Goal: Transaction & Acquisition: Purchase product/service

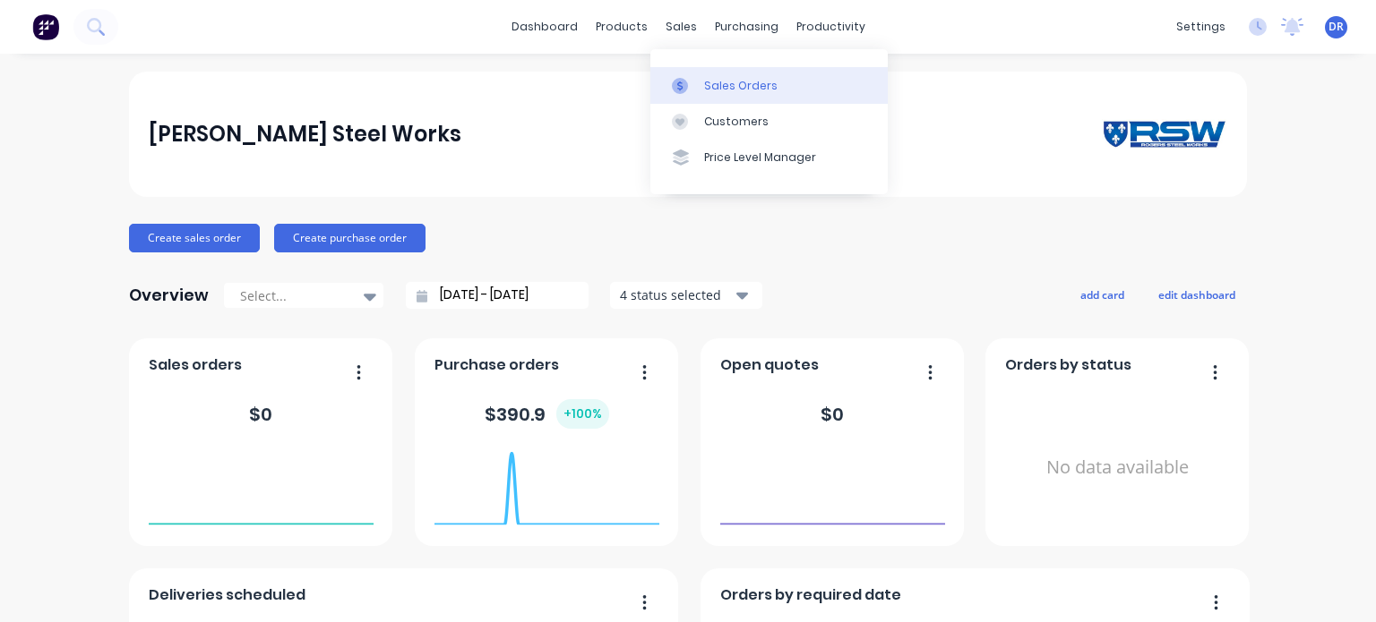
click at [727, 88] on div "Sales Orders" at bounding box center [740, 86] width 73 height 16
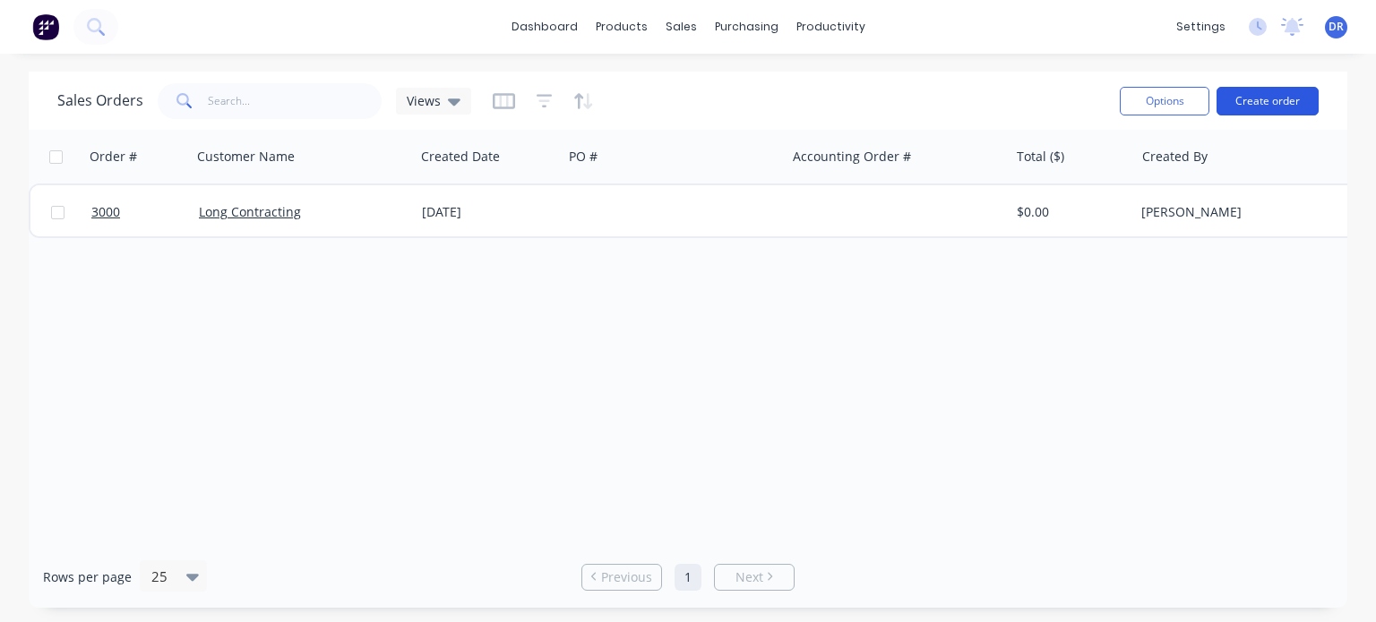
click at [1254, 103] on button "Create order" at bounding box center [1267, 101] width 102 height 29
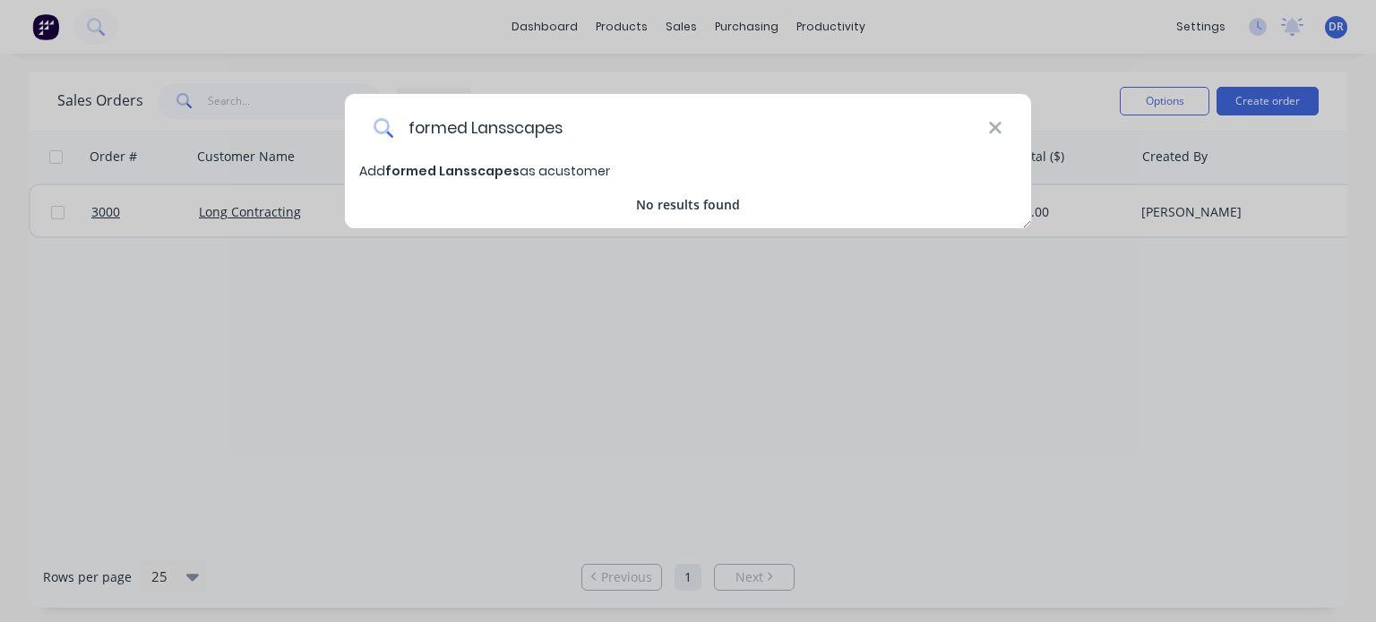
click at [502, 135] on input "formed Lansscapes" at bounding box center [690, 127] width 595 height 67
click at [504, 128] on input "formed Lansscapes" at bounding box center [690, 127] width 595 height 67
click at [416, 117] on input "formed Landscapes" at bounding box center [690, 127] width 595 height 67
drag, startPoint x: 573, startPoint y: 127, endPoint x: 393, endPoint y: 138, distance: 180.3
click at [370, 129] on div "Formed Landscapes" at bounding box center [688, 127] width 686 height 67
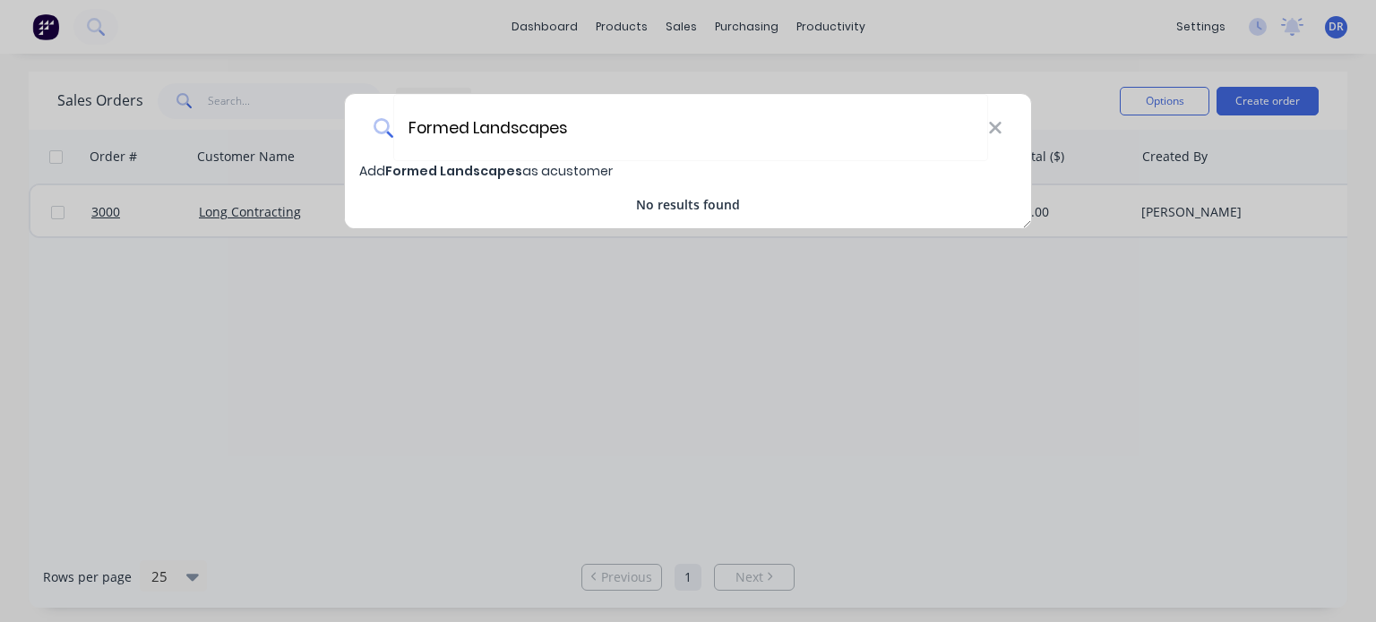
type input "Formed Landscapes"
click at [459, 170] on span "Formed Landscapes" at bounding box center [453, 171] width 137 height 18
select select "AU"
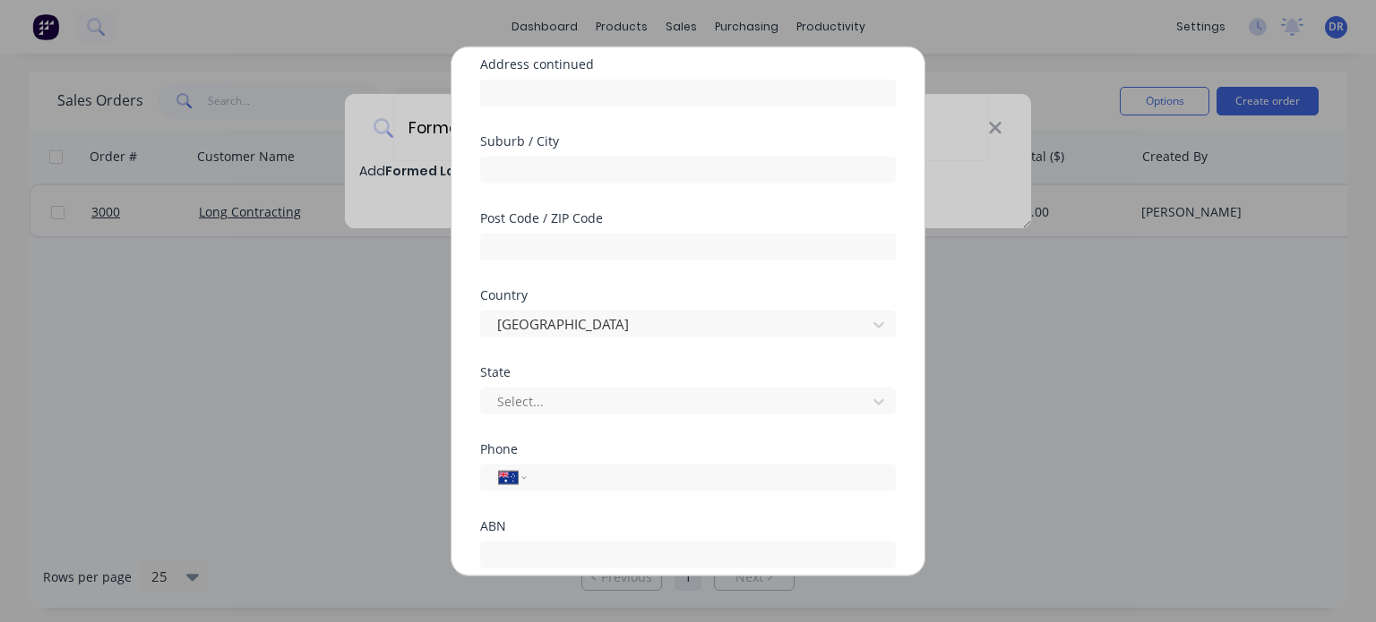
scroll to position [344, 0]
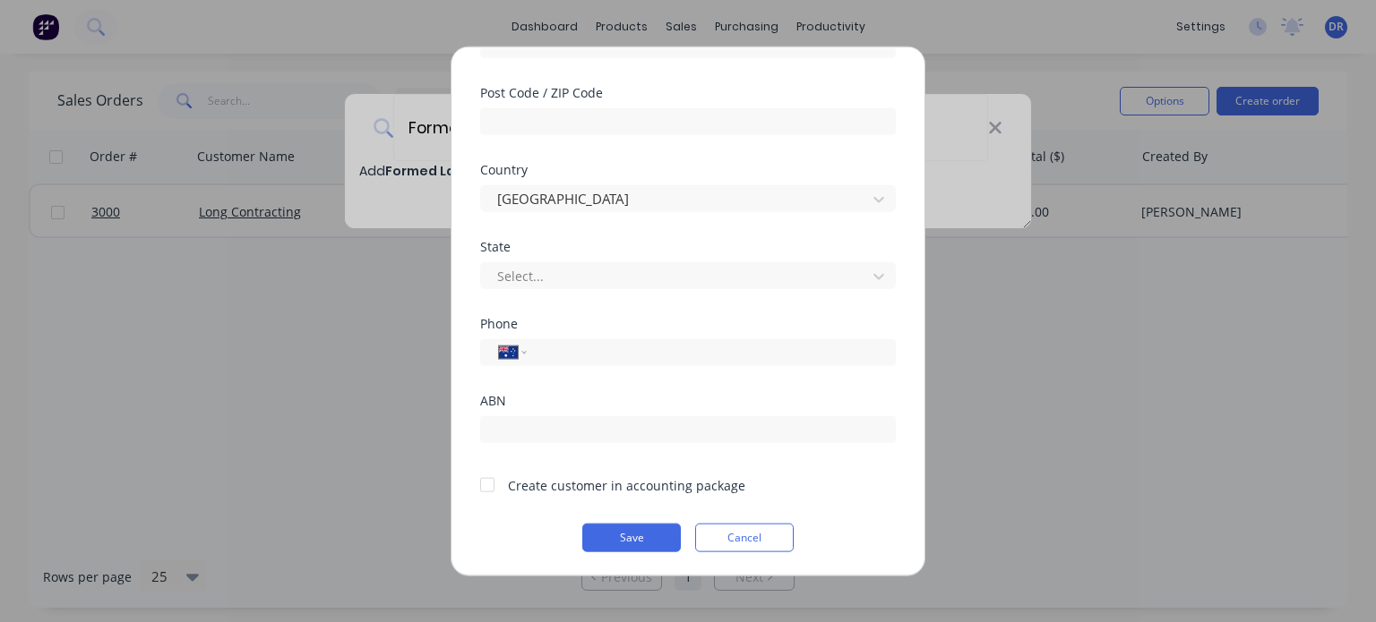
click at [489, 486] on div at bounding box center [487, 485] width 36 height 36
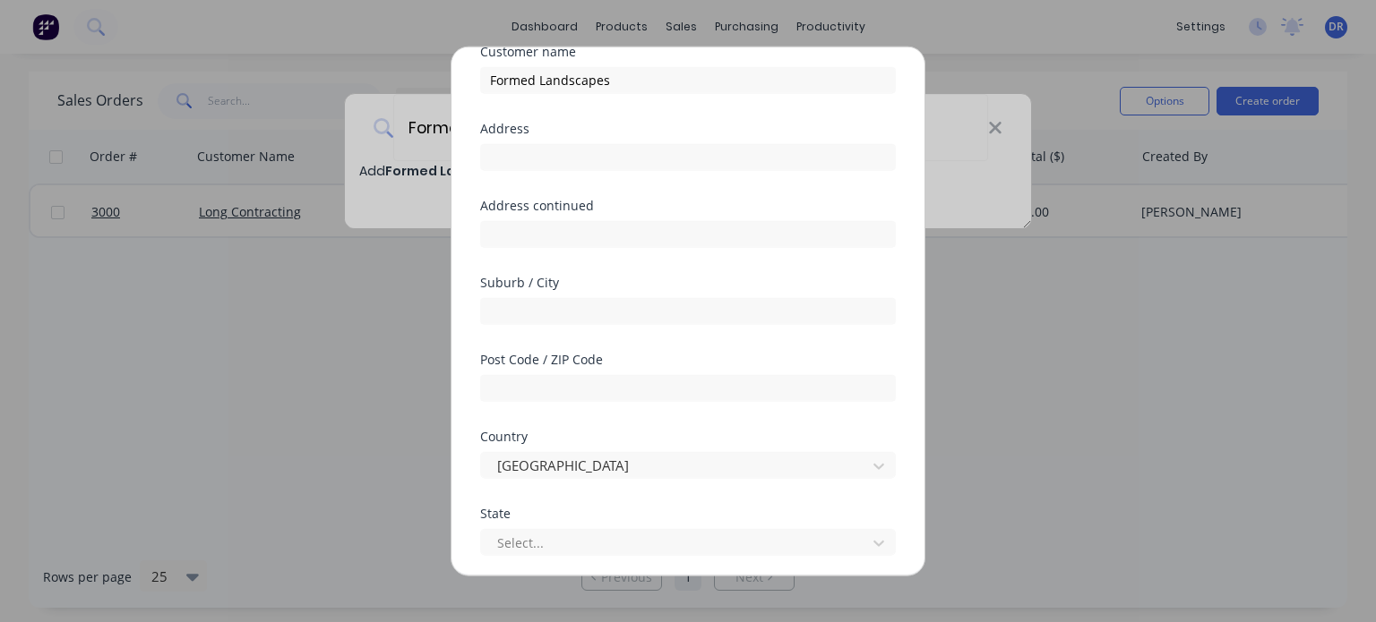
scroll to position [0, 0]
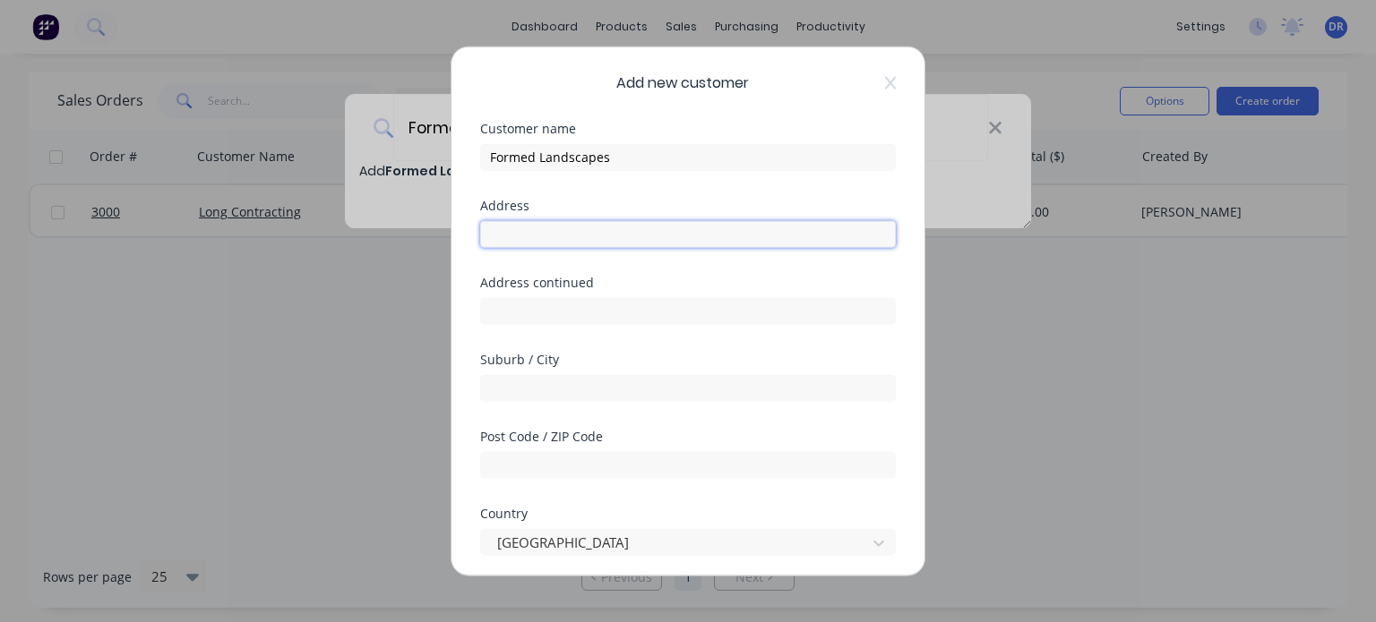
click at [563, 236] on input "text" at bounding box center [688, 233] width 416 height 27
type input "PO Box 579"
click at [600, 390] on input "text" at bounding box center [688, 387] width 416 height 27
type input "Mt Eliza"
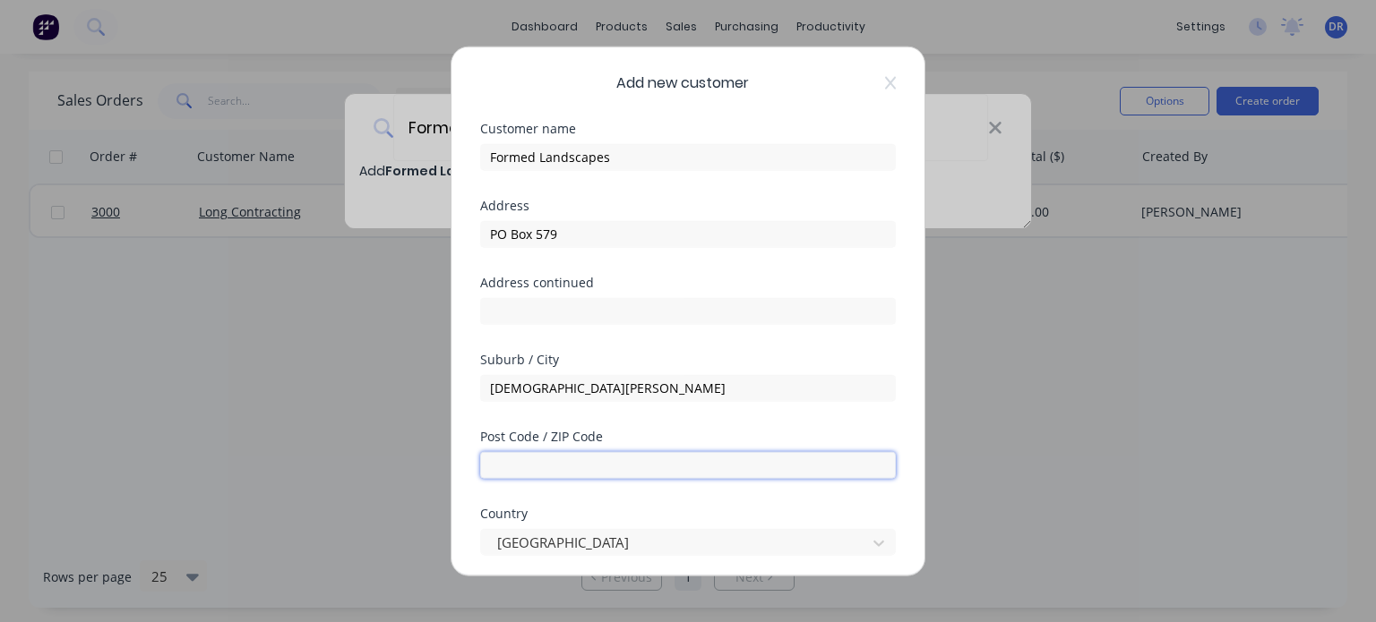
click at [633, 460] on input "text" at bounding box center [688, 464] width 416 height 27
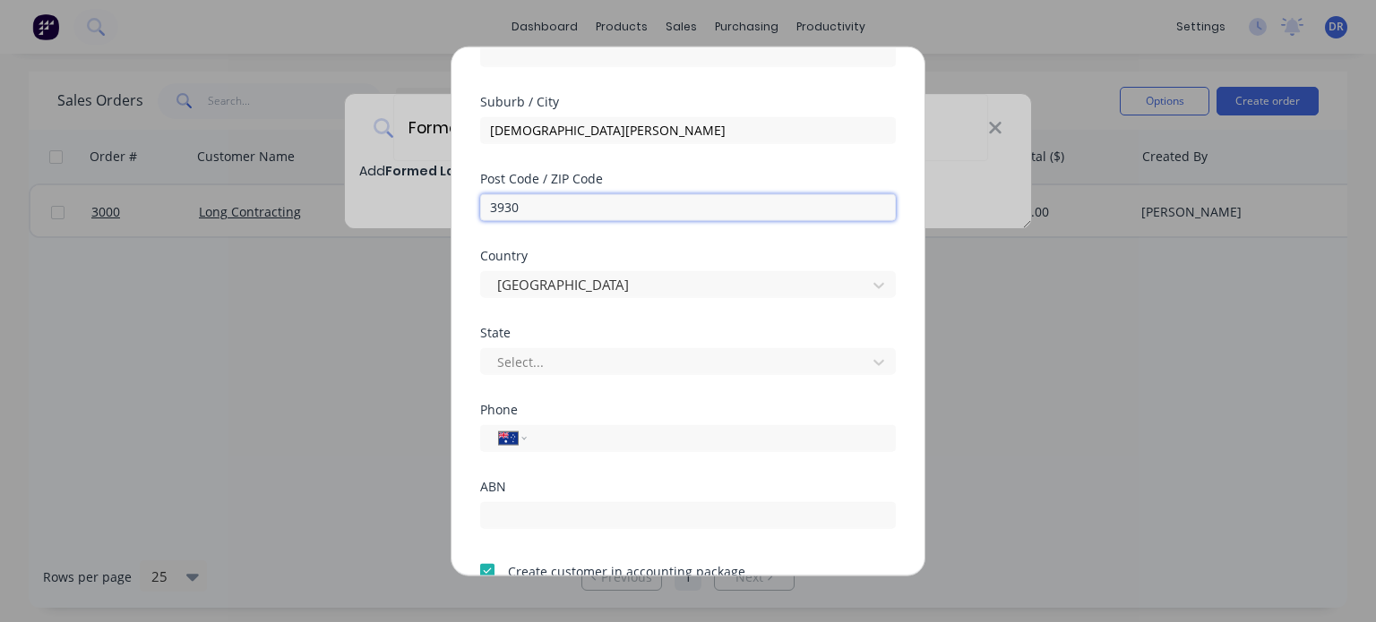
scroll to position [269, 0]
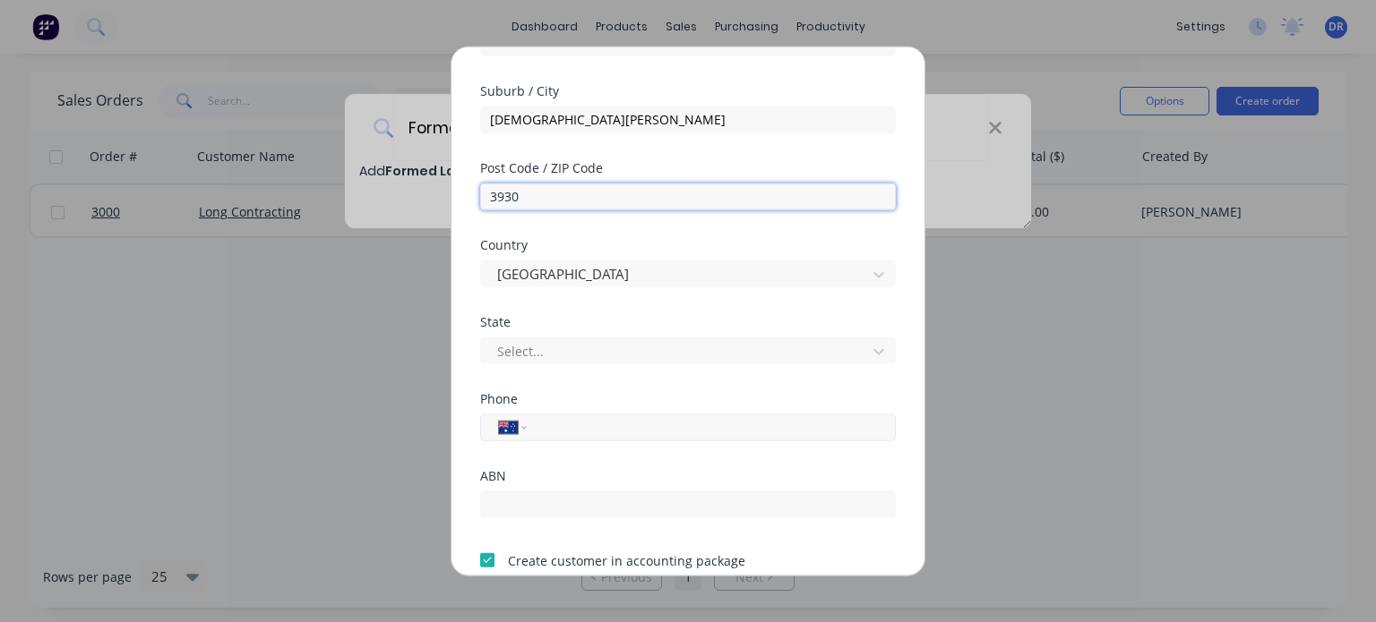
type input "3930"
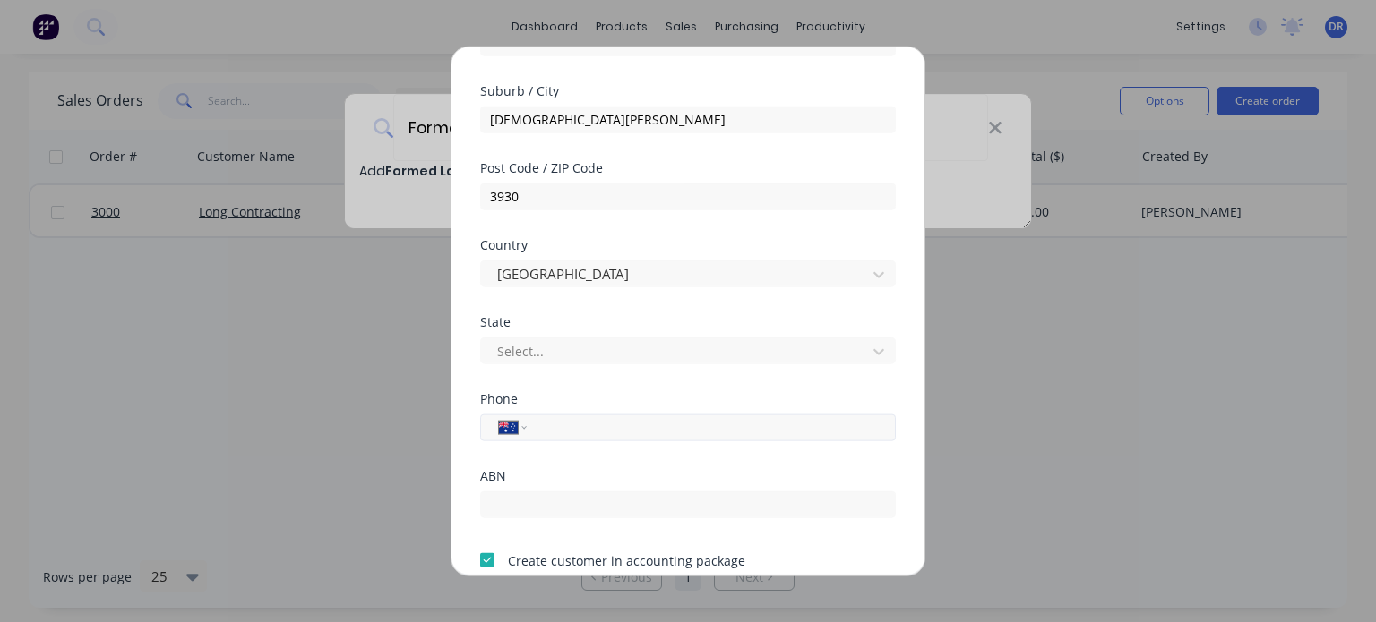
click at [556, 429] on input "tel" at bounding box center [708, 427] width 338 height 21
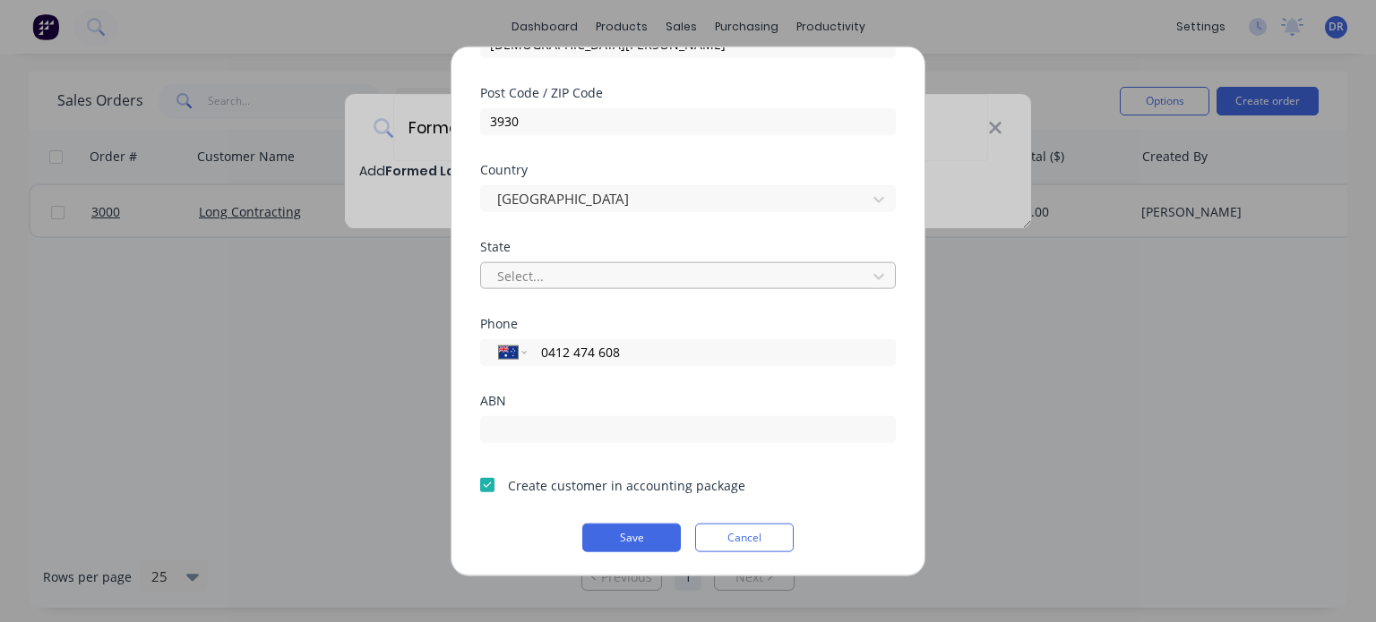
type input "0412 474 608"
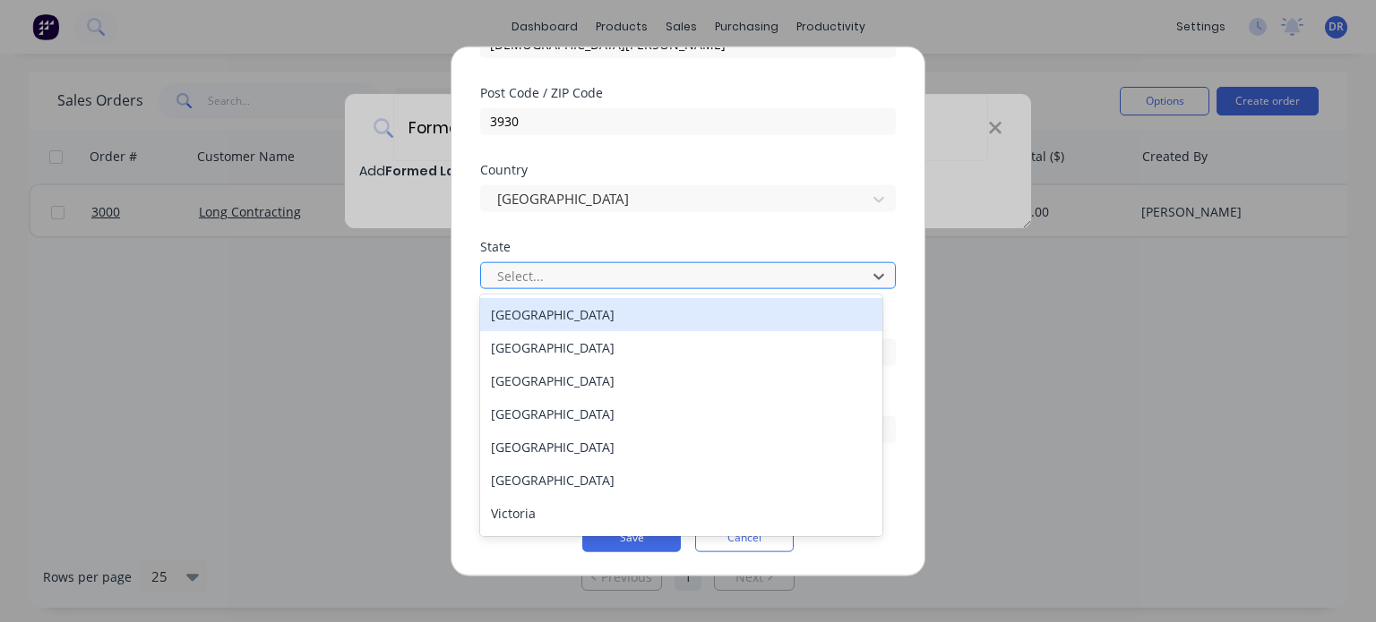
click at [611, 269] on div at bounding box center [676, 276] width 362 height 22
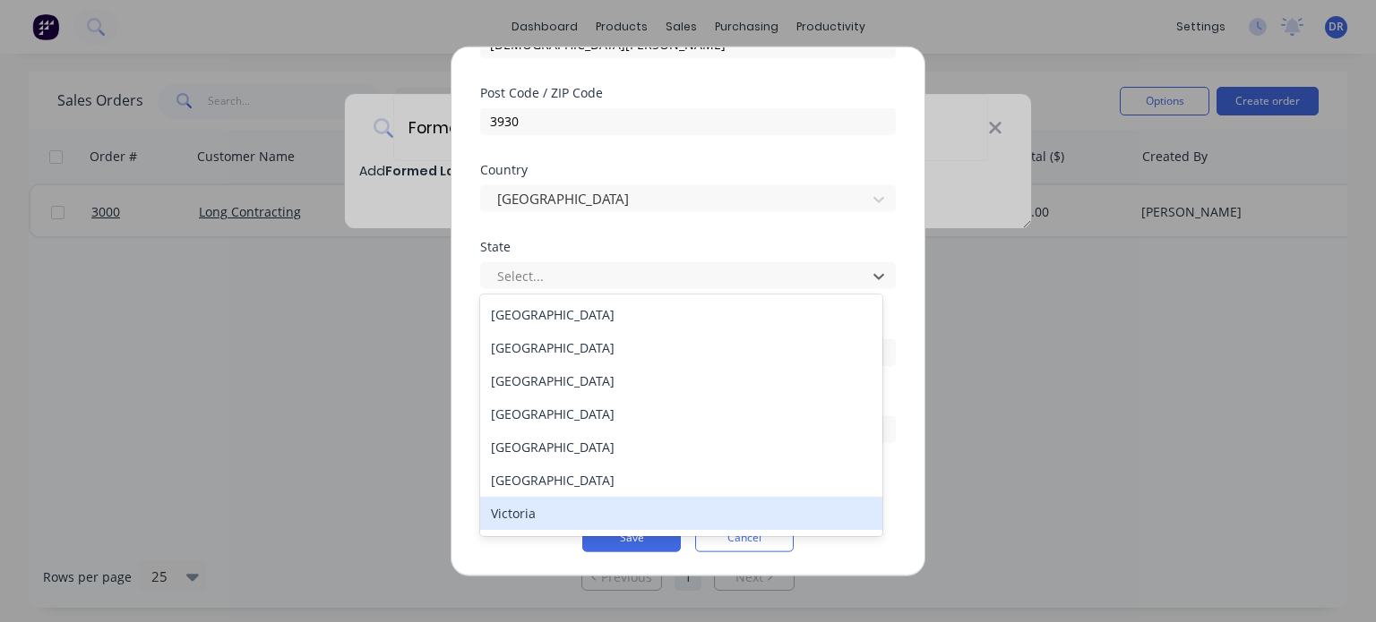
click at [633, 510] on div "Victoria" at bounding box center [681, 513] width 402 height 33
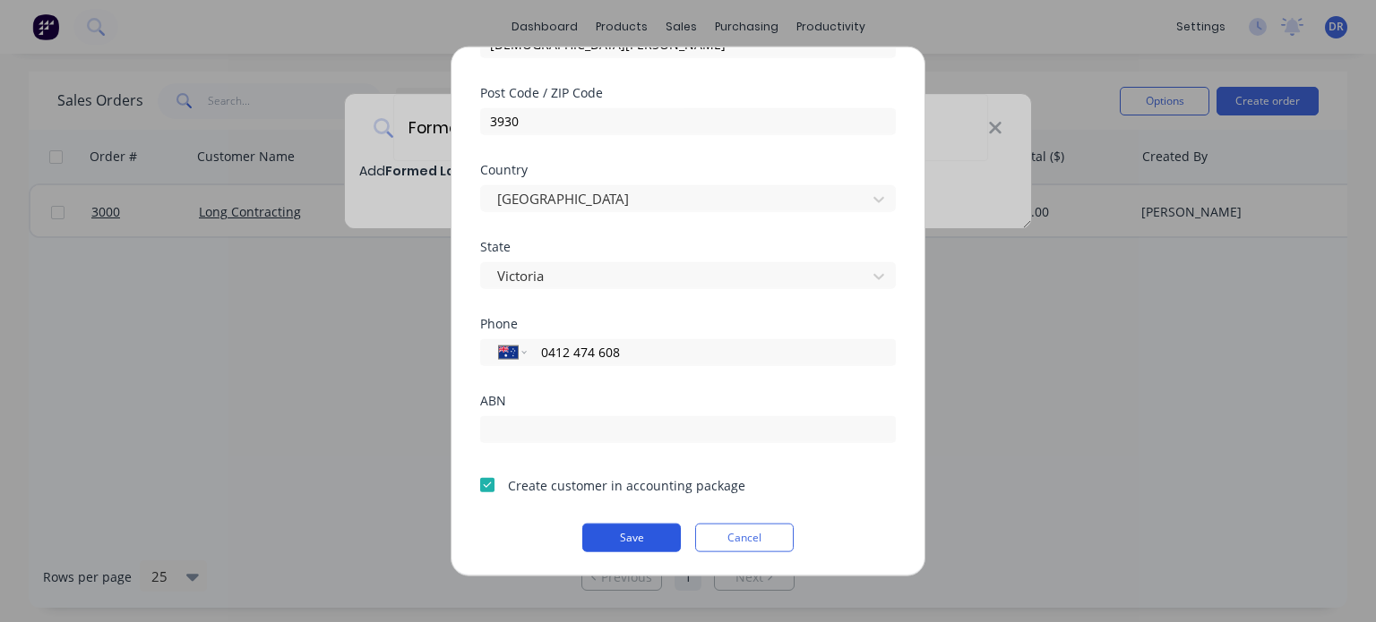
click at [642, 529] on button "Save" at bounding box center [631, 537] width 99 height 29
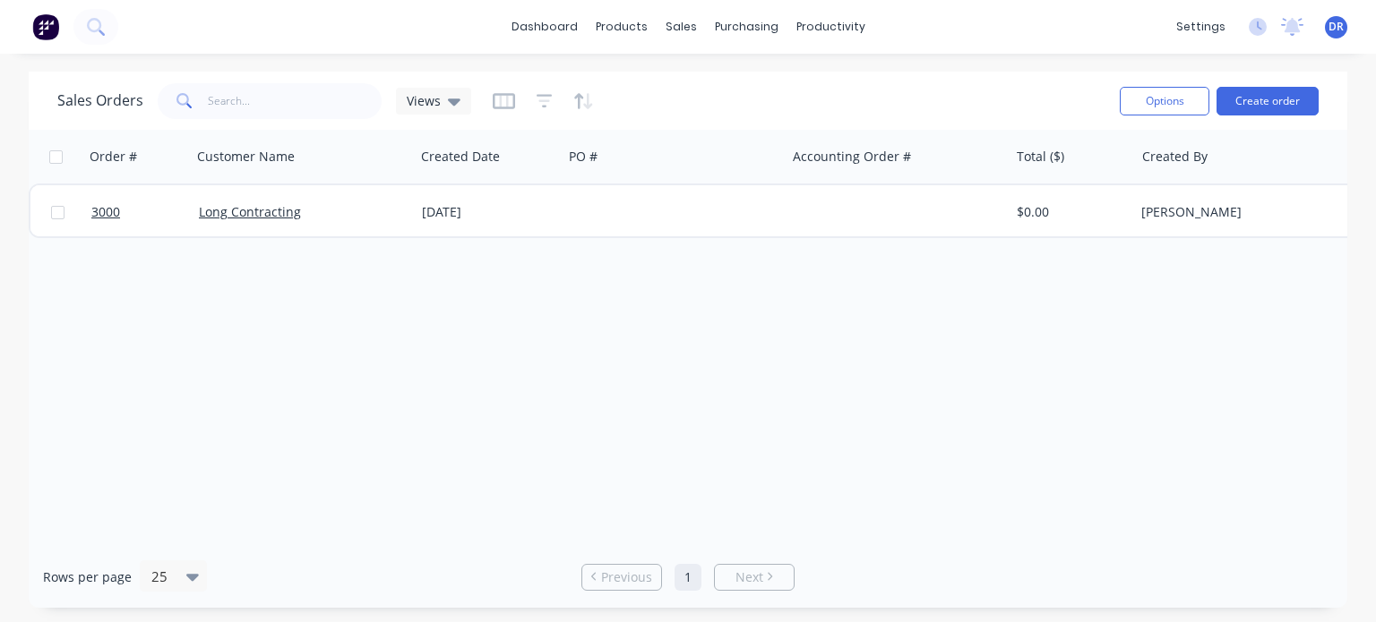
click at [1258, 99] on button "Create order" at bounding box center [1267, 101] width 102 height 29
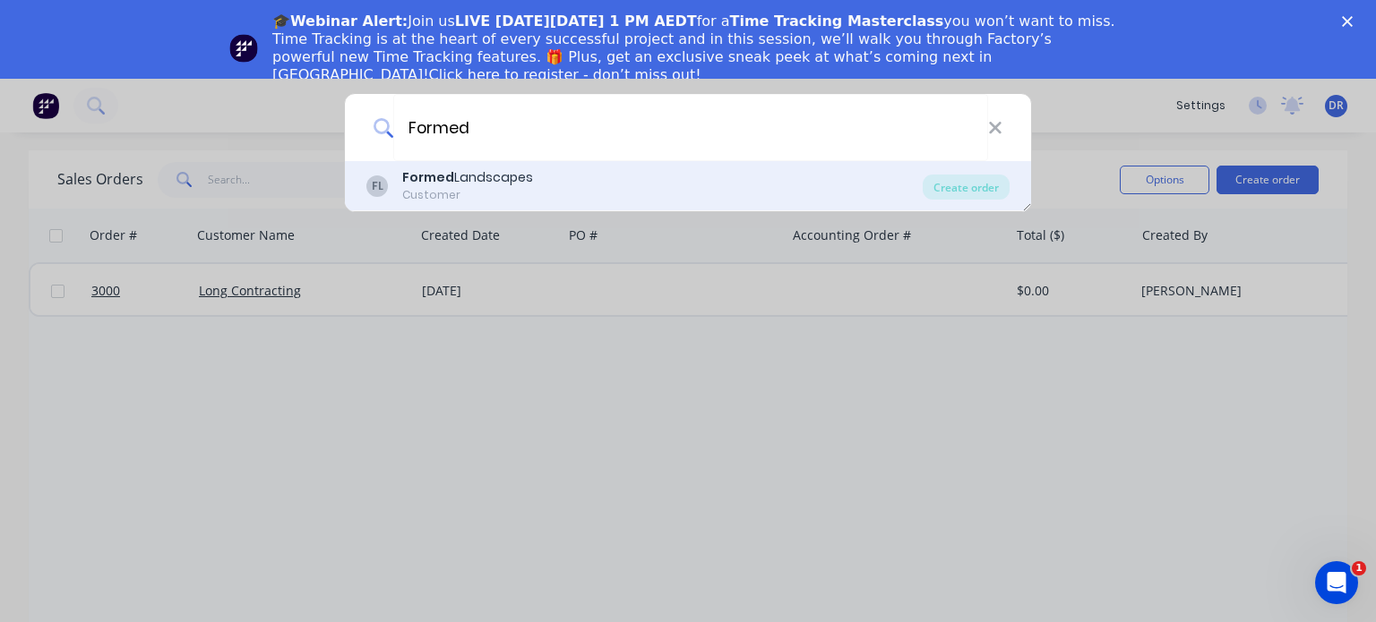
type input "Formed"
click at [510, 189] on div "Customer" at bounding box center [467, 195] width 131 height 16
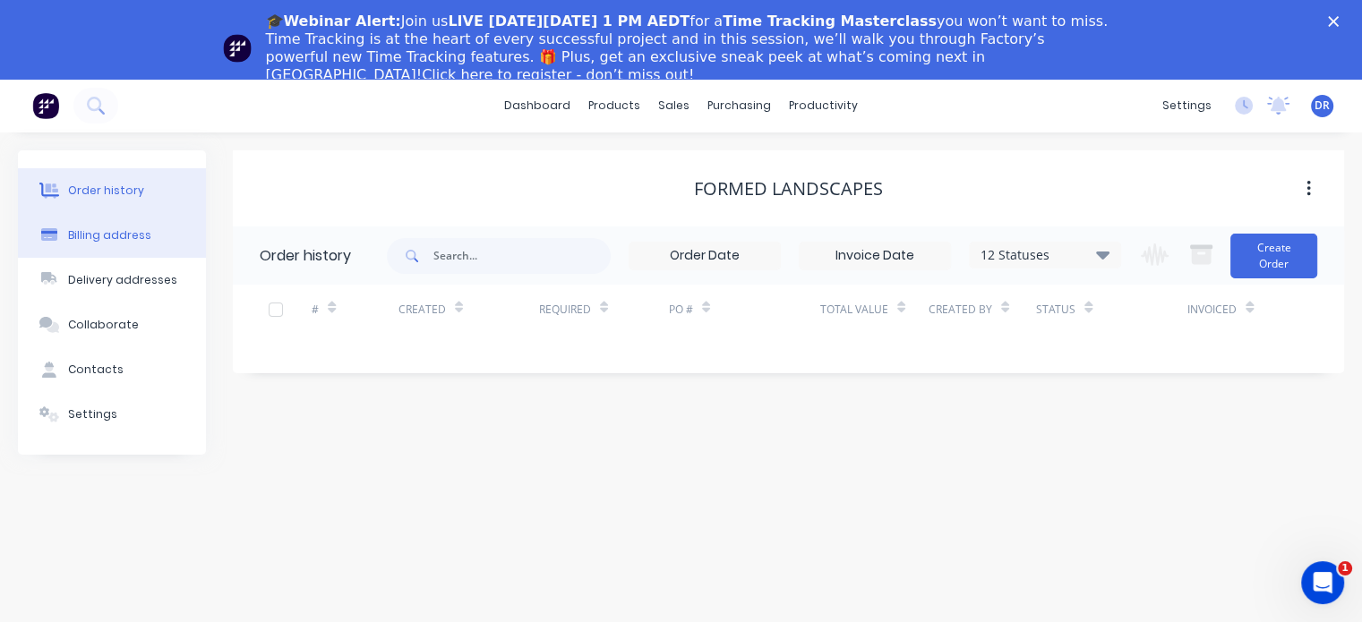
click at [112, 238] on div "Billing address" at bounding box center [109, 235] width 83 height 16
select select "AU"
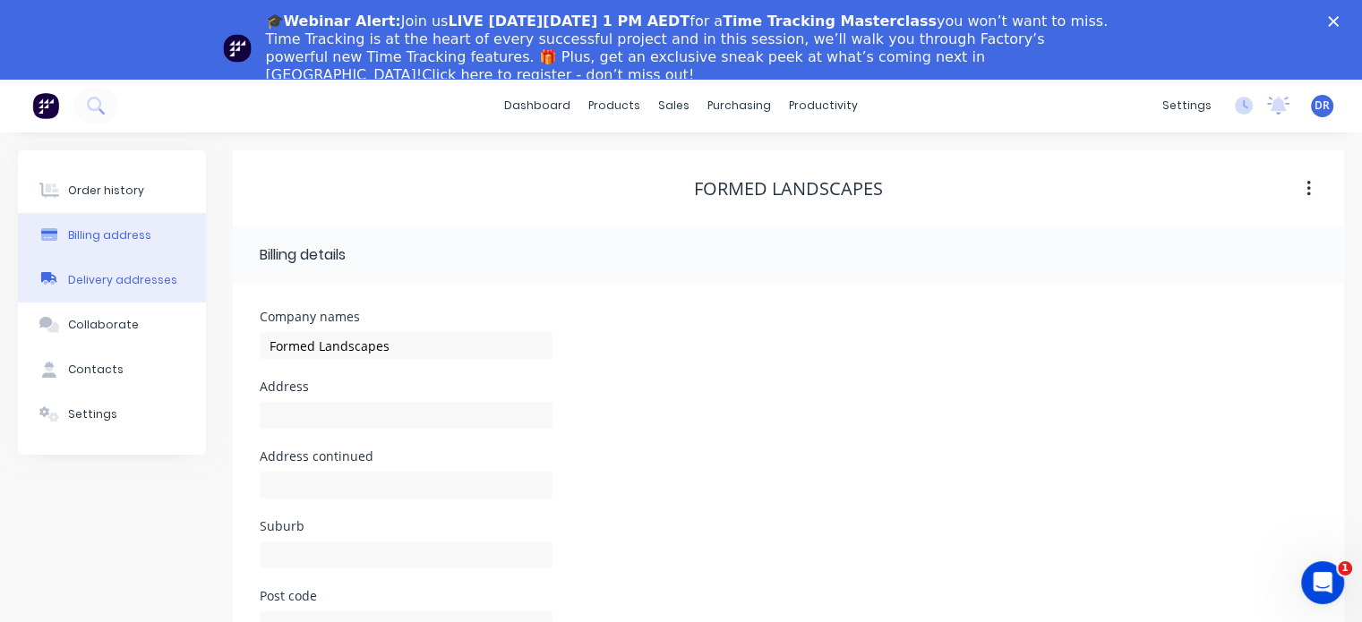
click at [134, 281] on div "Delivery addresses" at bounding box center [122, 280] width 109 height 16
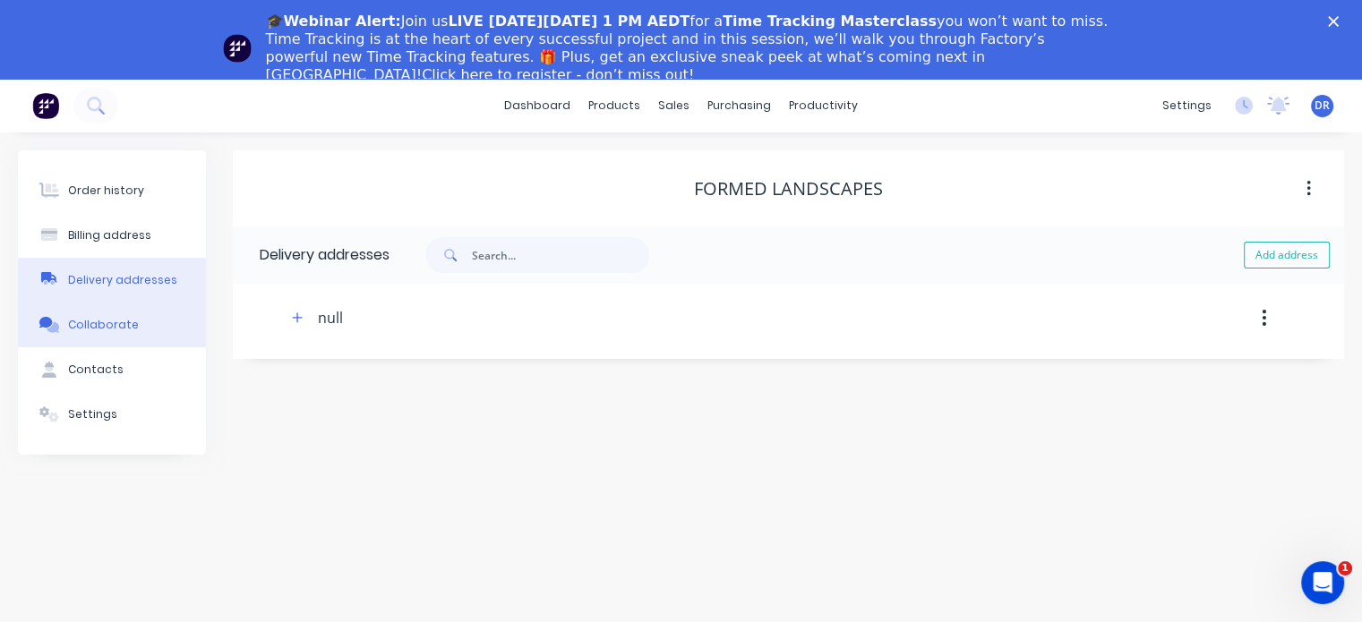
click at [146, 313] on button "Collaborate" at bounding box center [112, 325] width 188 height 45
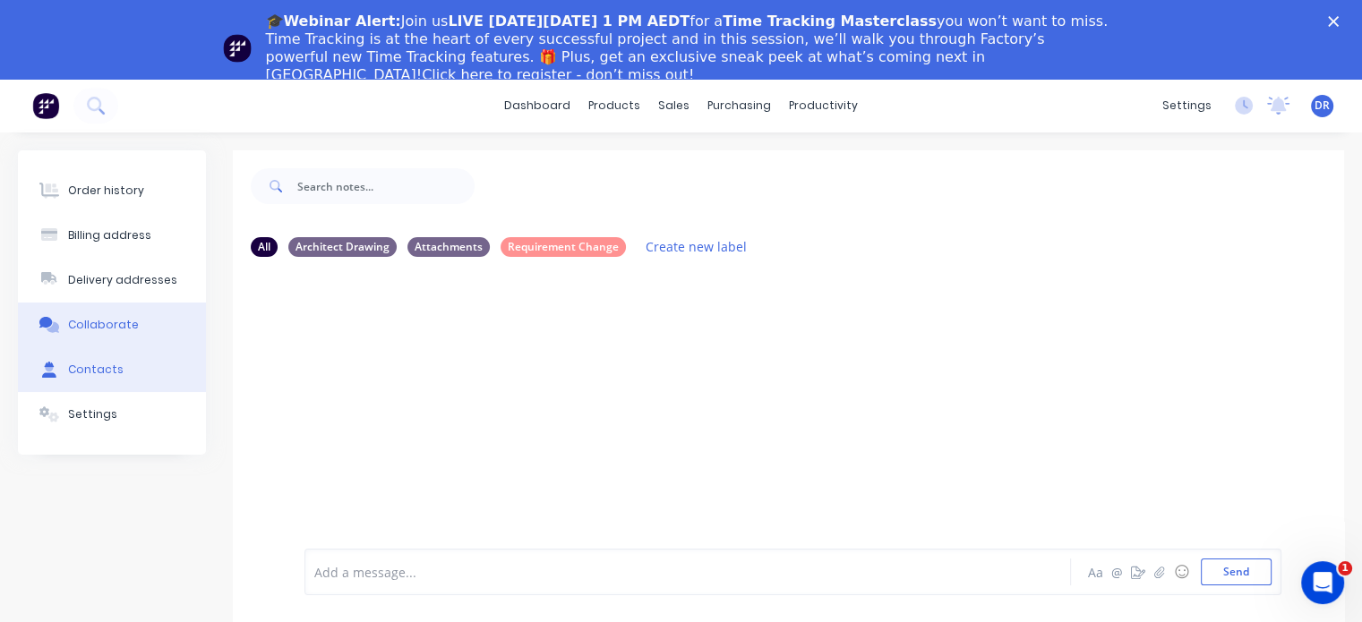
click at [133, 373] on button "Contacts" at bounding box center [112, 369] width 188 height 45
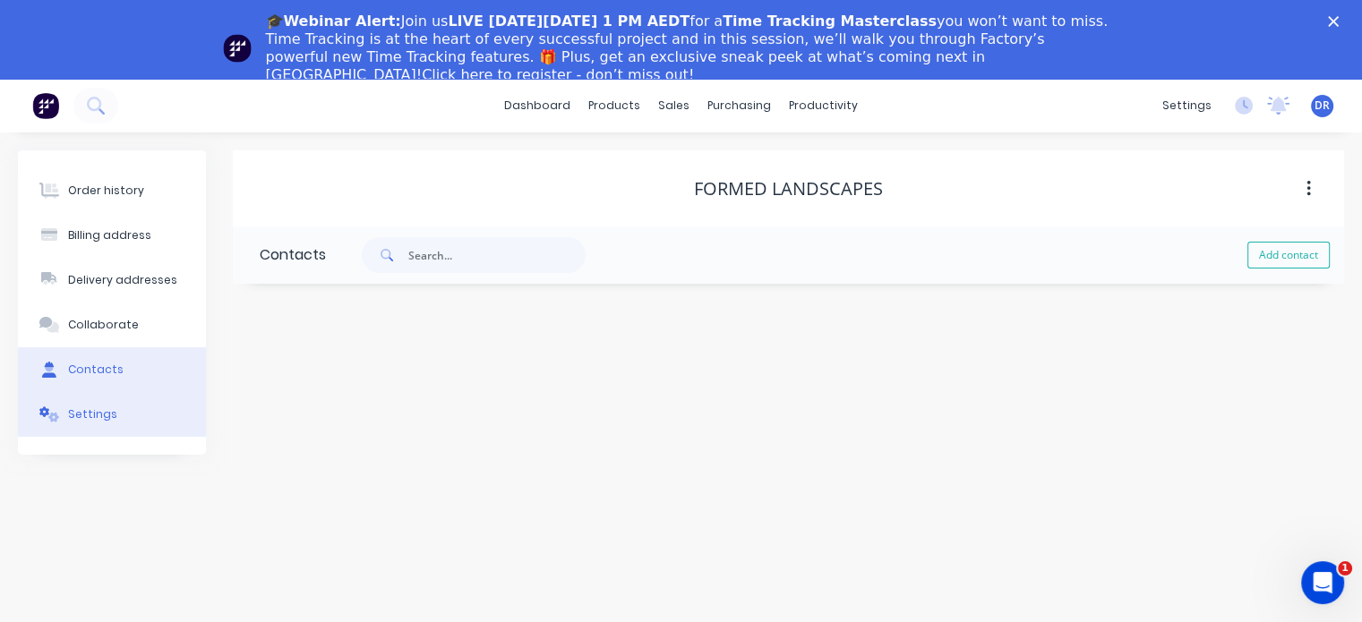
click at [141, 416] on button "Settings" at bounding box center [112, 414] width 188 height 45
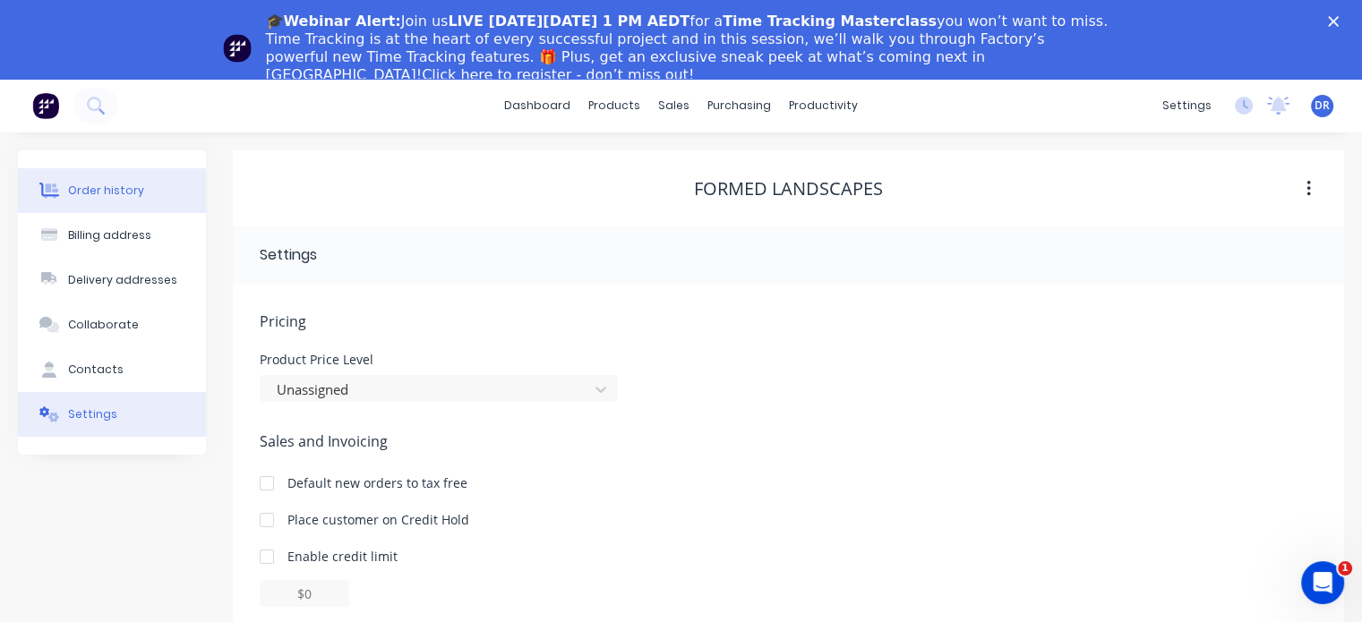
click at [115, 189] on div "Order history" at bounding box center [106, 191] width 76 height 16
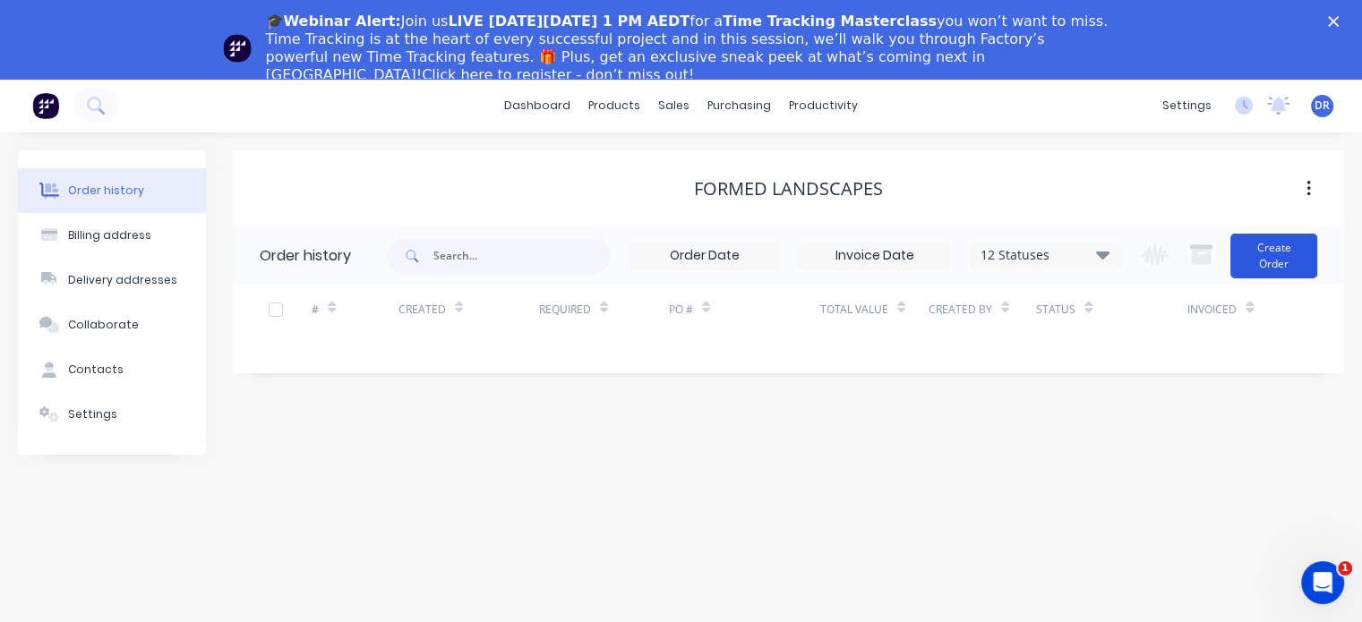
click at [1253, 254] on button "Create Order" at bounding box center [1274, 256] width 87 height 45
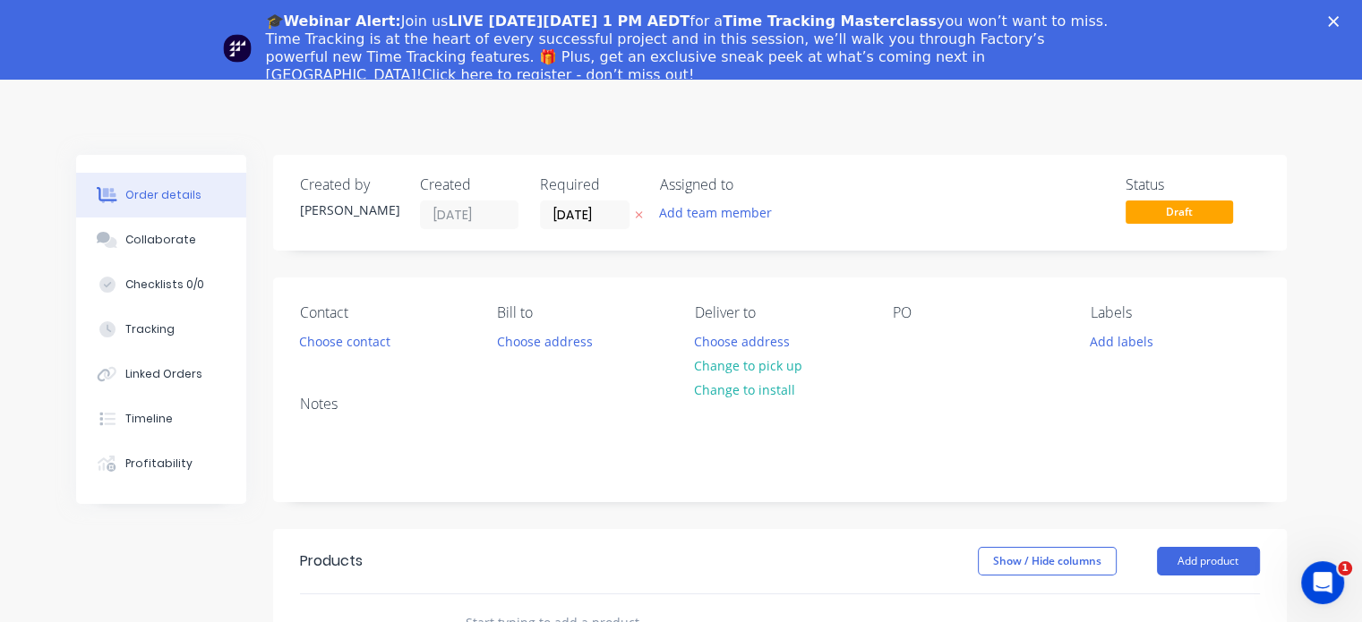
drag, startPoint x: 1188, startPoint y: 13, endPoint x: 1190, endPoint y: 40, distance: 26.9
click at [1228, 21] on div "🎓Webinar Alert: Join us LIVE [DATE][DATE] 1 PM AEDT for a Time Tracking Masterc…" at bounding box center [681, 48] width 1362 height 82
click at [1339, 20] on icon "Close" at bounding box center [1333, 21] width 11 height 11
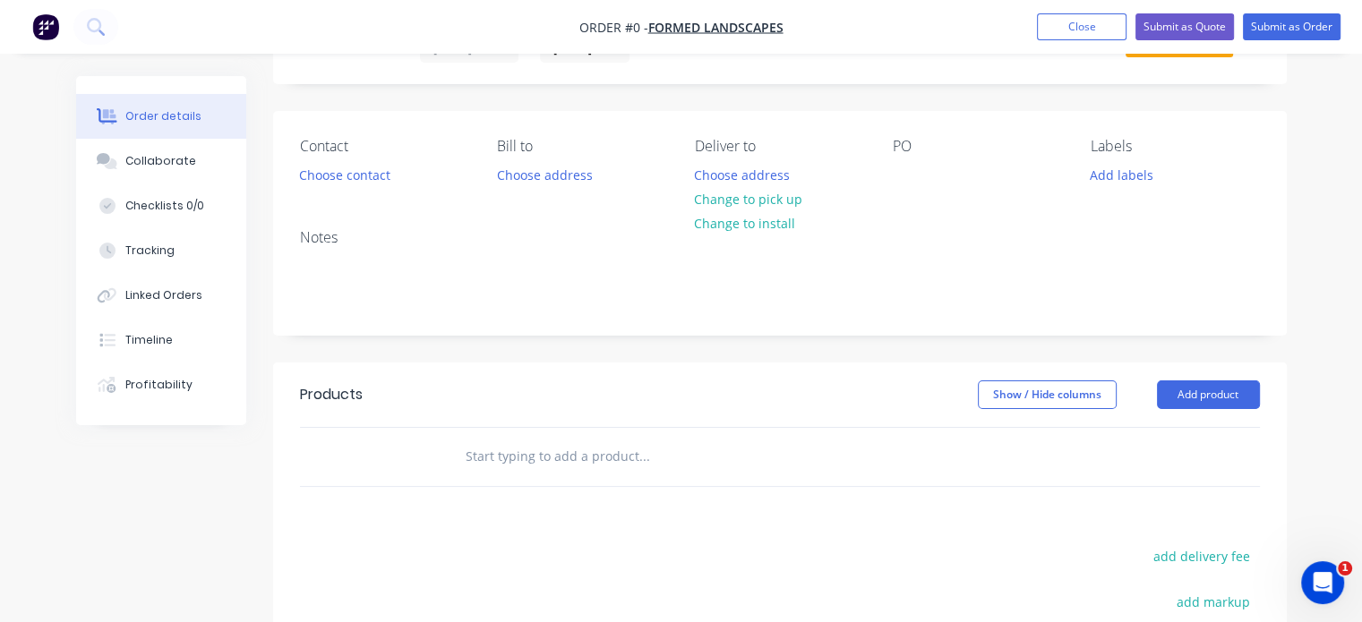
scroll to position [90, 0]
click at [764, 175] on button "Choose address" at bounding box center [742, 172] width 115 height 24
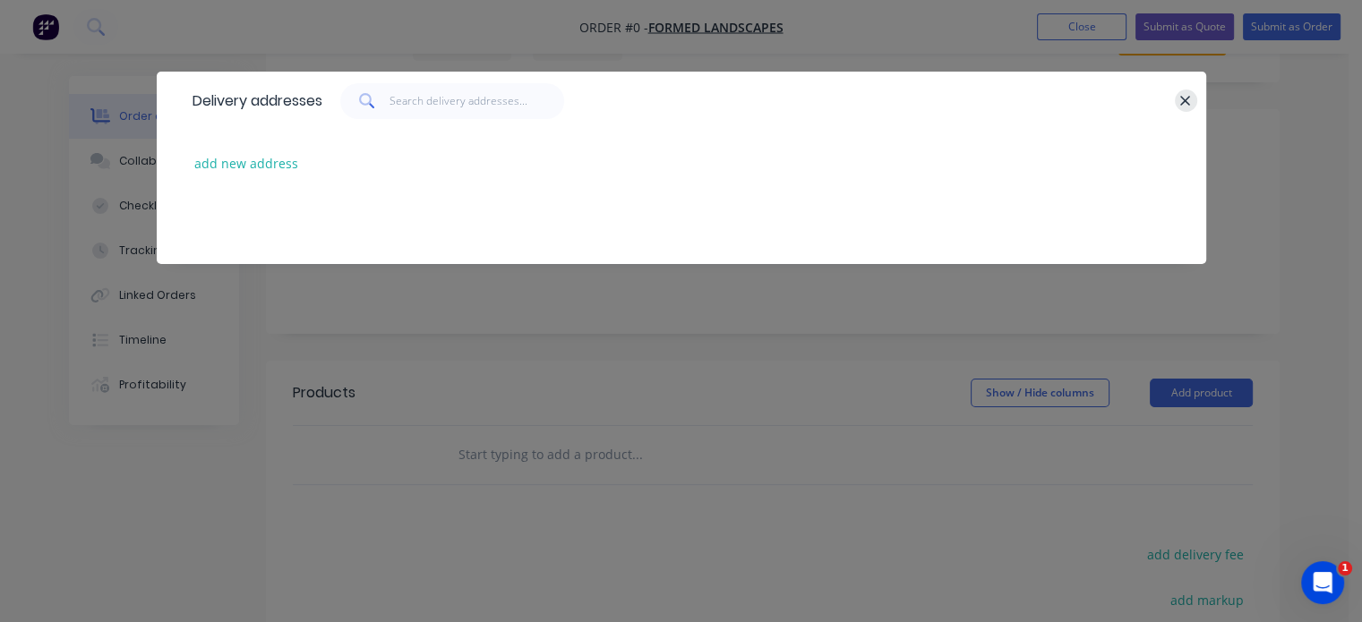
click at [1187, 101] on icon "button" at bounding box center [1186, 101] width 10 height 10
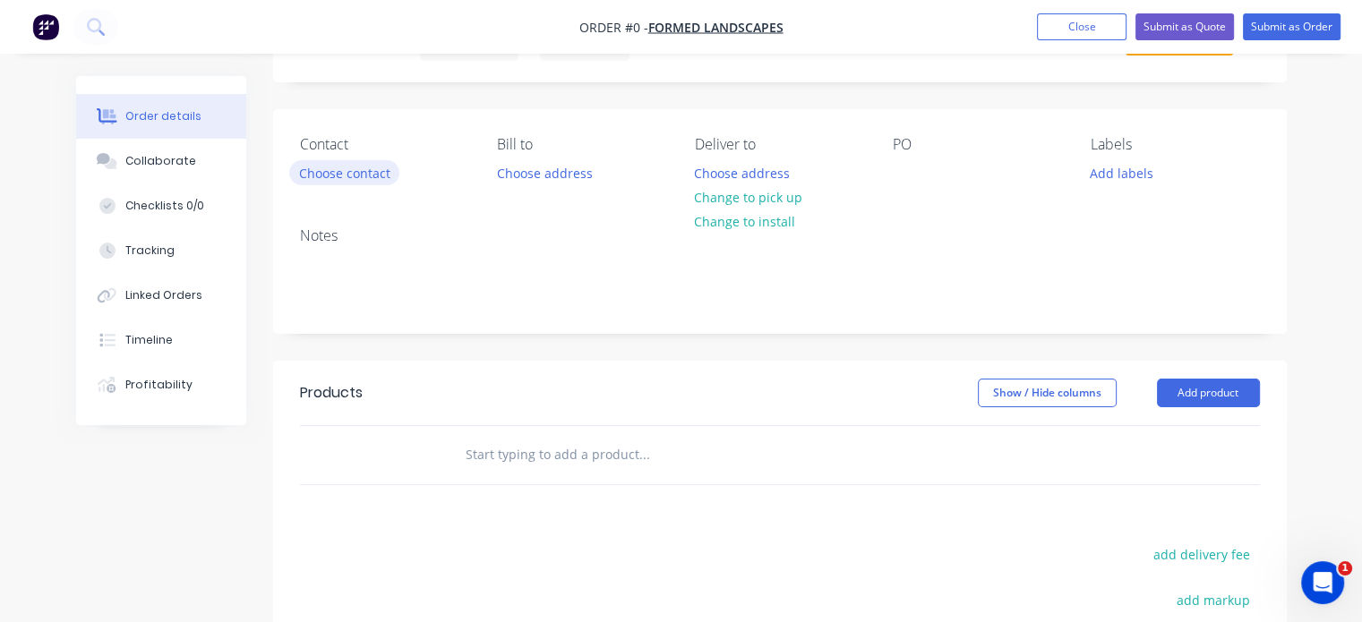
click at [364, 178] on button "Choose contact" at bounding box center [344, 172] width 110 height 24
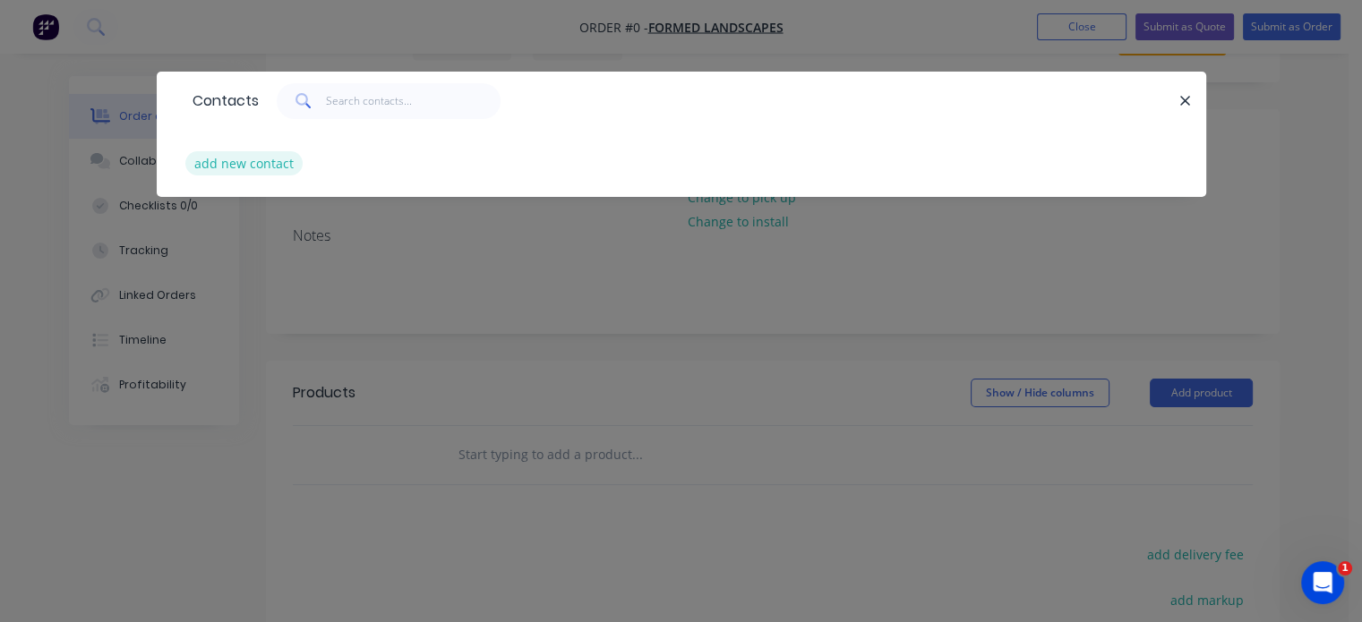
click at [269, 164] on button "add new contact" at bounding box center [244, 163] width 118 height 24
select select "AU"
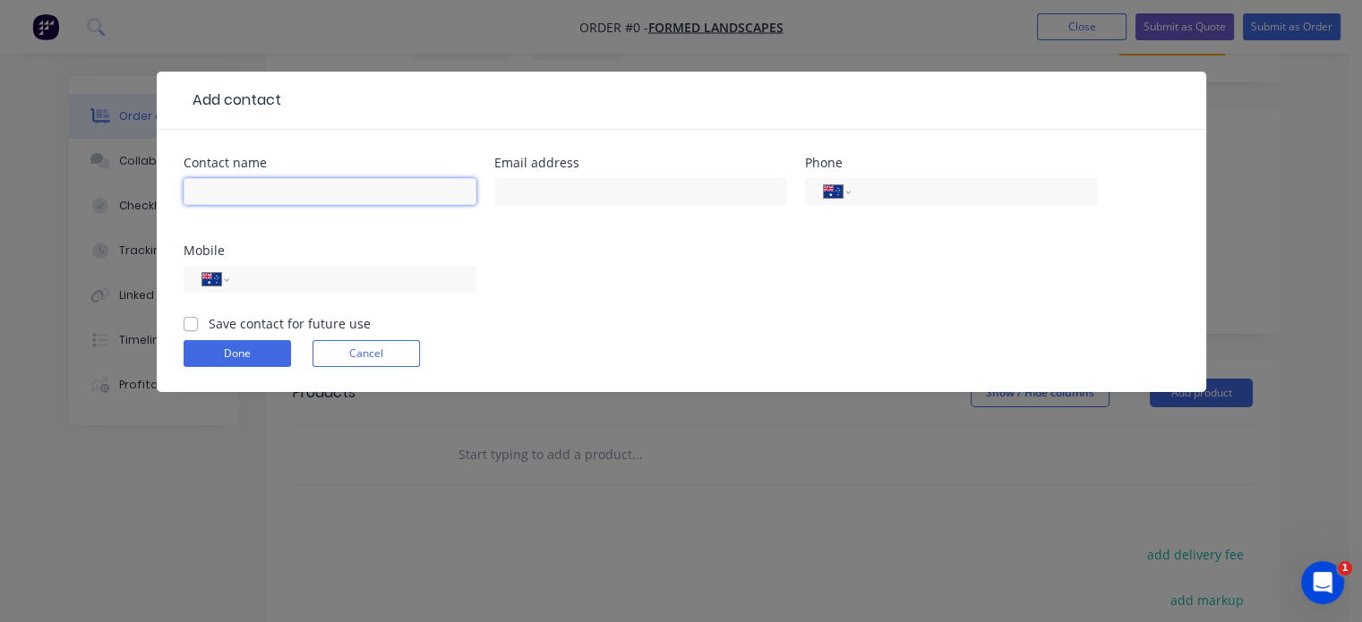
click at [264, 187] on input "text" at bounding box center [330, 191] width 293 height 27
click at [522, 239] on div "Contact name Email address Phone International [GEOGRAPHIC_DATA] [GEOGRAPHIC_DA…" at bounding box center [682, 236] width 996 height 158
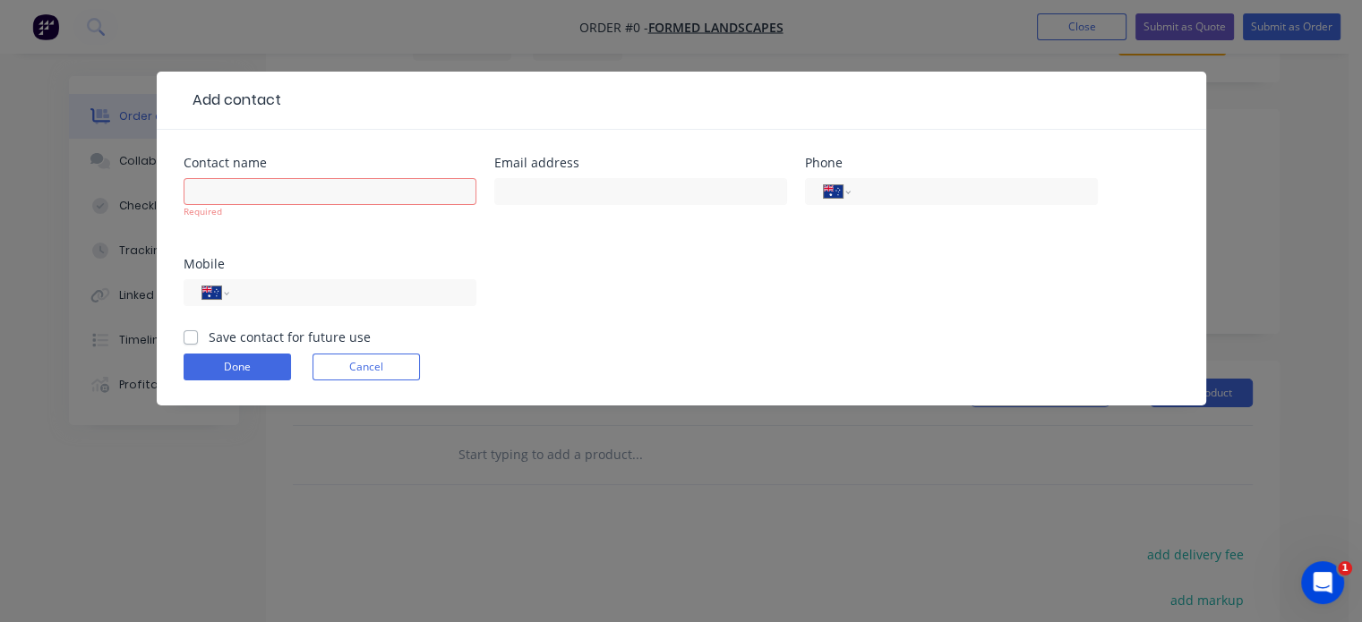
click at [209, 342] on label "Save contact for future use" at bounding box center [290, 337] width 162 height 19
click at [187, 342] on input "Save contact for future use" at bounding box center [191, 336] width 14 height 17
checkbox input "true"
click at [221, 192] on input "text" at bounding box center [330, 191] width 293 height 27
click at [268, 187] on input "[PERSON_NAME]" at bounding box center [330, 191] width 293 height 27
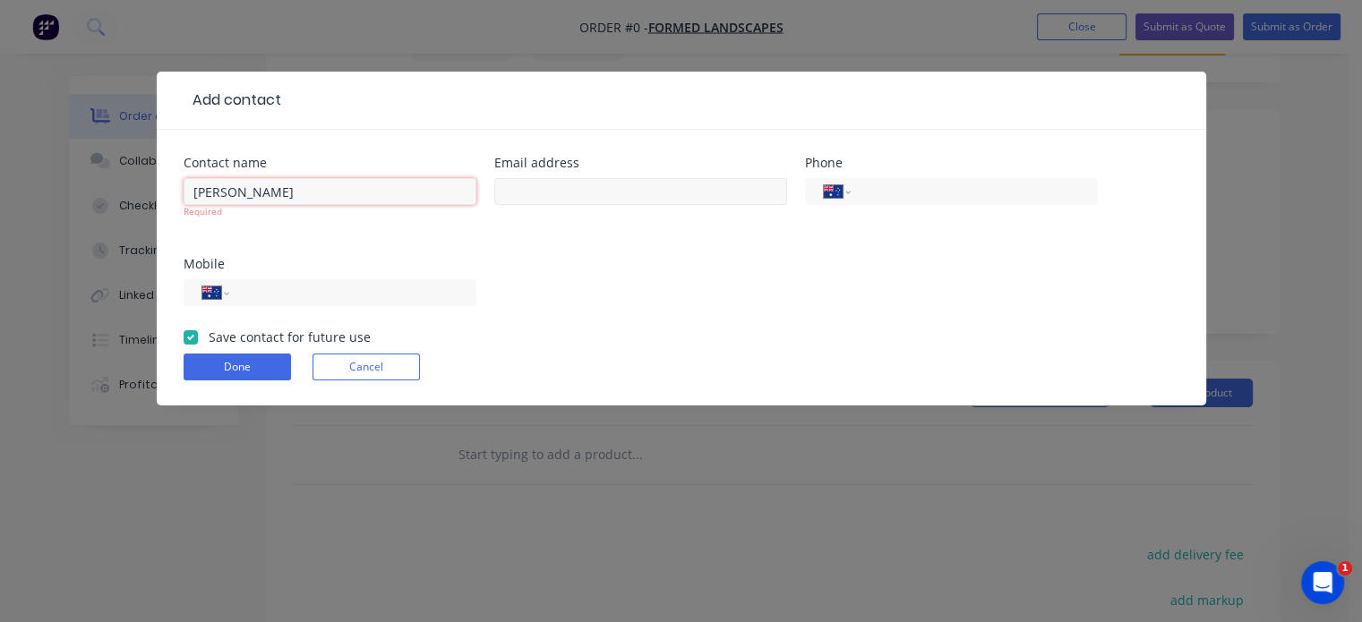
type input "[PERSON_NAME]"
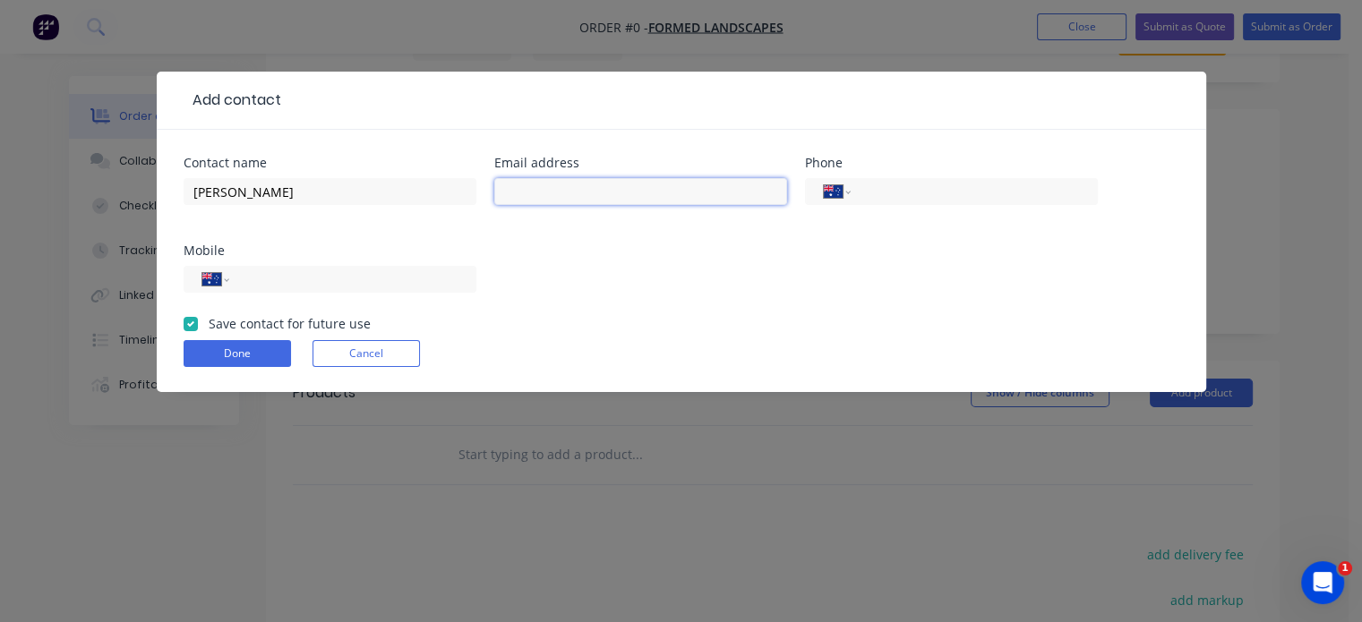
click at [536, 202] on input "text" at bounding box center [640, 191] width 293 height 27
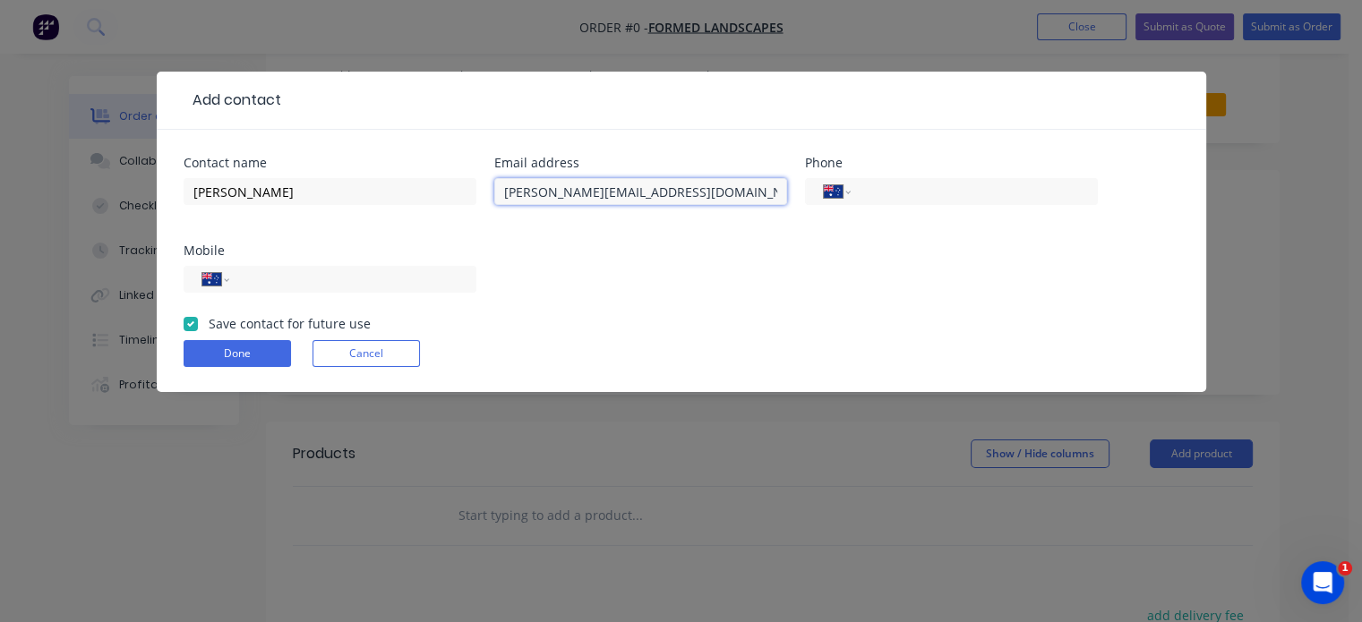
scroll to position [0, 0]
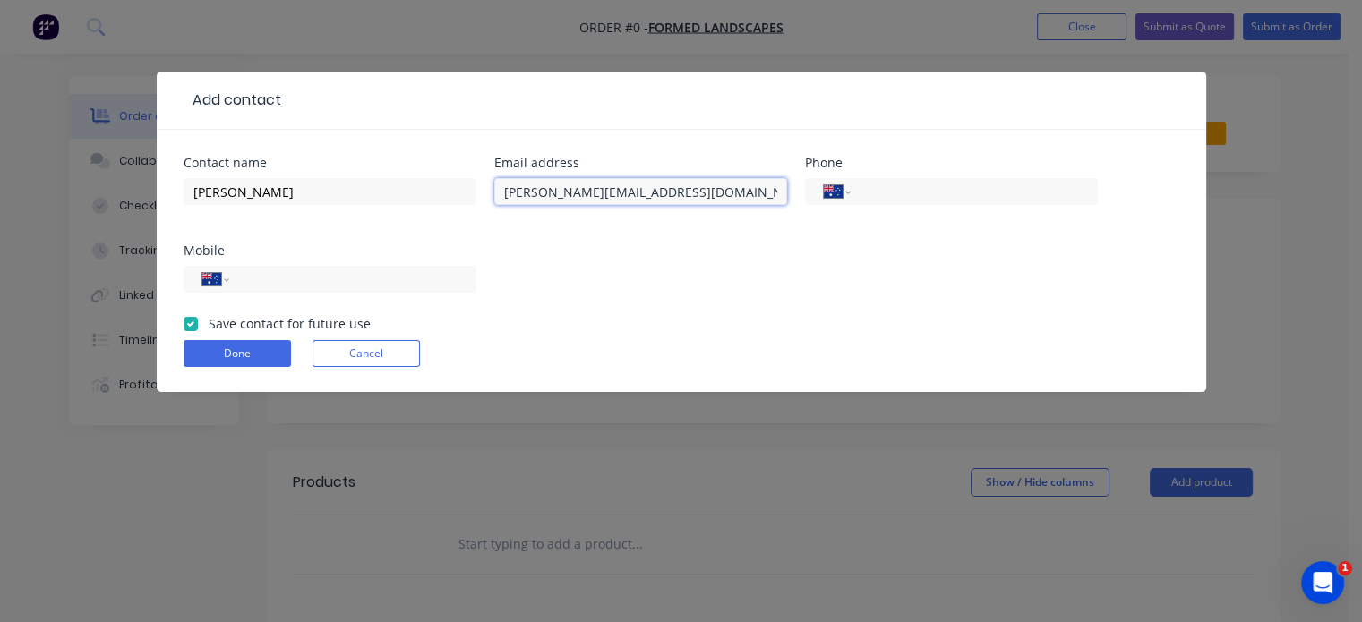
click at [620, 188] on input "[PERSON_NAME][EMAIL_ADDRESS][DOMAIN_NAME]" at bounding box center [640, 191] width 293 height 27
type input "[PERSON_NAME][EMAIL_ADDRESS][DOMAIN_NAME]"
click at [882, 182] on input "tel" at bounding box center [970, 192] width 215 height 21
drag, startPoint x: 947, startPoint y: 187, endPoint x: 853, endPoint y: 187, distance: 94.0
click at [853, 187] on div "International [GEOGRAPHIC_DATA] [GEOGRAPHIC_DATA] [GEOGRAPHIC_DATA] [GEOGRAPHIC…" at bounding box center [951, 191] width 293 height 27
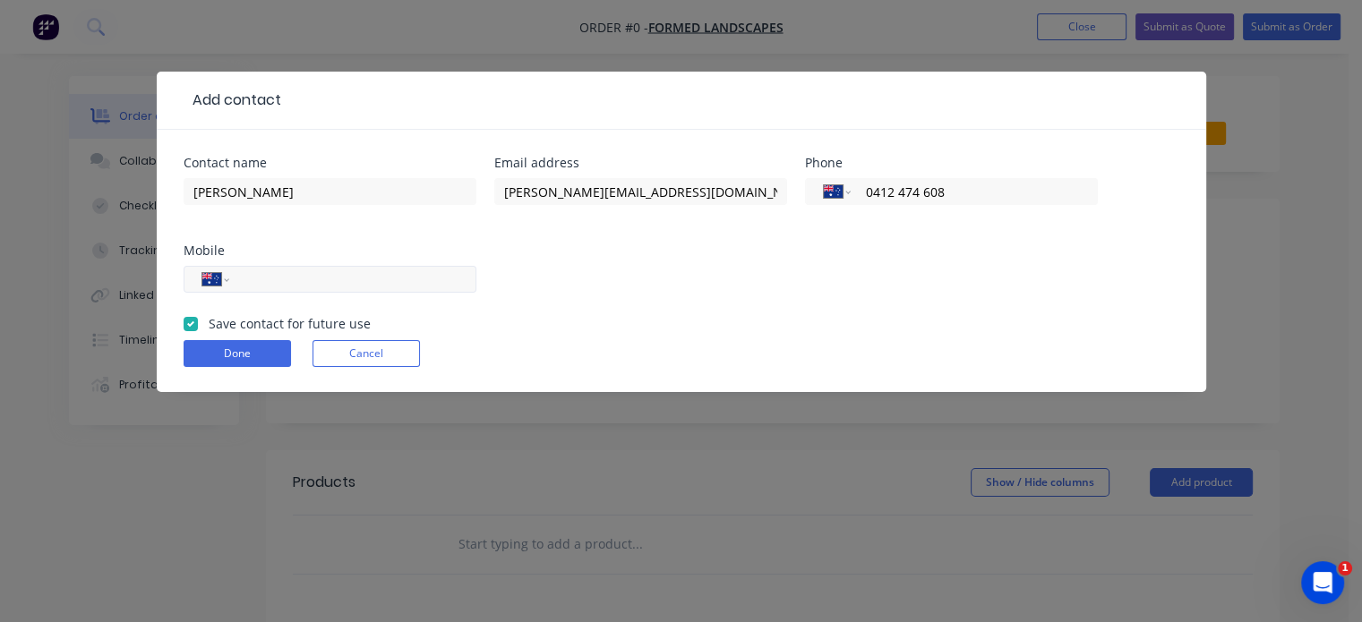
type input "0412 474 608"
click at [251, 279] on input "tel" at bounding box center [349, 280] width 215 height 21
paste input "0412 474 608"
type input "0412 474 608"
click at [240, 351] on button "Done" at bounding box center [237, 353] width 107 height 27
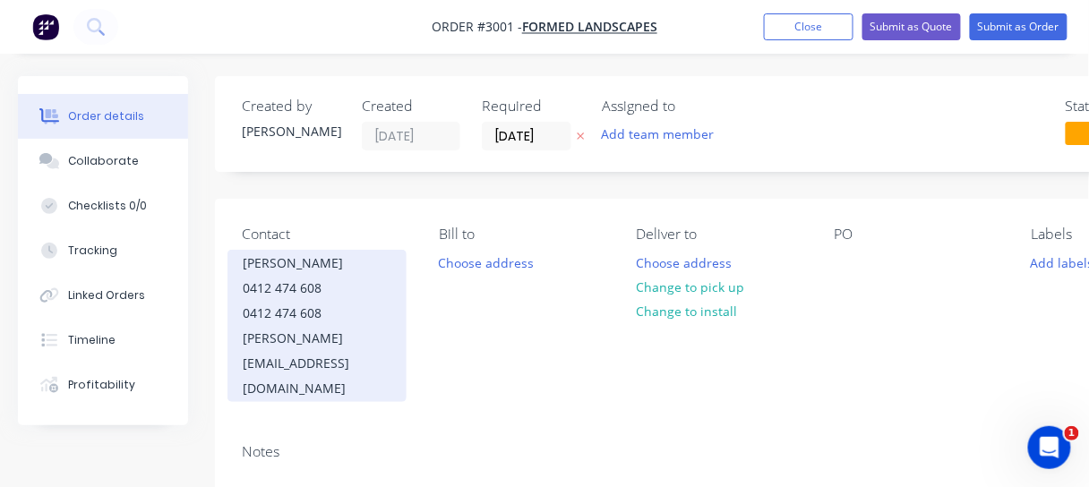
click at [336, 341] on div "[PERSON_NAME][EMAIL_ADDRESS][DOMAIN_NAME]" at bounding box center [317, 363] width 149 height 75
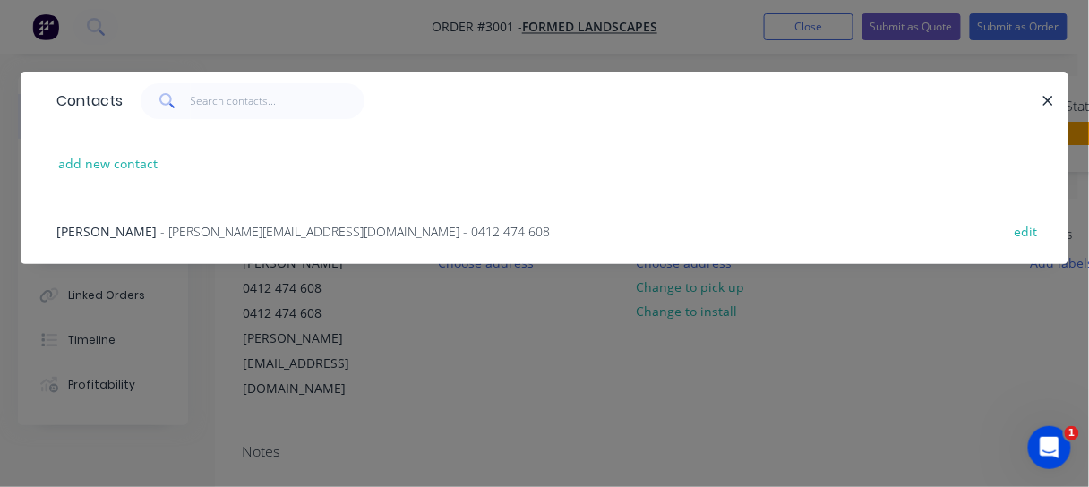
click at [1050, 109] on button "button" at bounding box center [1048, 101] width 22 height 22
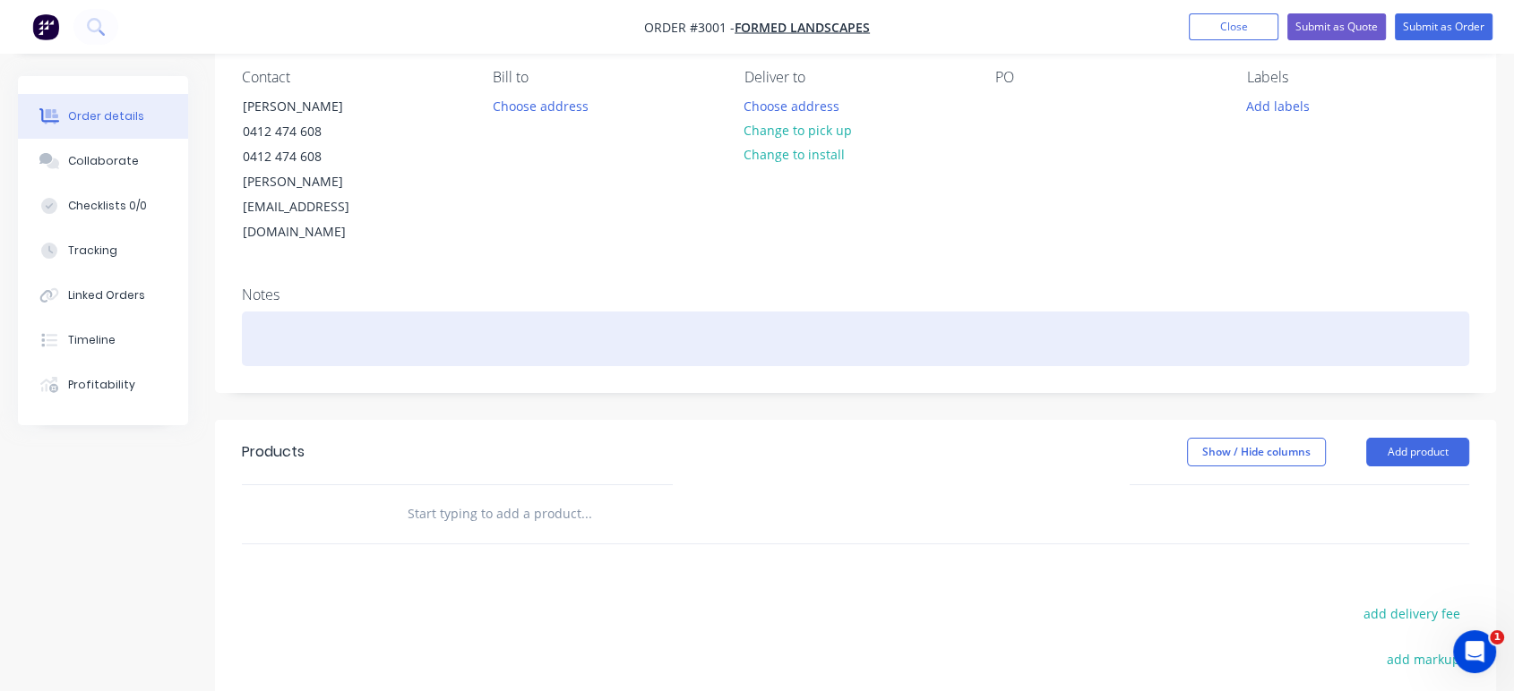
scroll to position [199, 0]
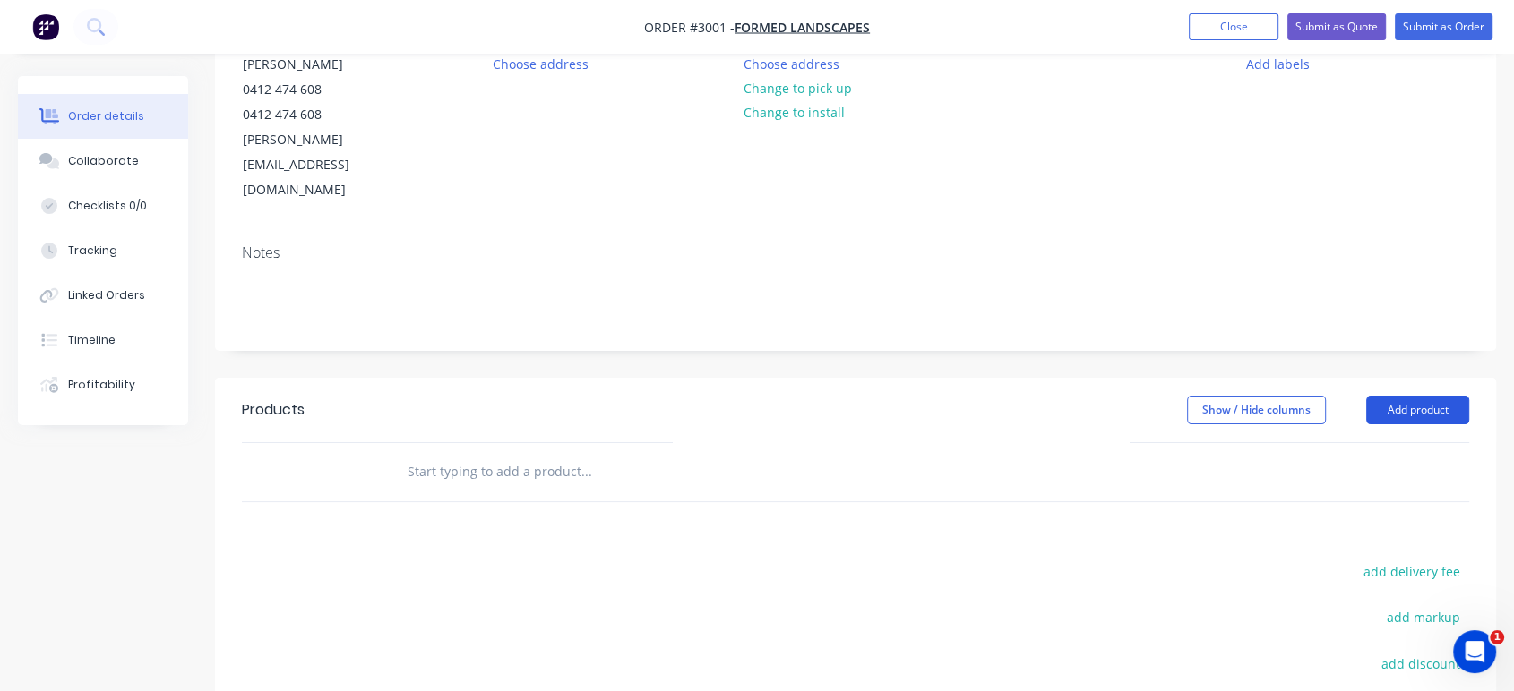
click at [1375, 396] on button "Add product" at bounding box center [1417, 410] width 103 height 29
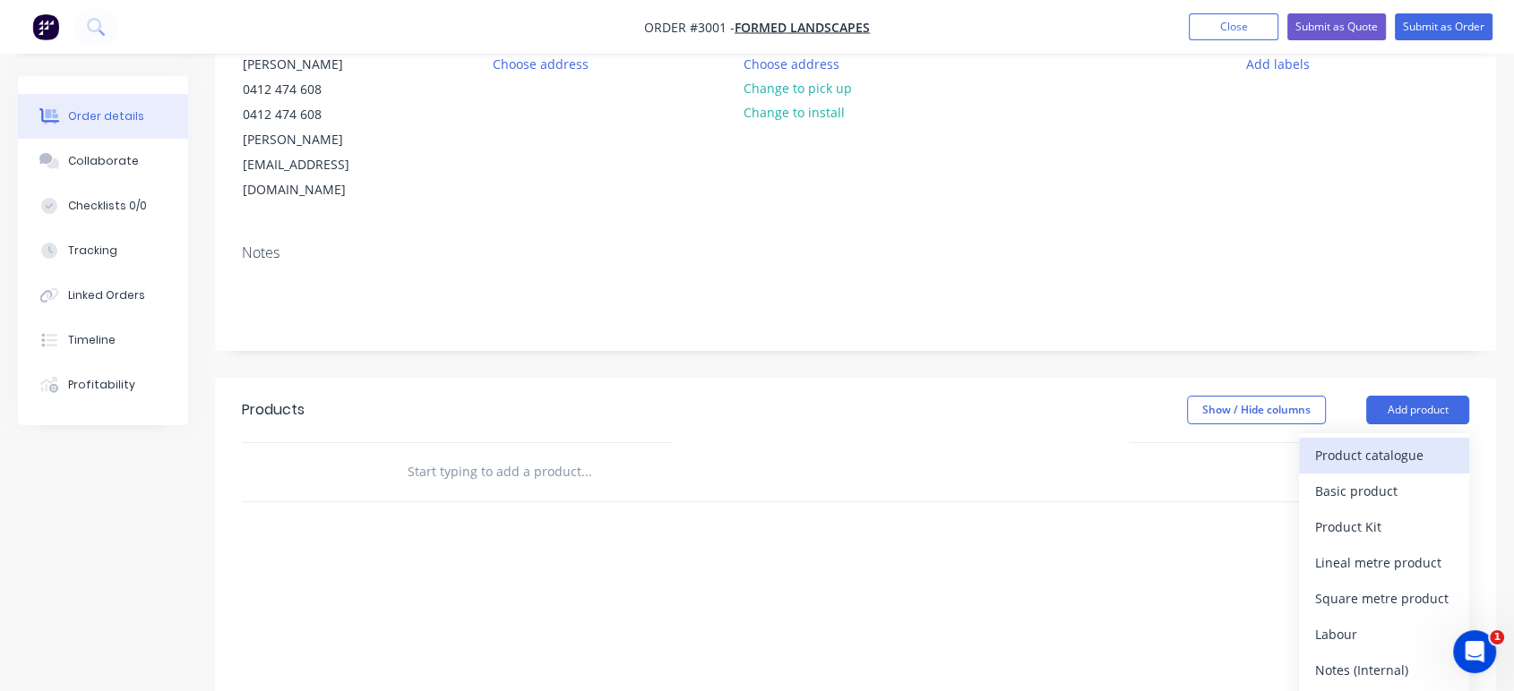
click at [1375, 442] on div "Product catalogue" at bounding box center [1384, 455] width 138 height 26
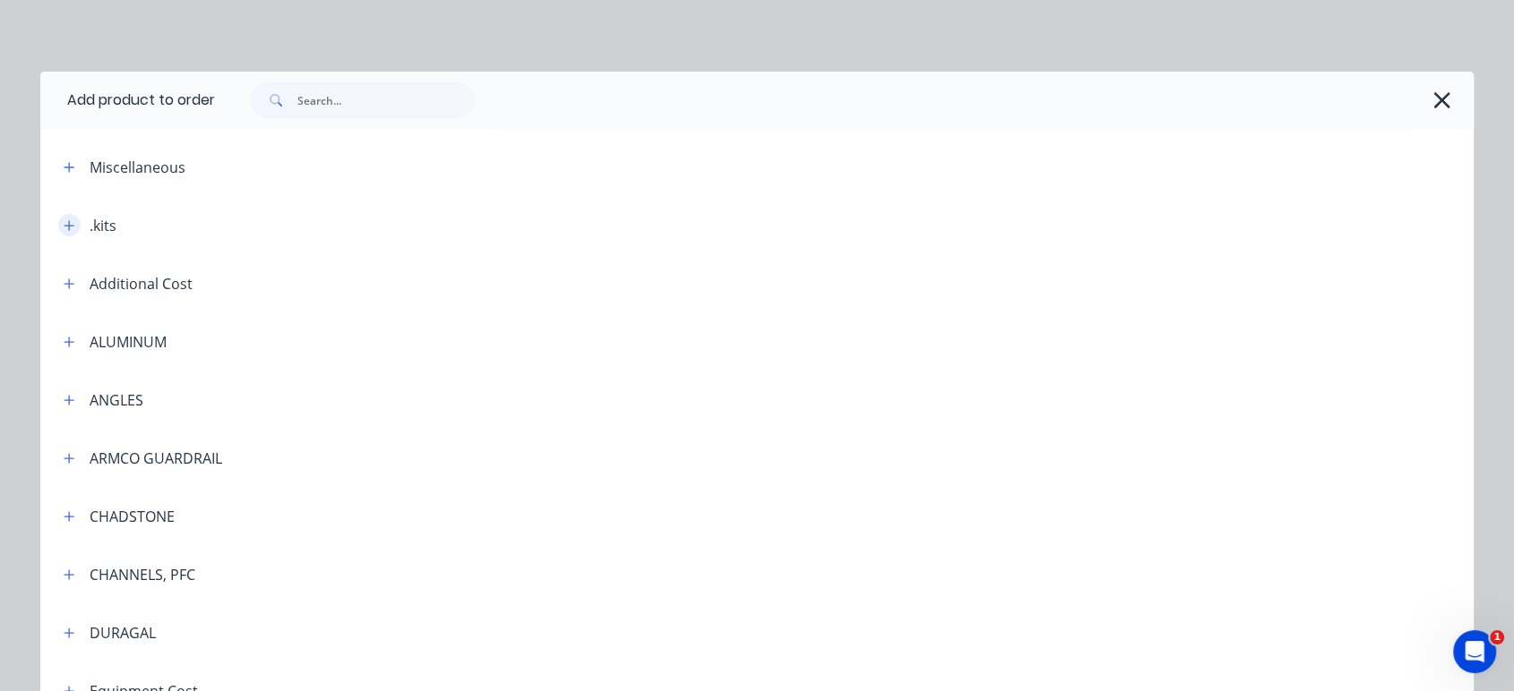
click at [64, 225] on icon "button" at bounding box center [69, 225] width 10 height 10
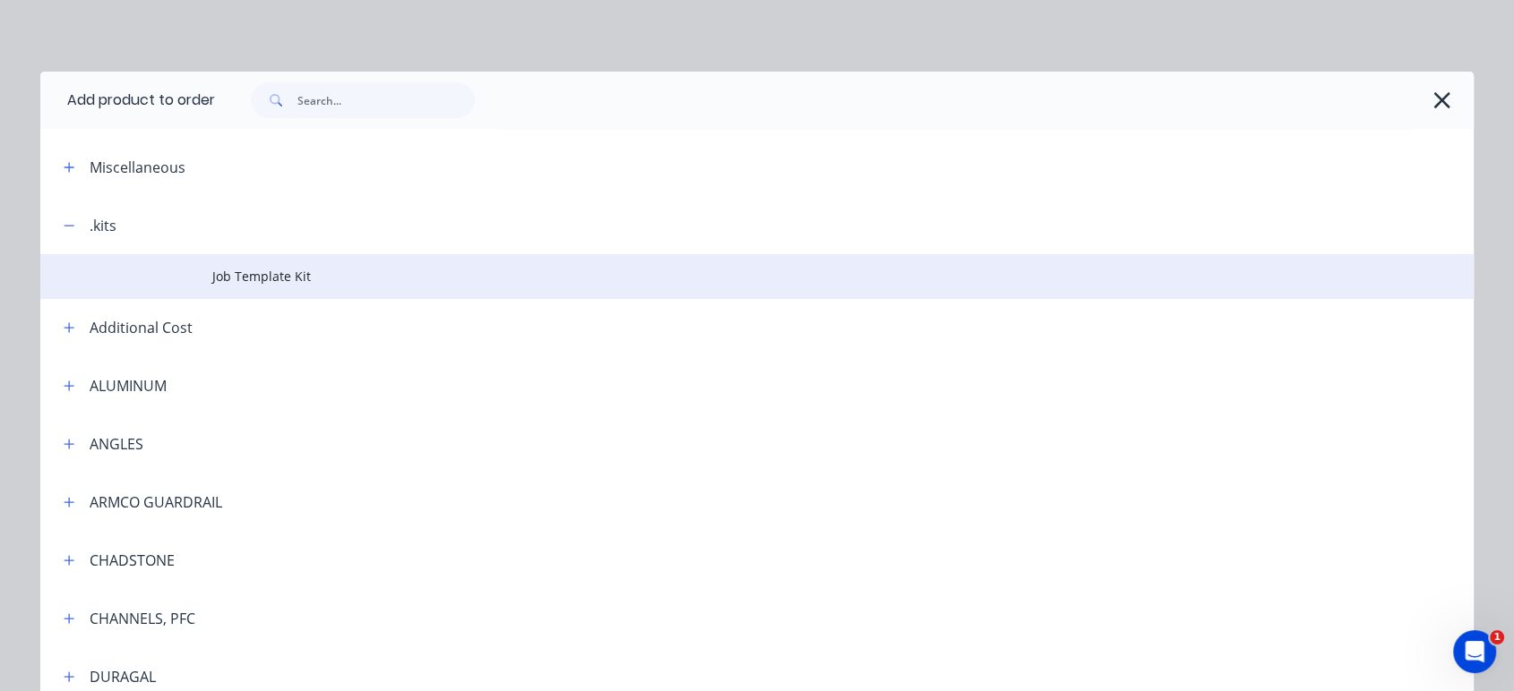
click at [279, 271] on span "Job Template Kit" at bounding box center [716, 276] width 1008 height 19
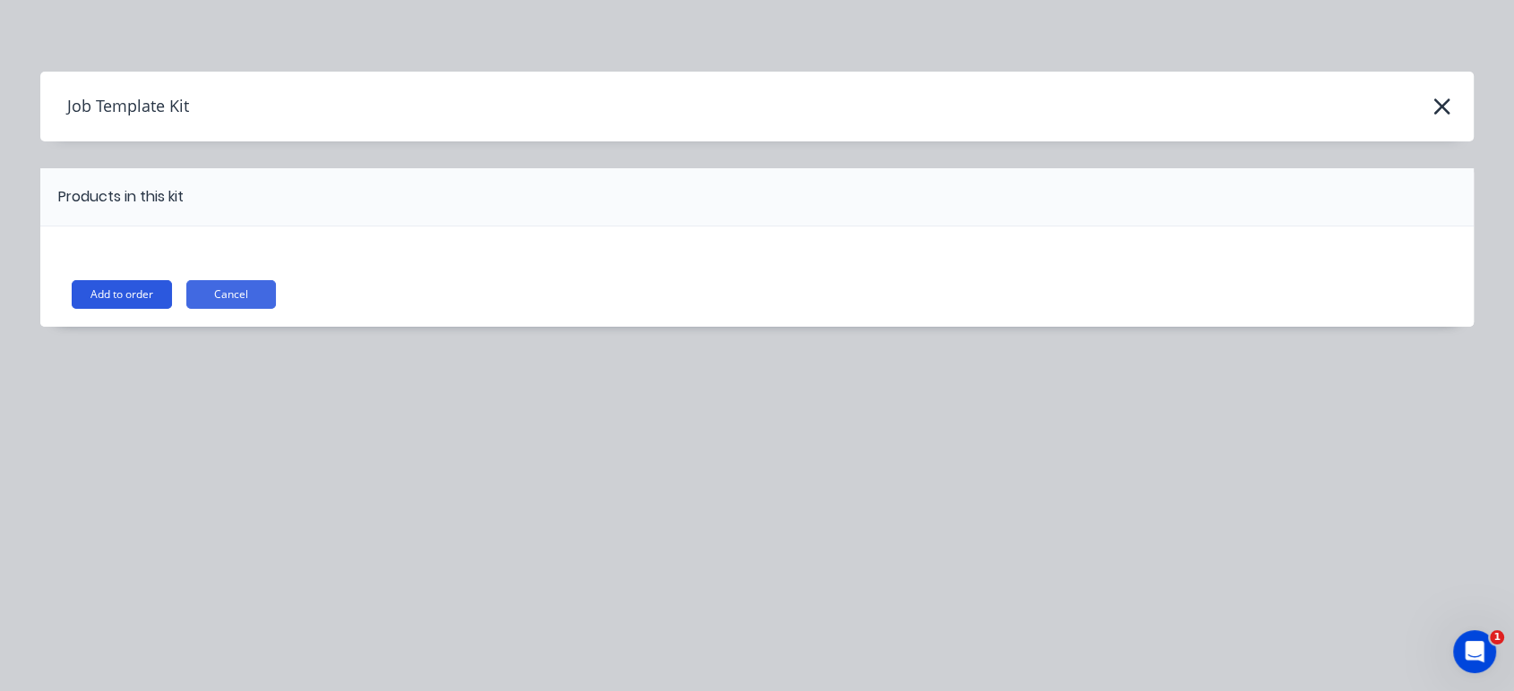
click at [124, 290] on button "Add to order" at bounding box center [122, 294] width 100 height 29
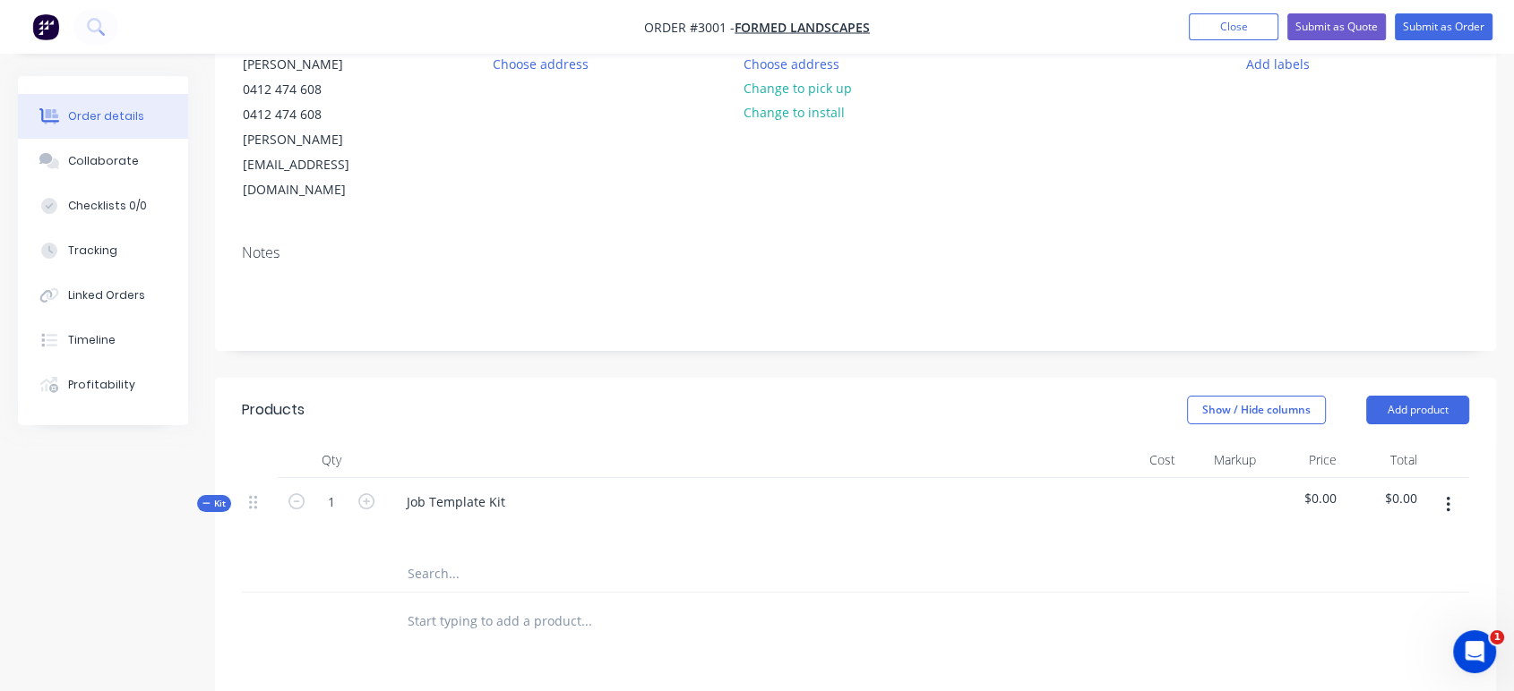
scroll to position [298, 0]
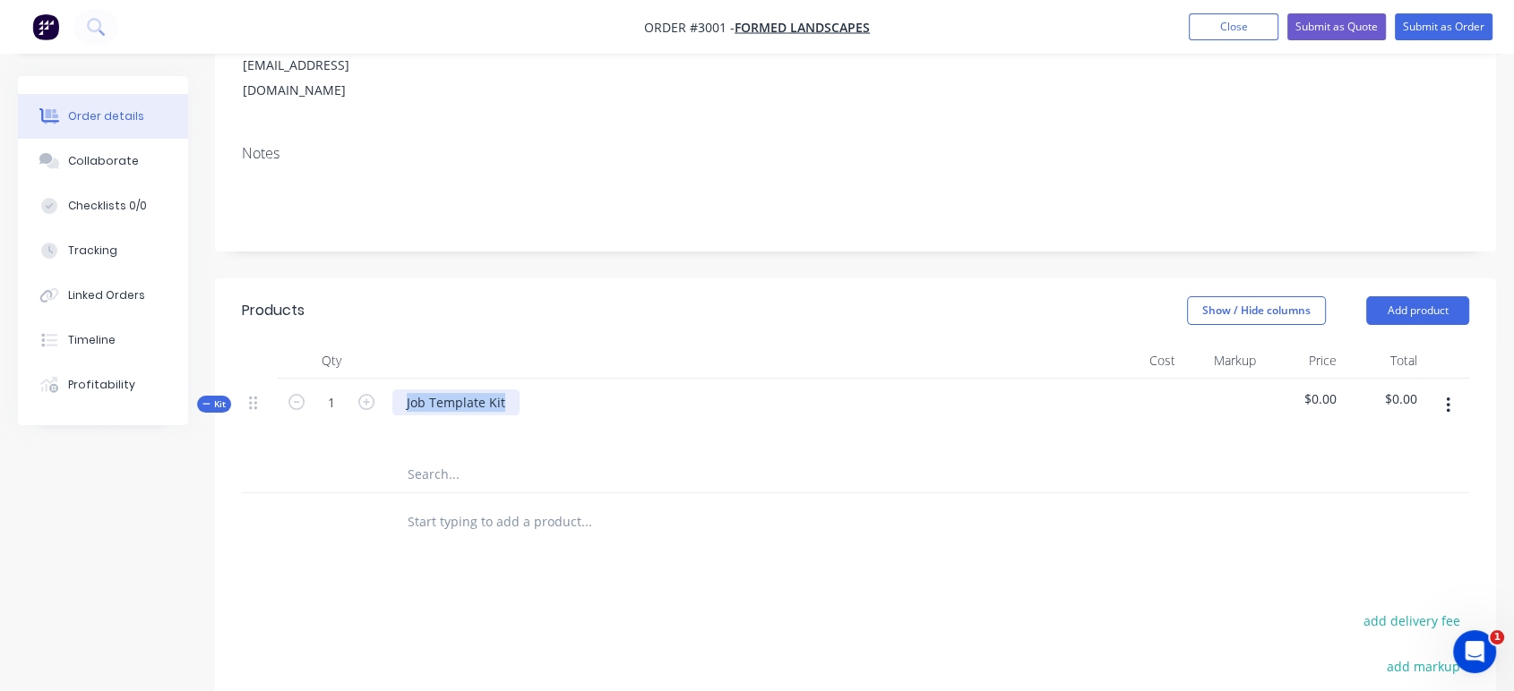
drag, startPoint x: 510, startPoint y: 350, endPoint x: 379, endPoint y: 362, distance: 131.3
click at [379, 379] on div "Kit 1 Job Template Kit $0.00 $0.00" at bounding box center [855, 418] width 1227 height 78
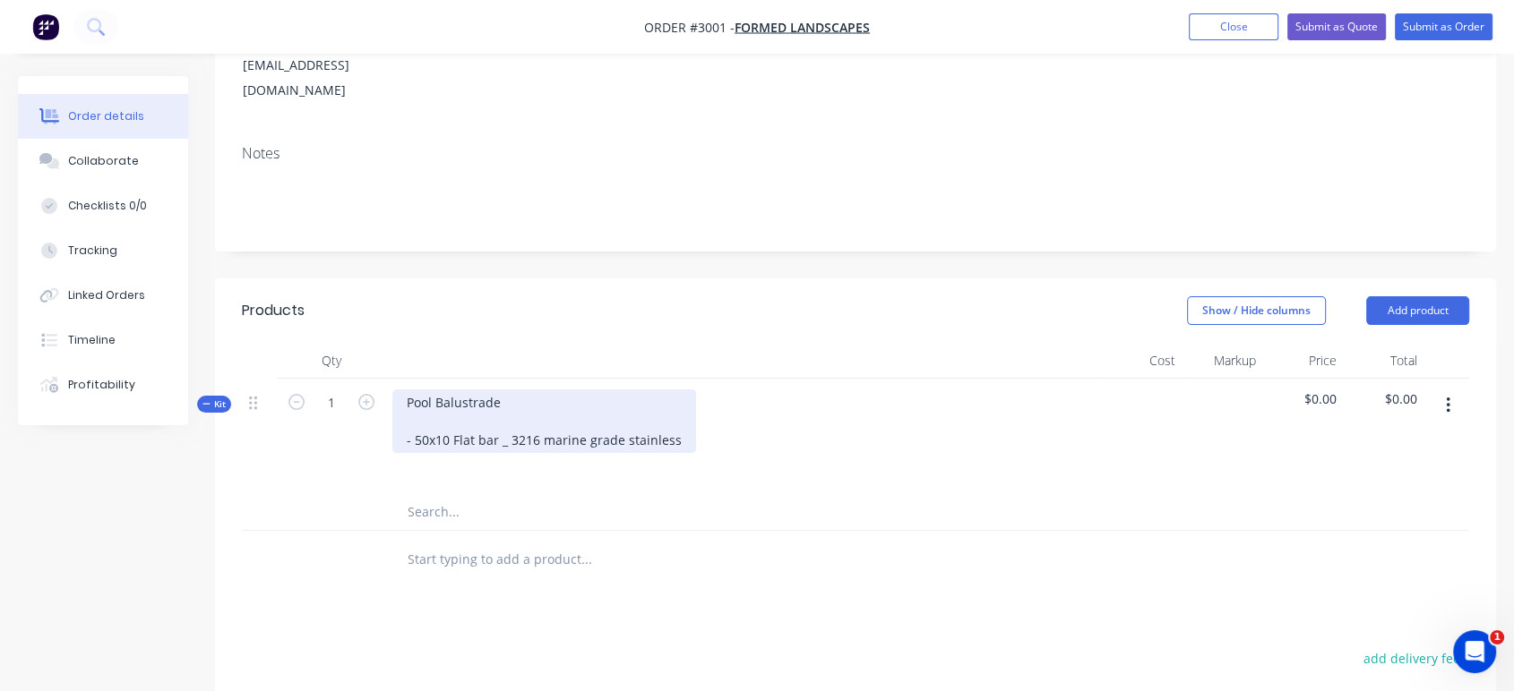
click at [525, 390] on div "Pool Balustrade - 50x10 Flat bar _ 3216 marine grade stainless" at bounding box center [544, 422] width 304 height 64
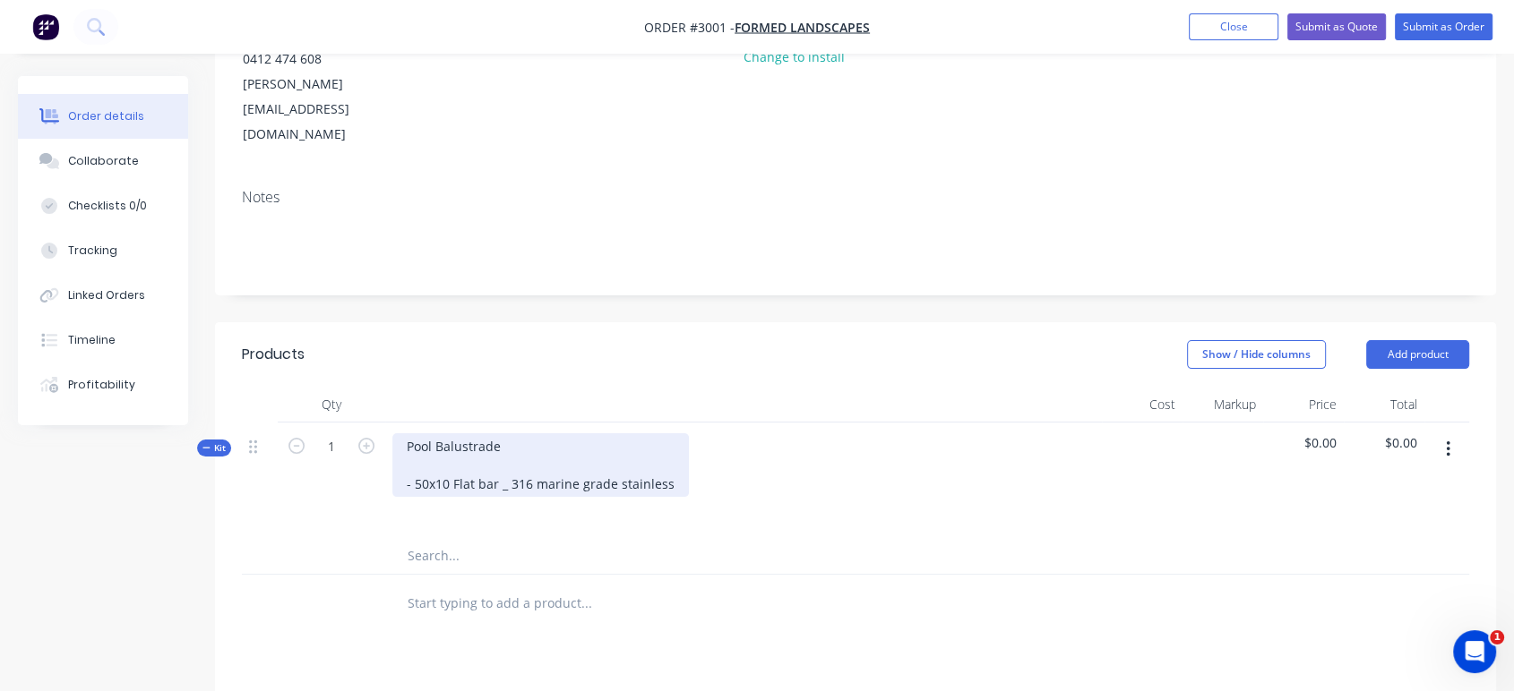
scroll to position [199, 0]
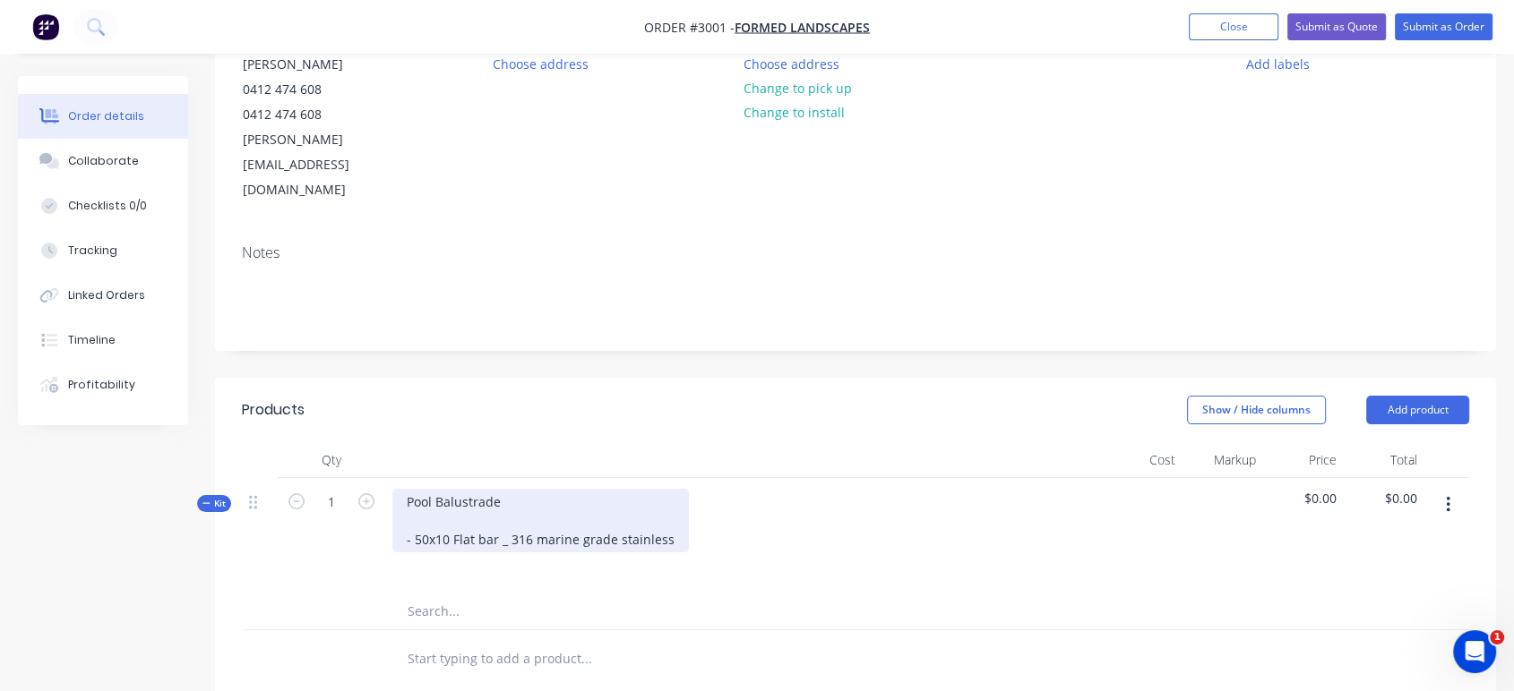
click at [664, 489] on div "Pool Balustrade - 50x10 Flat bar _ 316 marine grade stainless" at bounding box center [540, 521] width 296 height 64
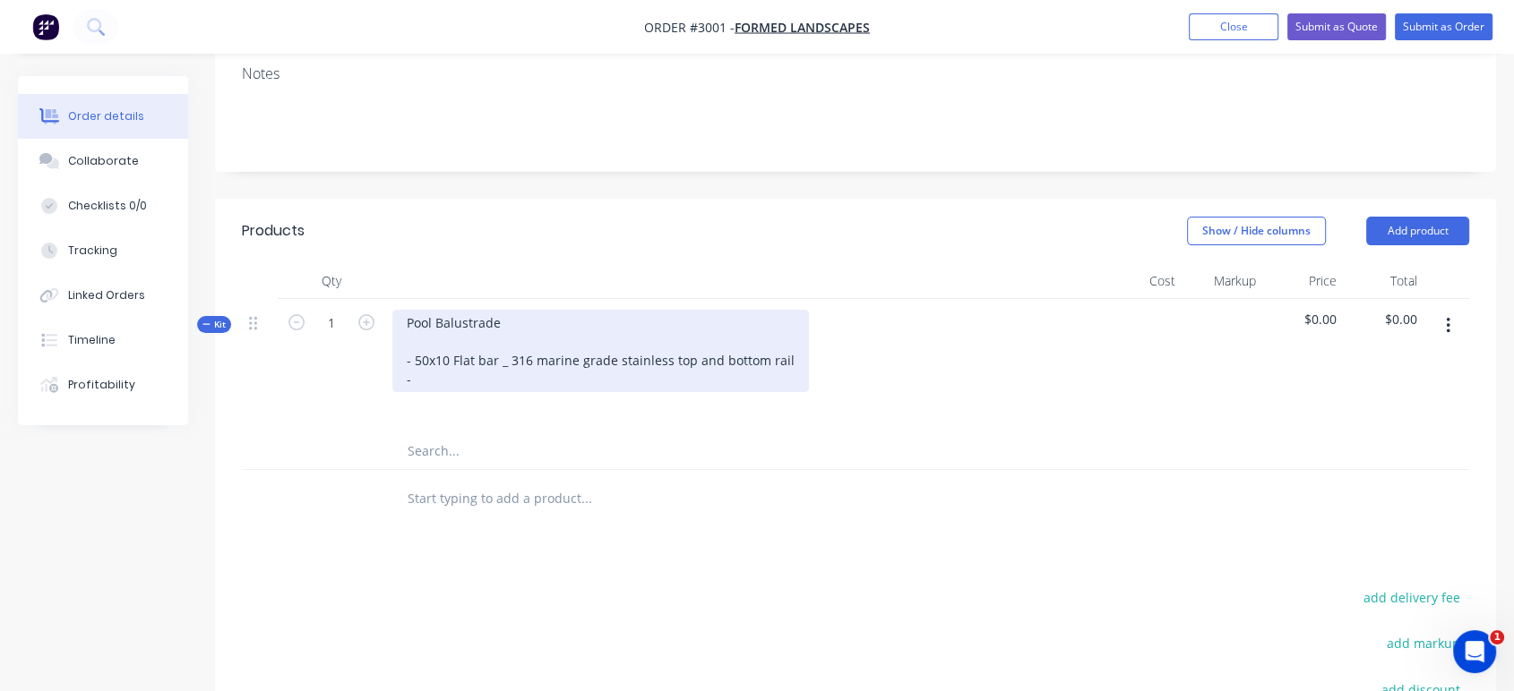
scroll to position [398, 0]
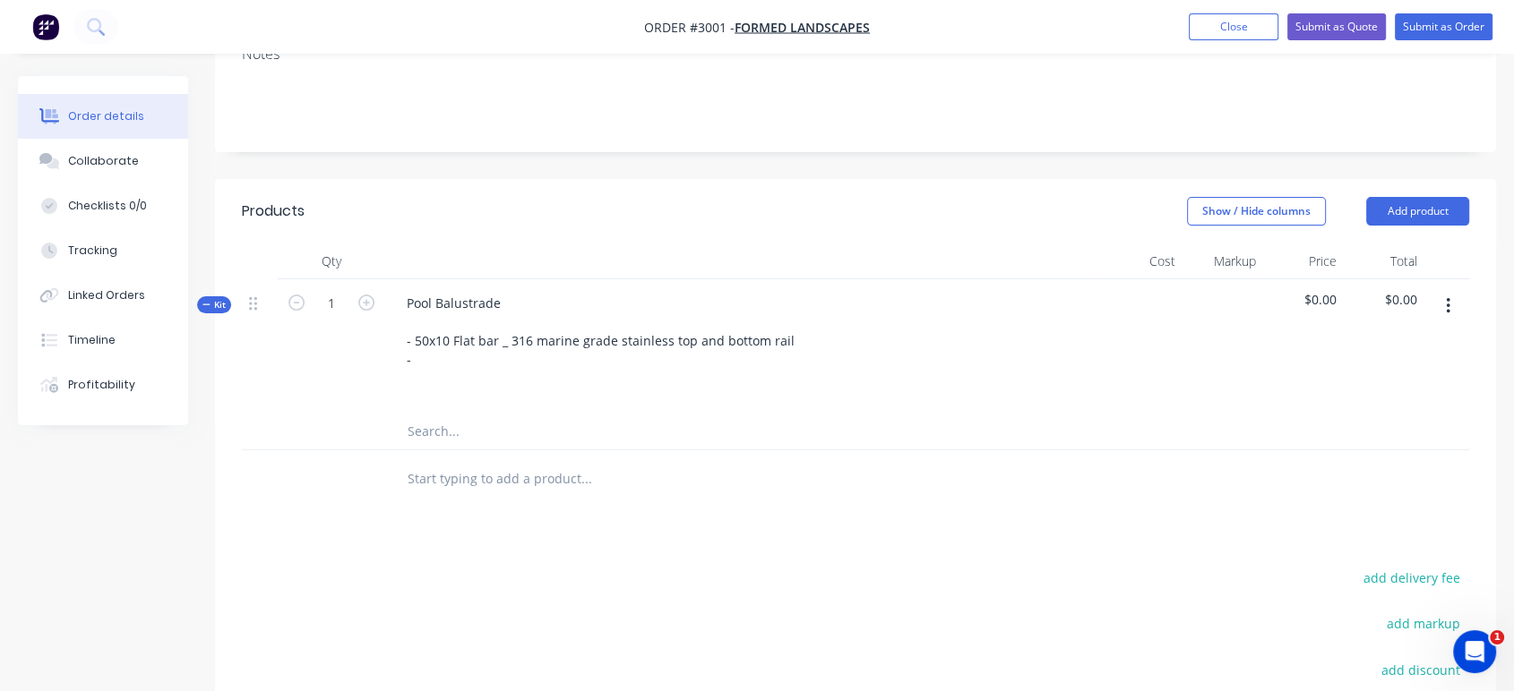
click at [447, 414] on input "text" at bounding box center [586, 432] width 358 height 36
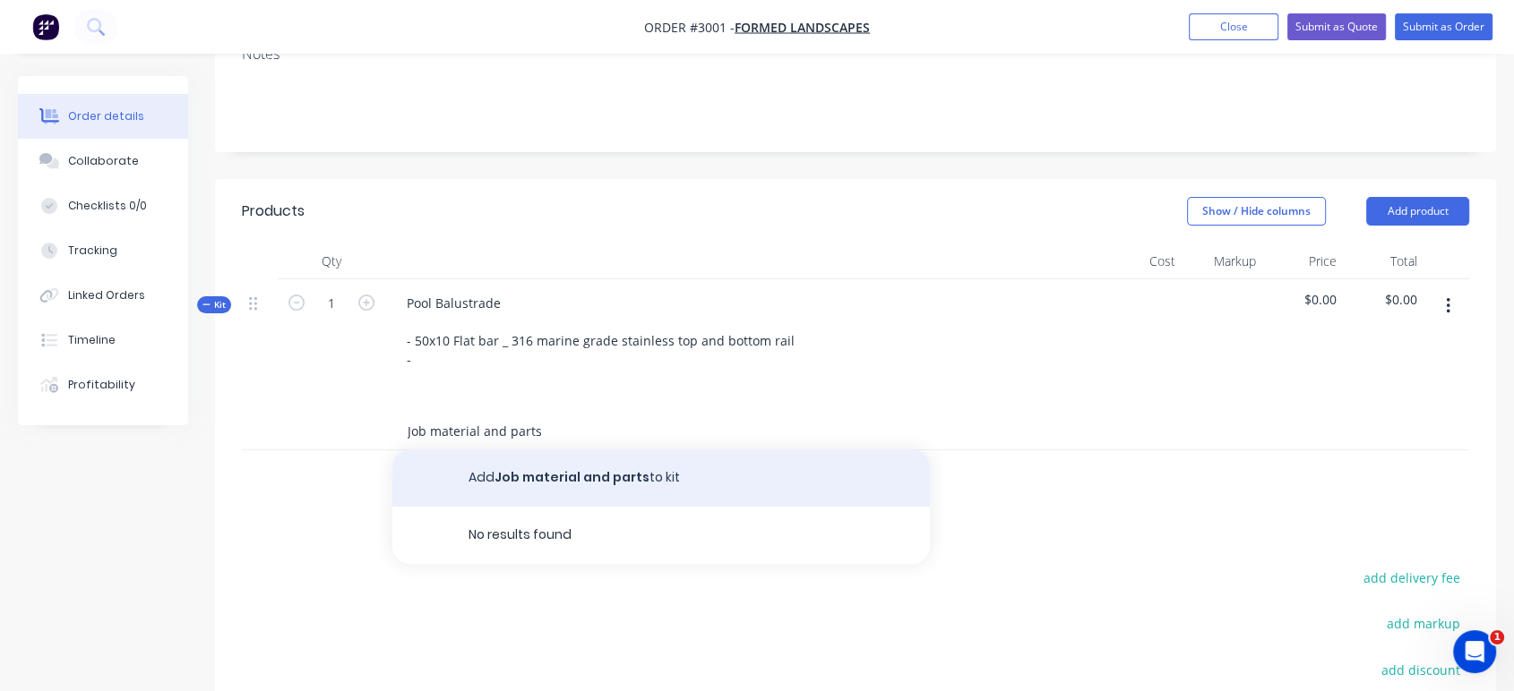
type input "Job material and parts"
click at [522, 450] on button "Add Job material and parts to kit" at bounding box center [660, 478] width 537 height 57
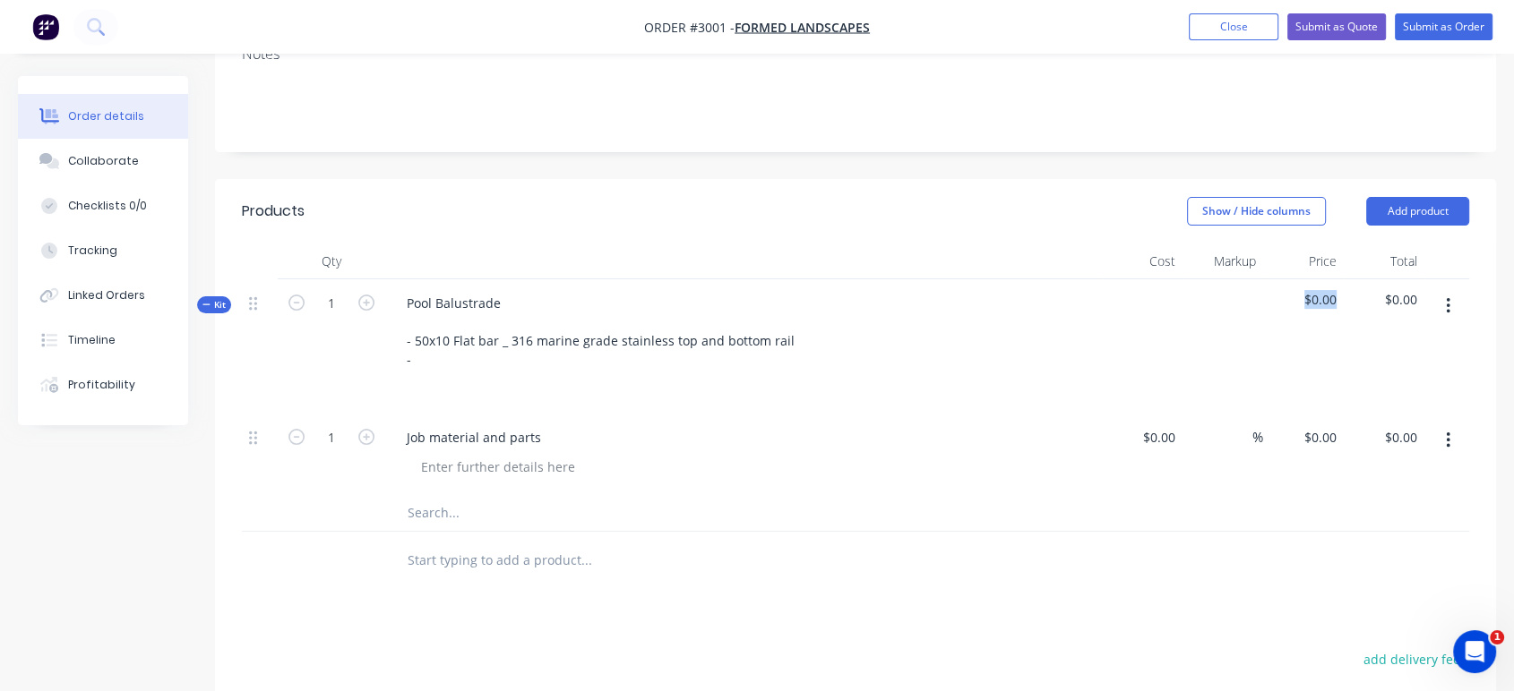
drag, startPoint x: 1338, startPoint y: 244, endPoint x: 1303, endPoint y: 249, distance: 35.3
click at [1303, 279] on div "$0.00" at bounding box center [1303, 346] width 81 height 134
click at [1326, 424] on input "0" at bounding box center [1322, 437] width 41 height 26
type input "13130"
click at [1156, 414] on div "$0.00 $0.00" at bounding box center [1142, 454] width 81 height 81
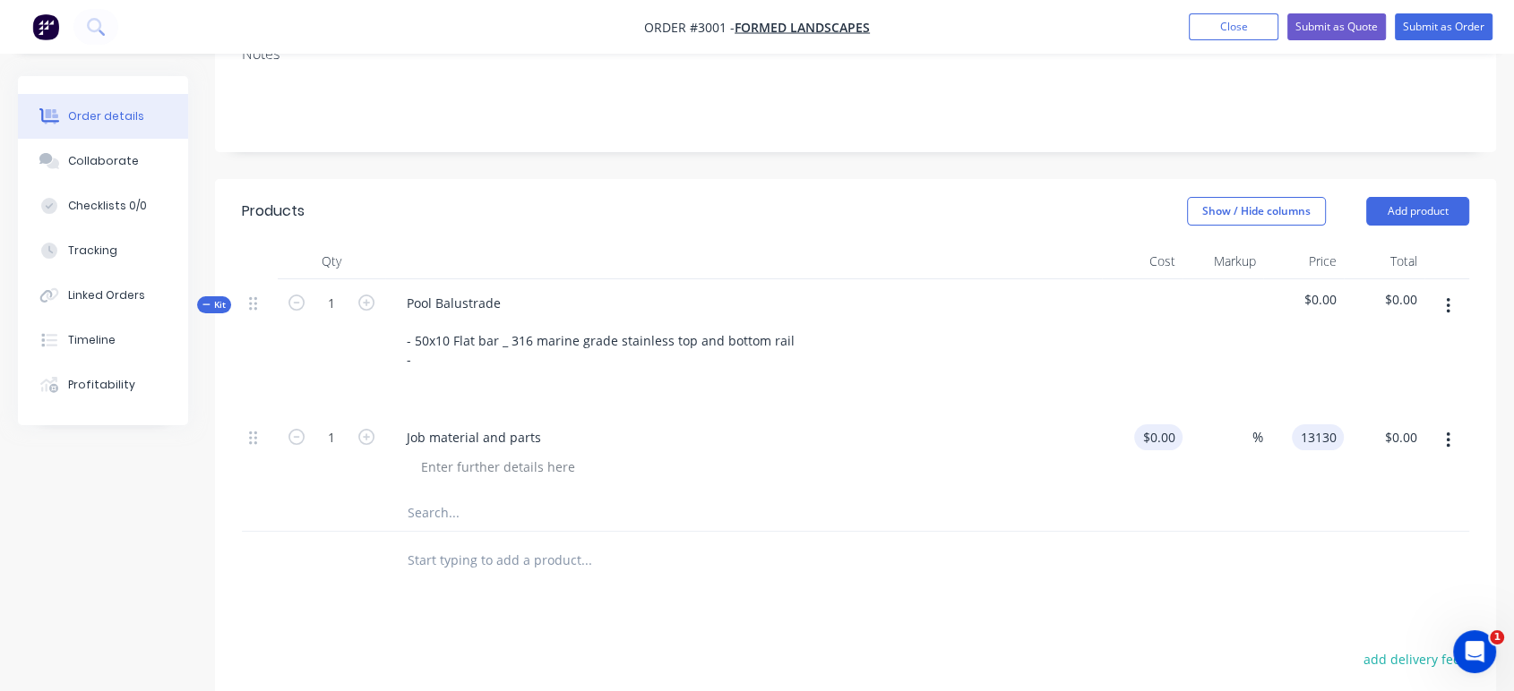
type input "$13,130.00"
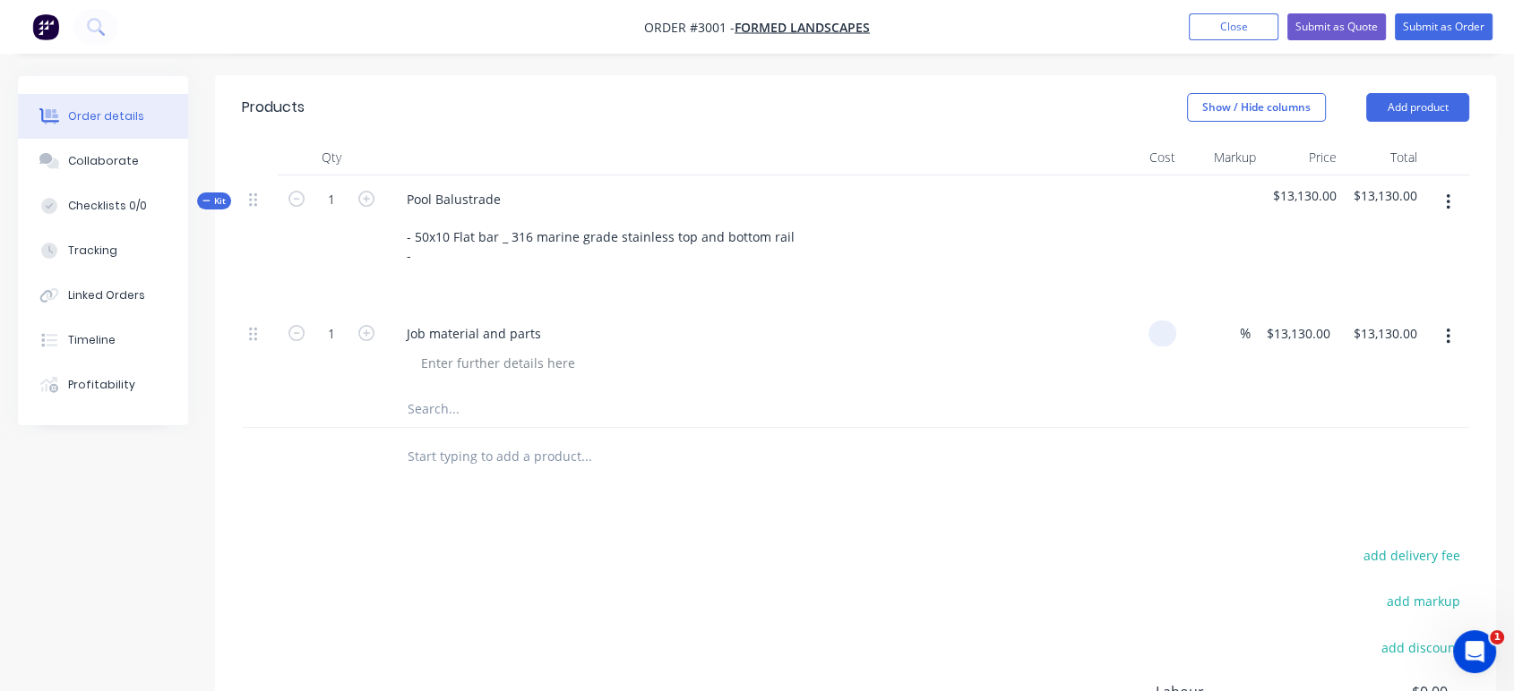
scroll to position [502, 0]
type input "$0.00"
click at [1375, 327] on icon "button" at bounding box center [1447, 337] width 4 height 20
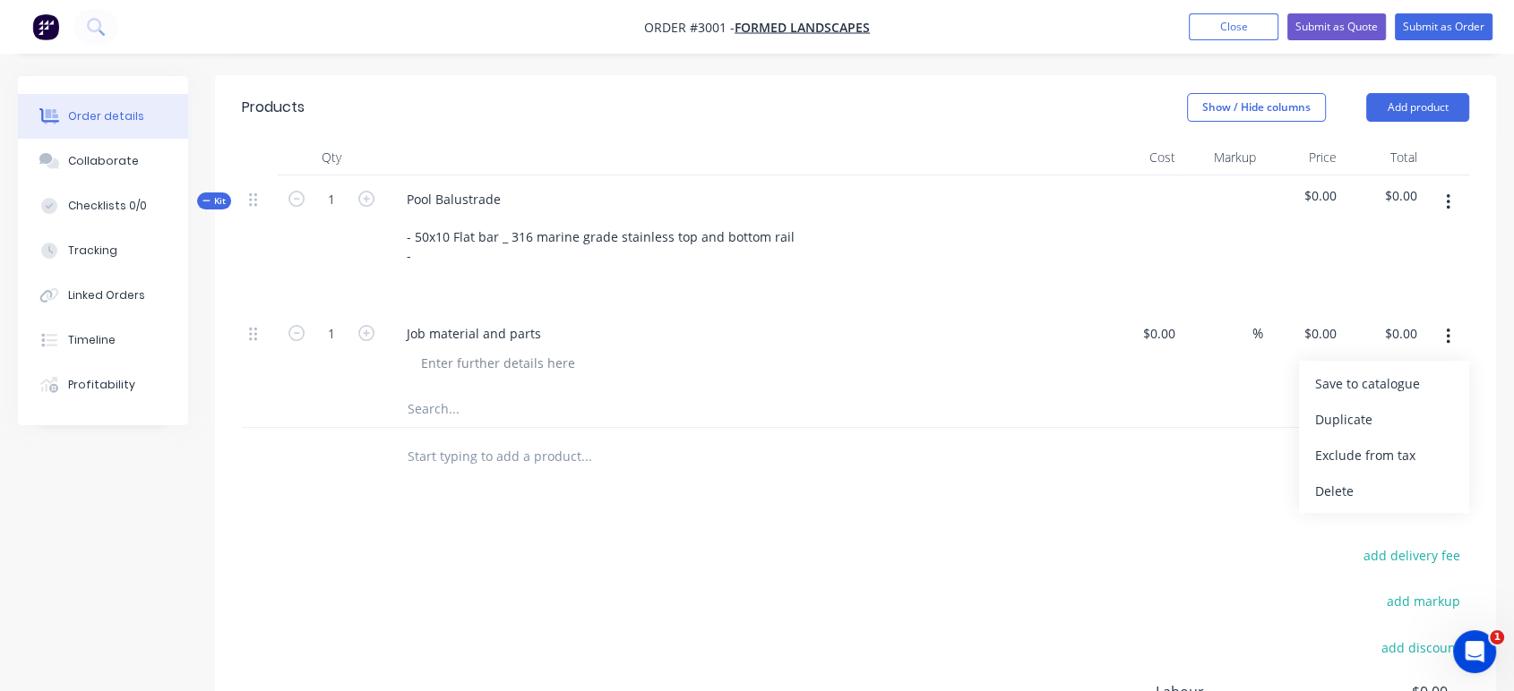
click at [1313, 225] on div "$0.00" at bounding box center [1303, 243] width 81 height 134
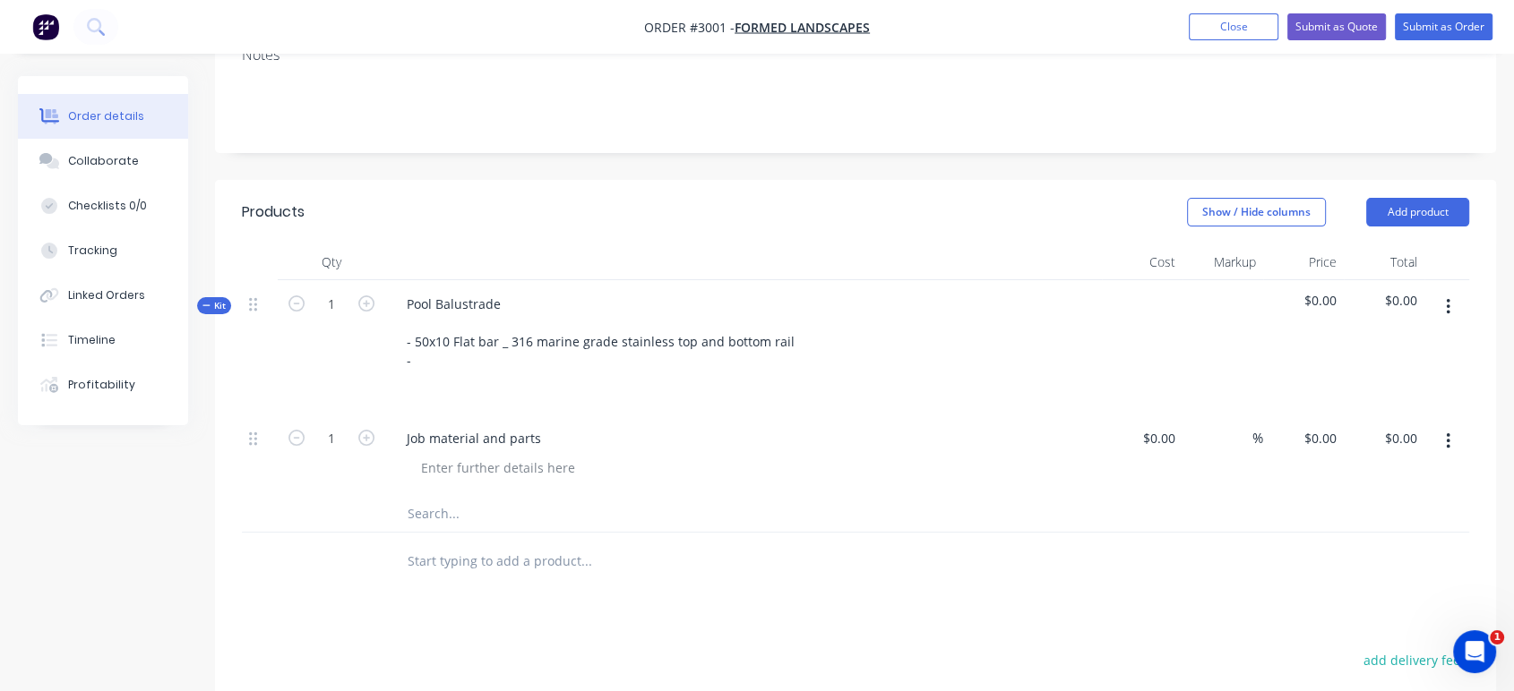
scroll to position [402, 0]
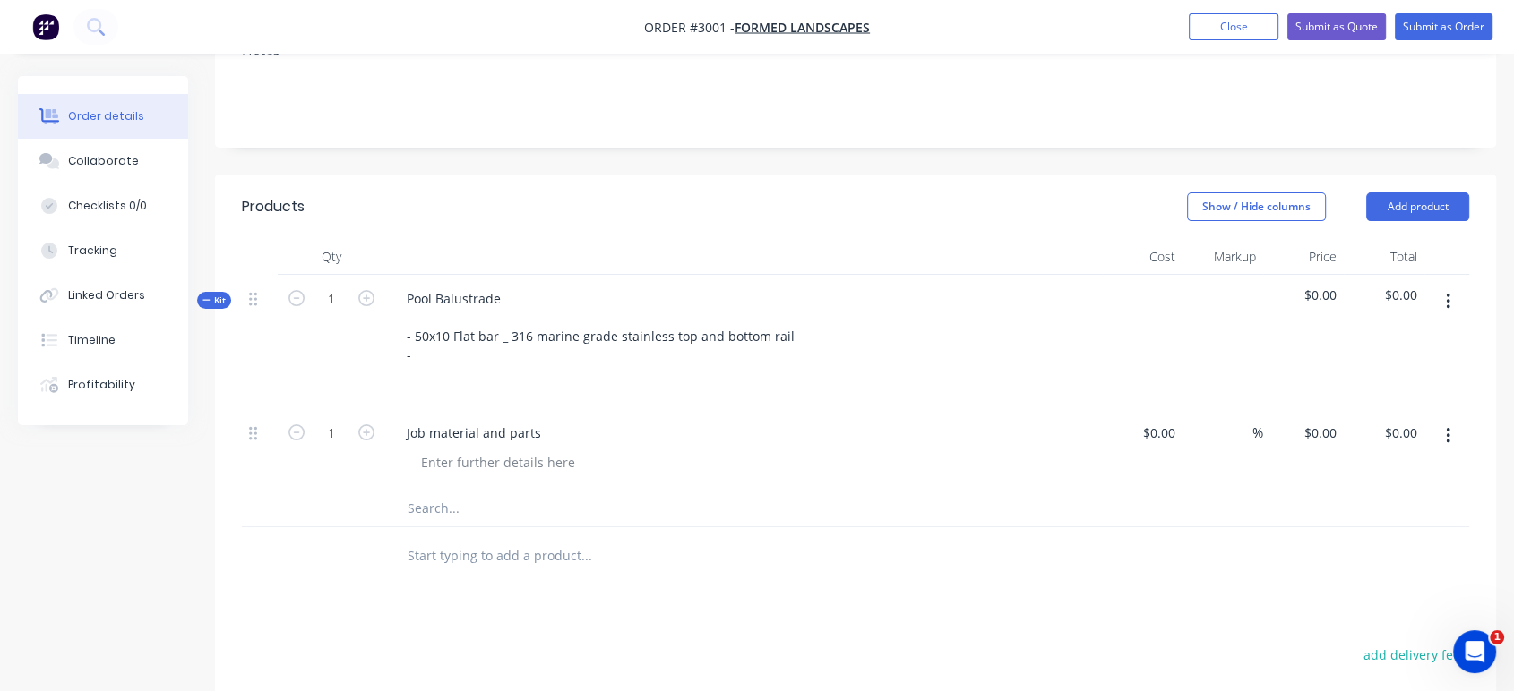
click at [1375, 294] on icon "button" at bounding box center [1447, 302] width 4 height 16
click at [1375, 336] on div "Add product to kit" at bounding box center [1384, 349] width 138 height 26
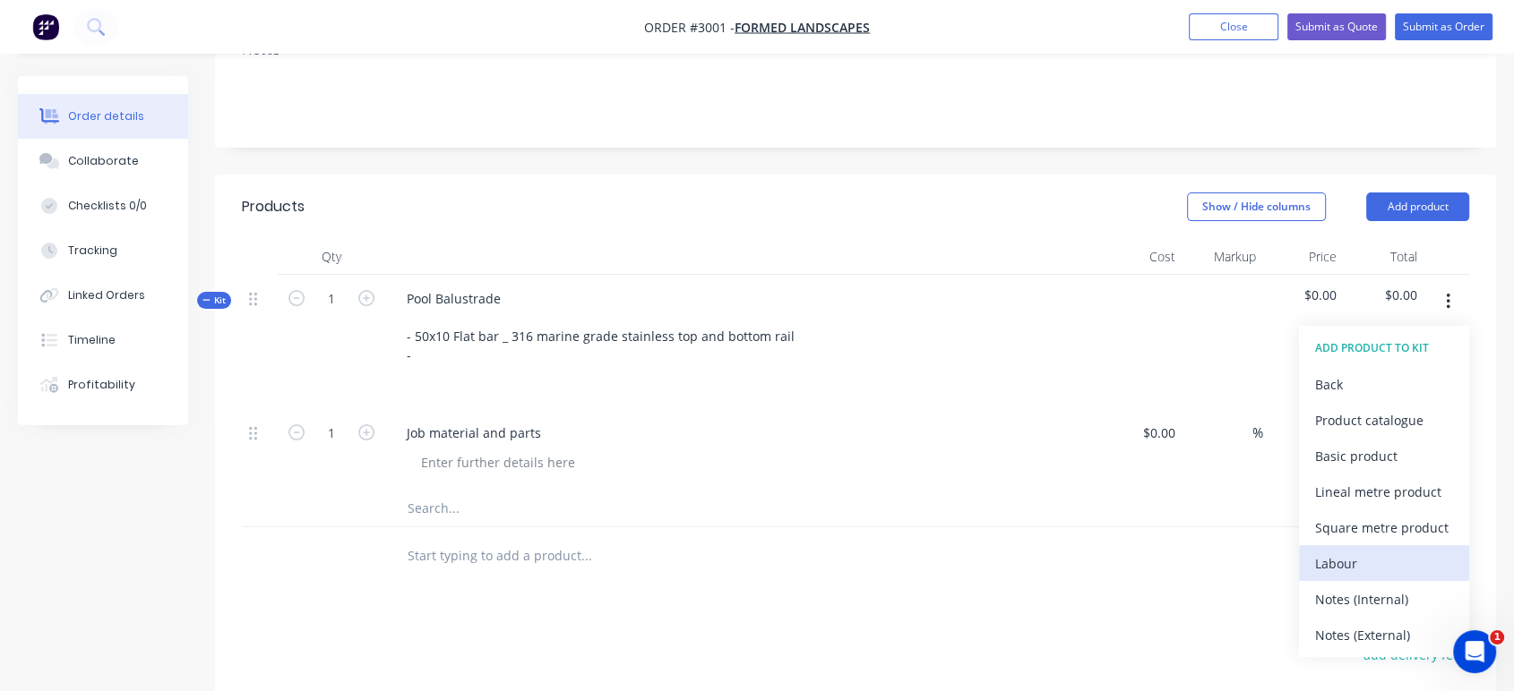
click at [1375, 551] on div "Labour" at bounding box center [1384, 564] width 138 height 26
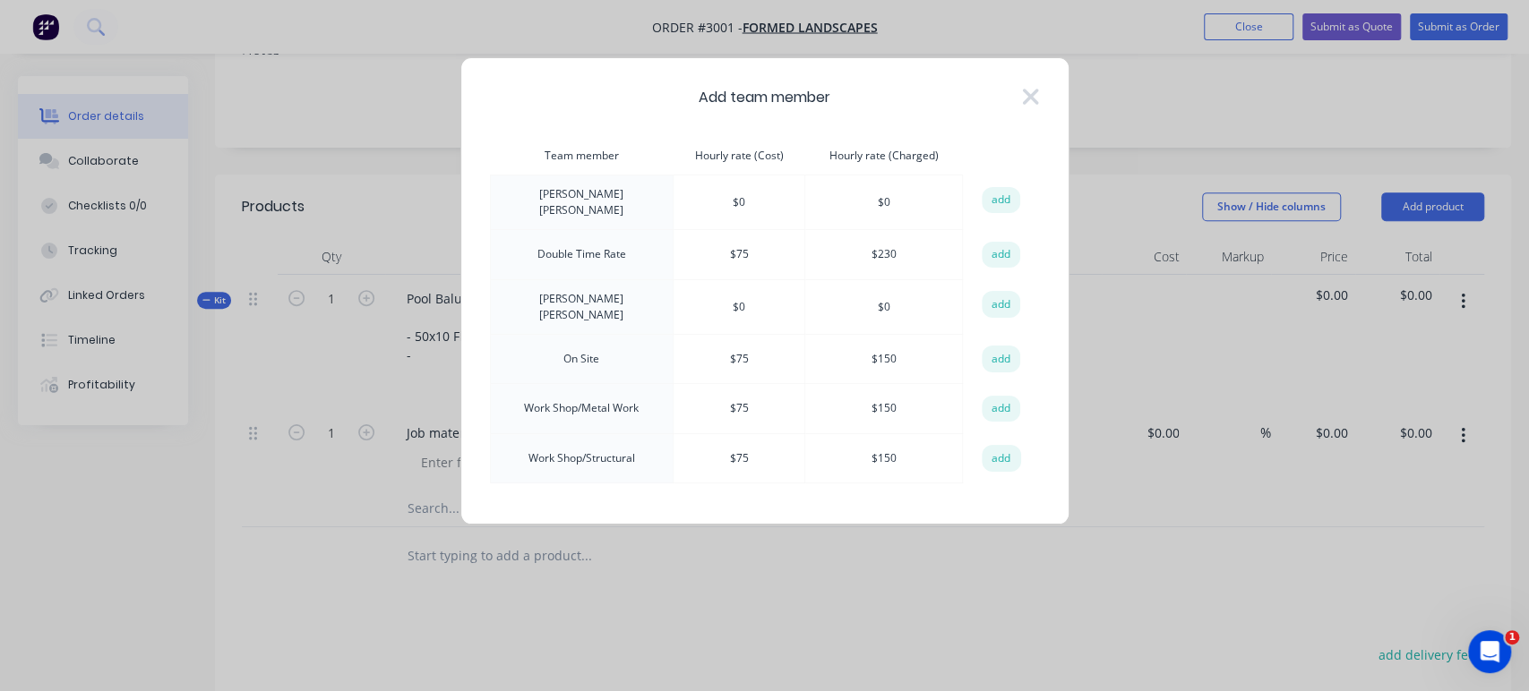
click at [999, 398] on button "add" at bounding box center [1001, 409] width 39 height 27
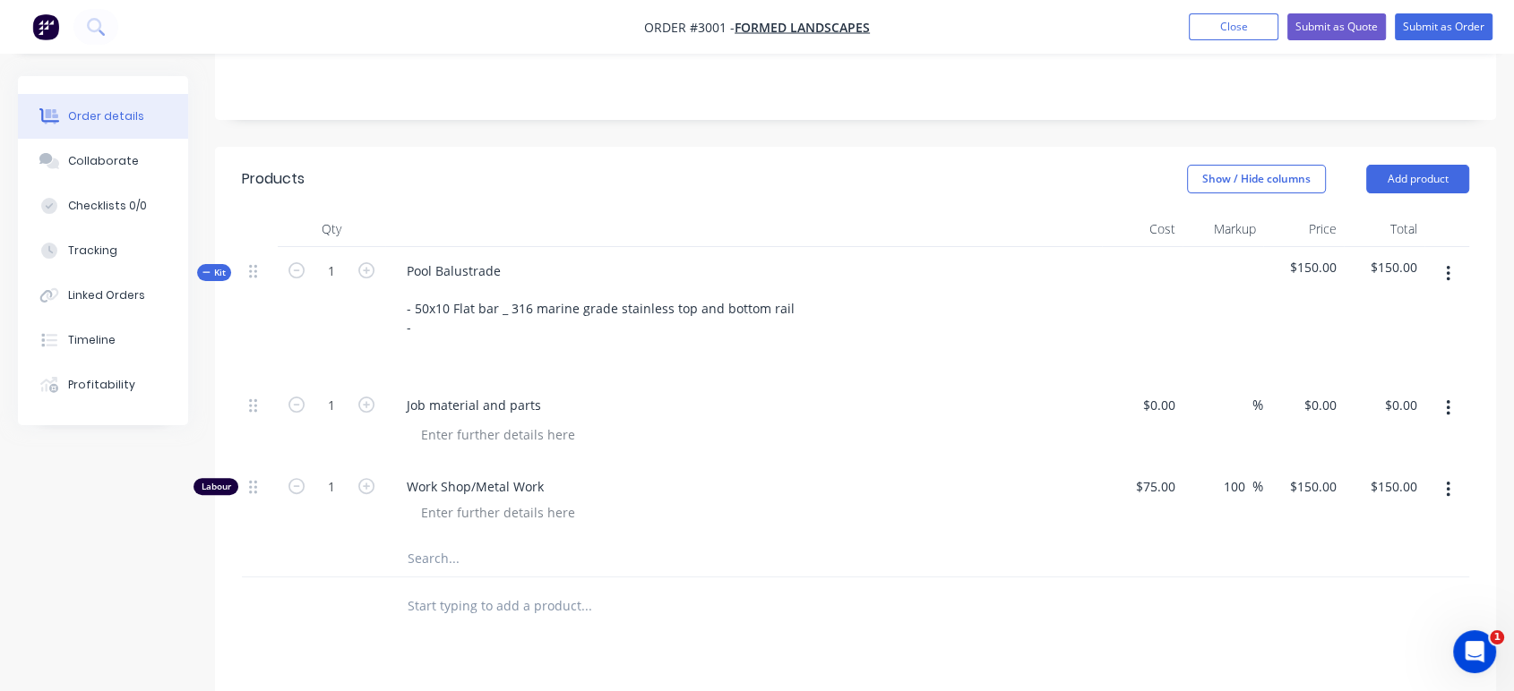
scroll to position [502, 0]
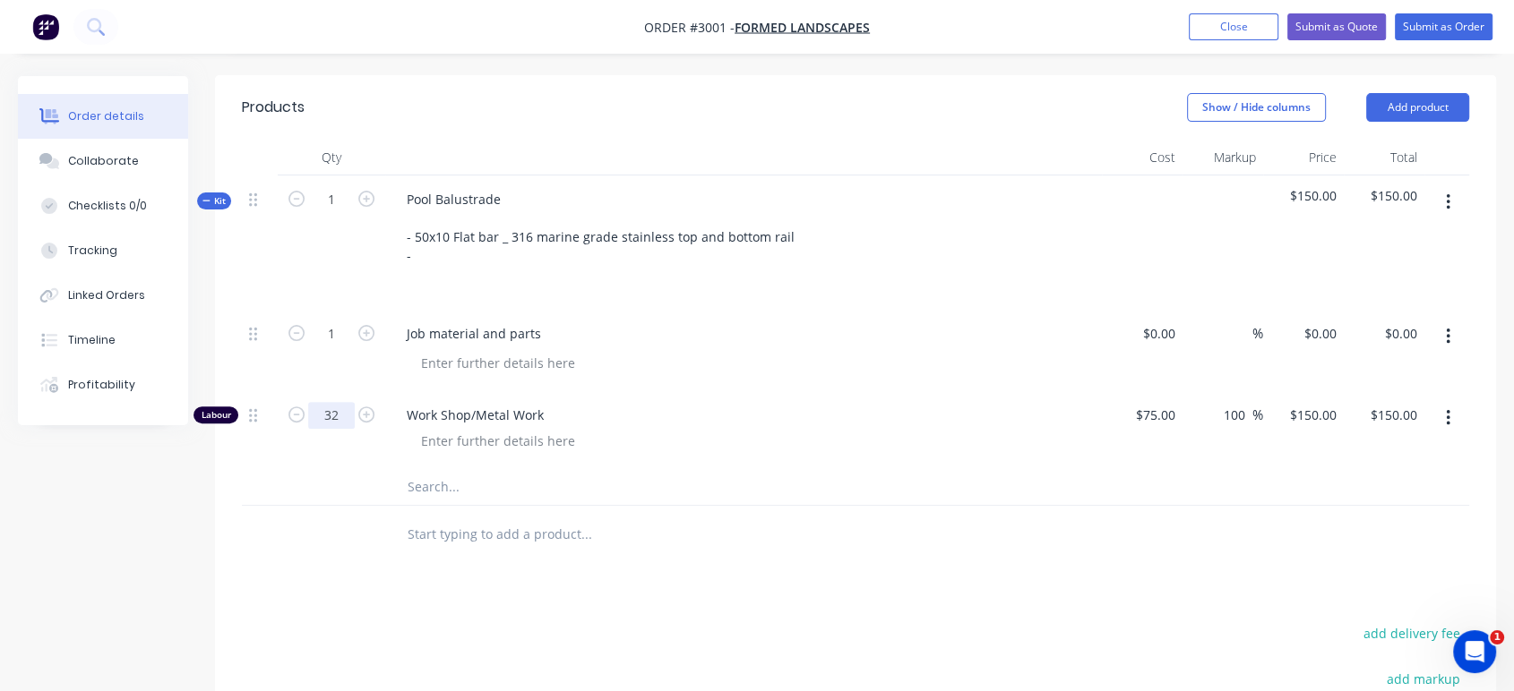
type input "32"
type input "$4,800.00"
click at [390, 408] on div "Work Shop/Metal Work" at bounding box center [743, 430] width 716 height 78
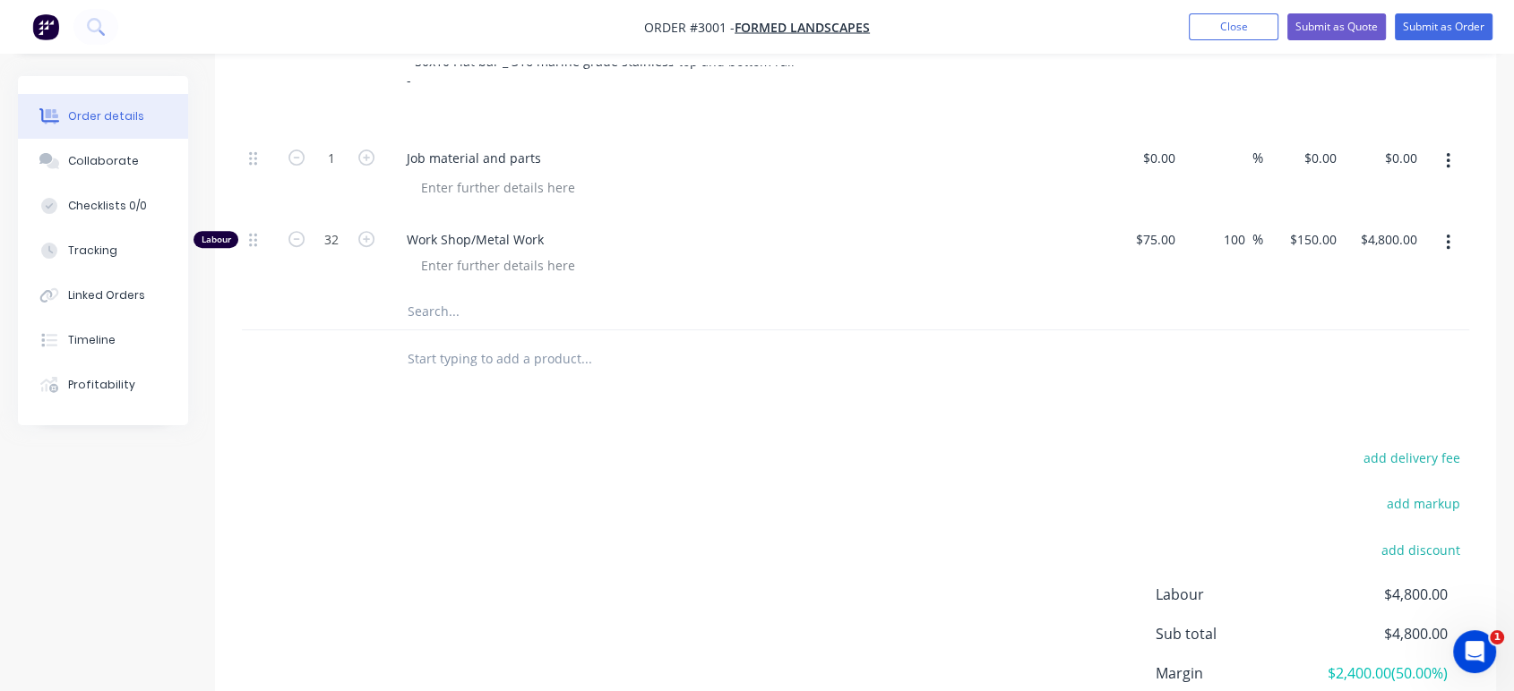
scroll to position [701, 0]
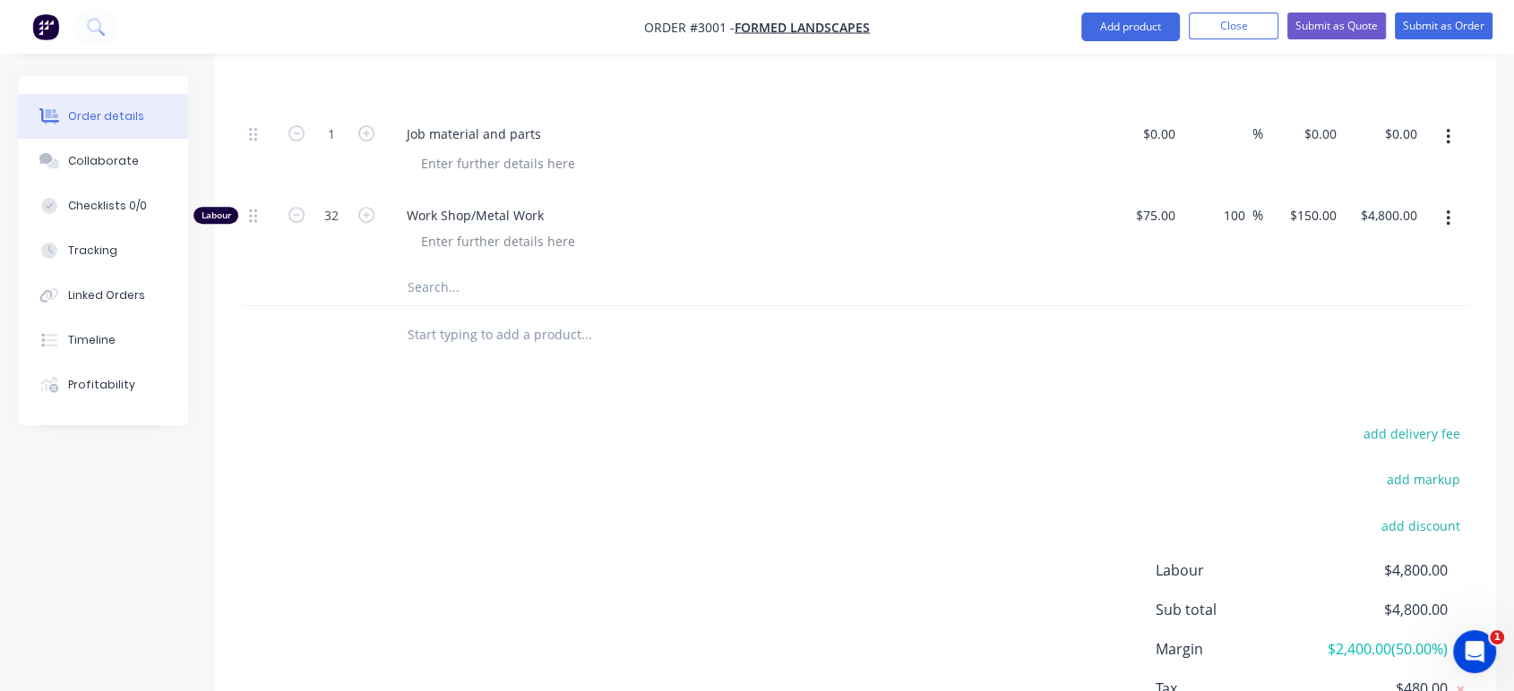
click at [441, 270] on input "text" at bounding box center [586, 288] width 358 height 36
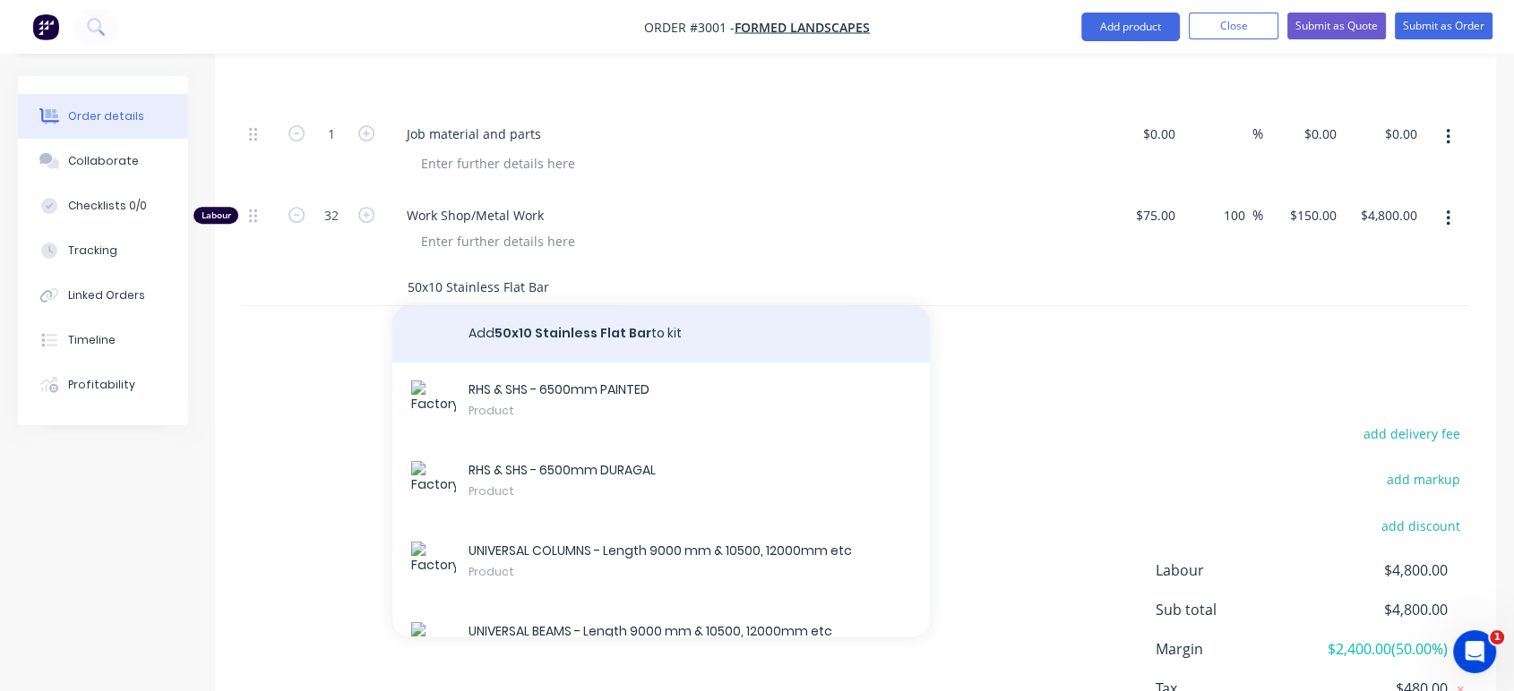
type input "50x10 Stainless Flat Bar"
click at [555, 305] on button "Add 50x10 Stainless Flat Bar to kit" at bounding box center [660, 333] width 537 height 57
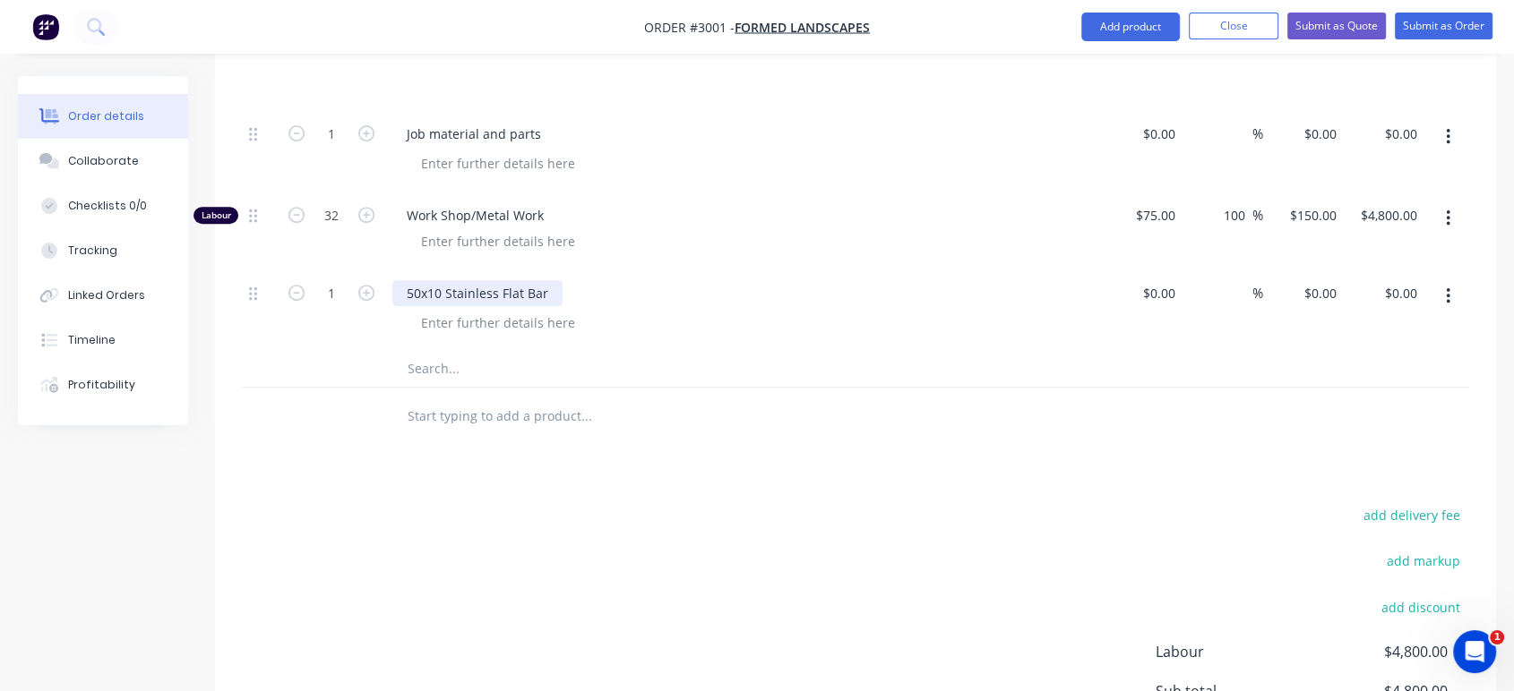
click at [553, 280] on div "50x10 Stainless Flat Bar" at bounding box center [477, 293] width 170 height 26
click at [442, 280] on div "50x10 Stainless Flat Bar" at bounding box center [477, 293] width 170 height 26
type input "30"
click at [344, 388] on div at bounding box center [331, 417] width 107 height 58
click at [1375, 280] on input "0.00" at bounding box center [1407, 293] width 34 height 26
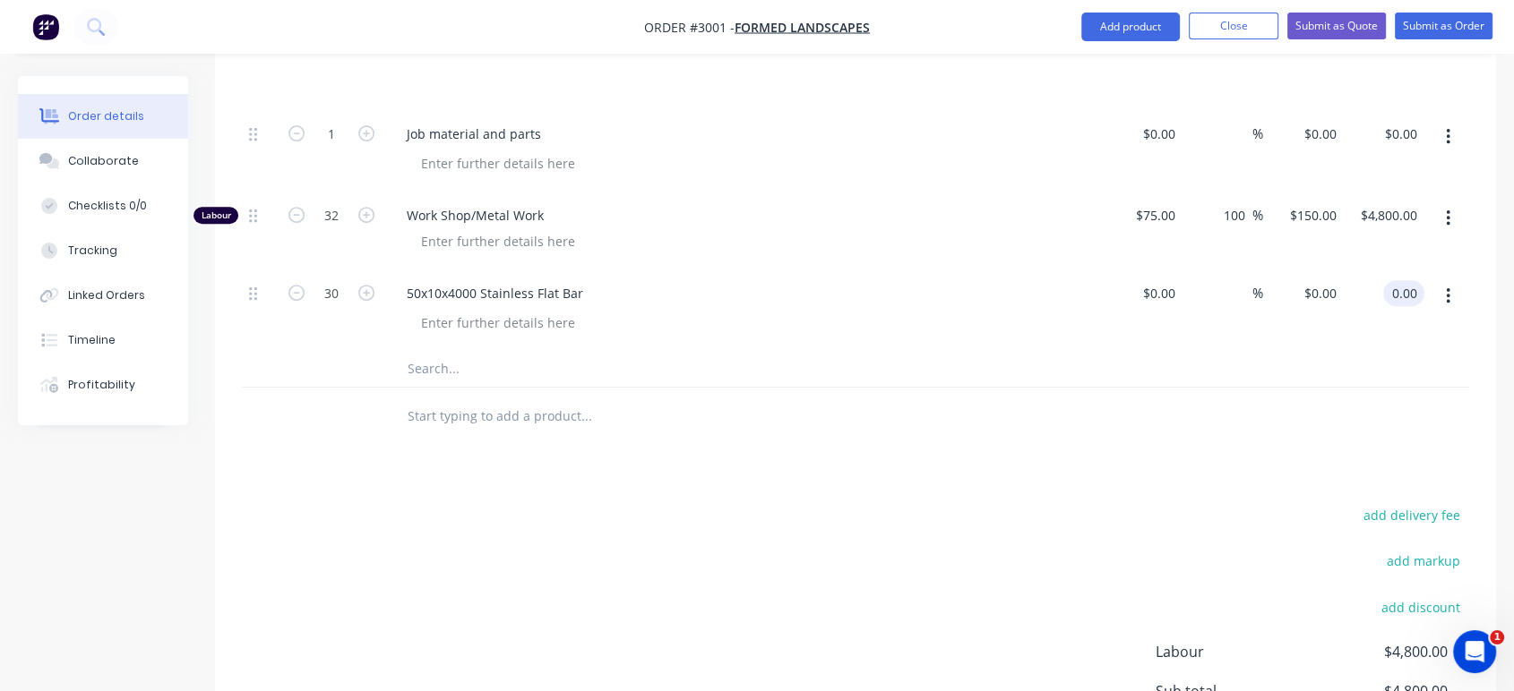
type input "$0.00"
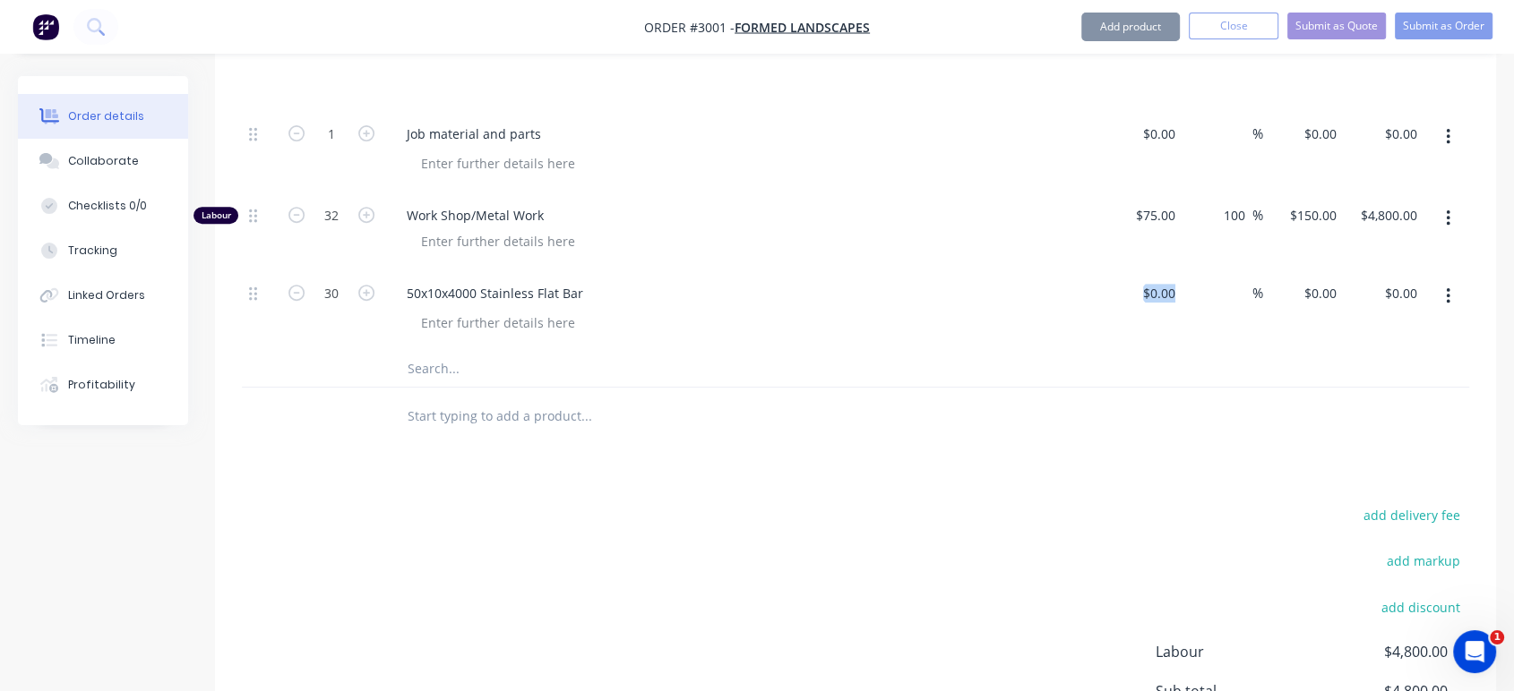
drag, startPoint x: 1182, startPoint y: 242, endPoint x: 1126, endPoint y: 245, distance: 56.5
click at [1126, 270] on div "30 50x10x4000 Stainless Flat Bar $0.00 $0.00 % $0.00 $0.00 $0.00 $0.00" at bounding box center [855, 310] width 1227 height 81
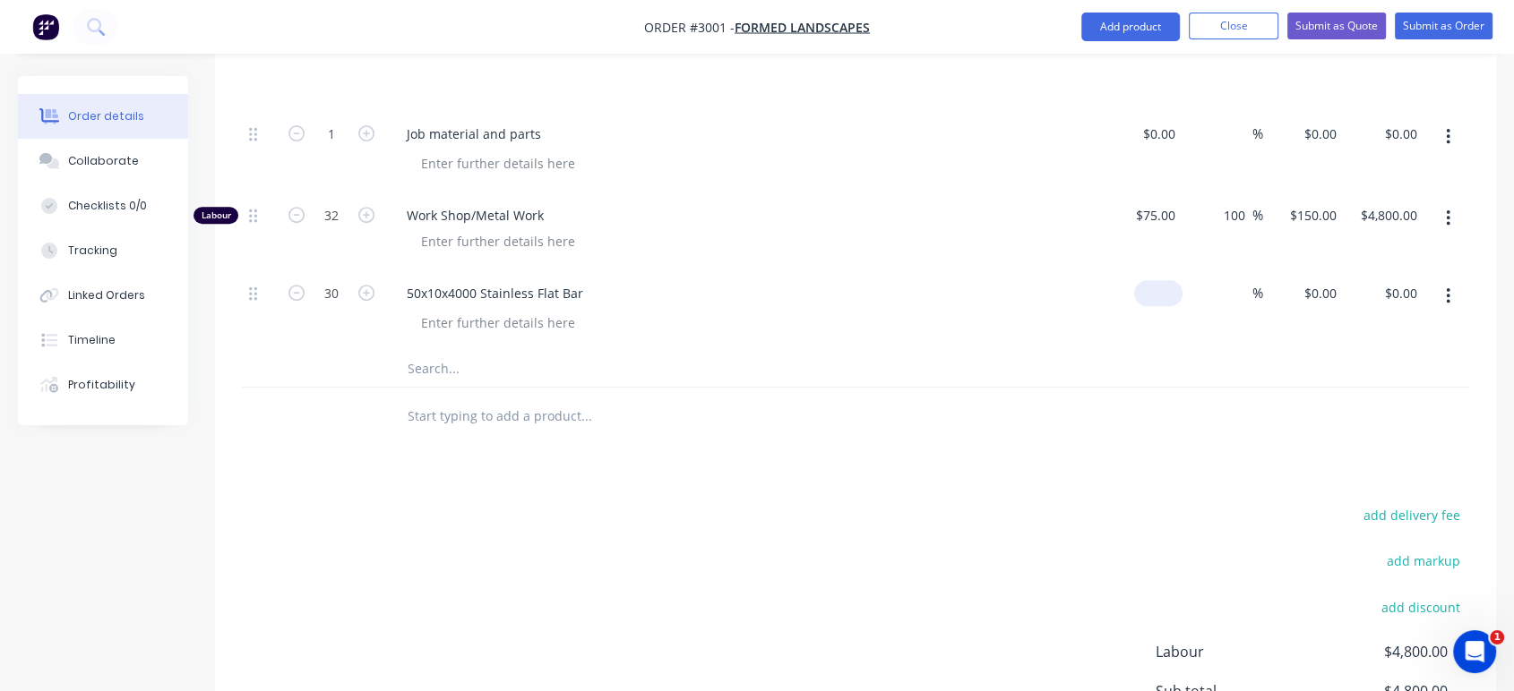
click at [1171, 280] on div "$0.00" at bounding box center [1161, 293] width 41 height 26
click at [1214, 292] on div "%" at bounding box center [1222, 310] width 81 height 81
type input "$112.00"
type input "$3,360.00"
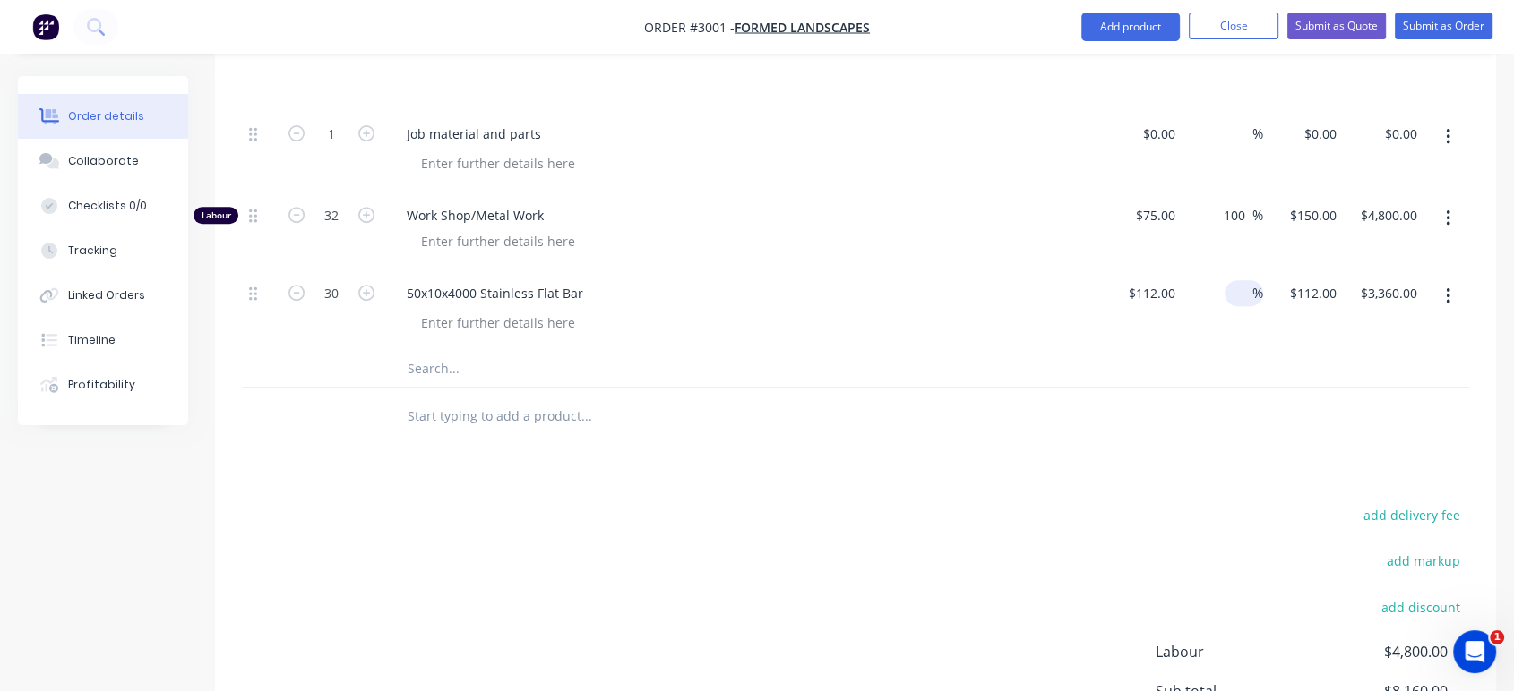
click at [1255, 283] on span "%" at bounding box center [1257, 293] width 11 height 21
type input "30"
click at [1280, 281] on div "$112.00 $112.00" at bounding box center [1303, 310] width 81 height 81
type input "$145.60"
type input "$4,368.00"
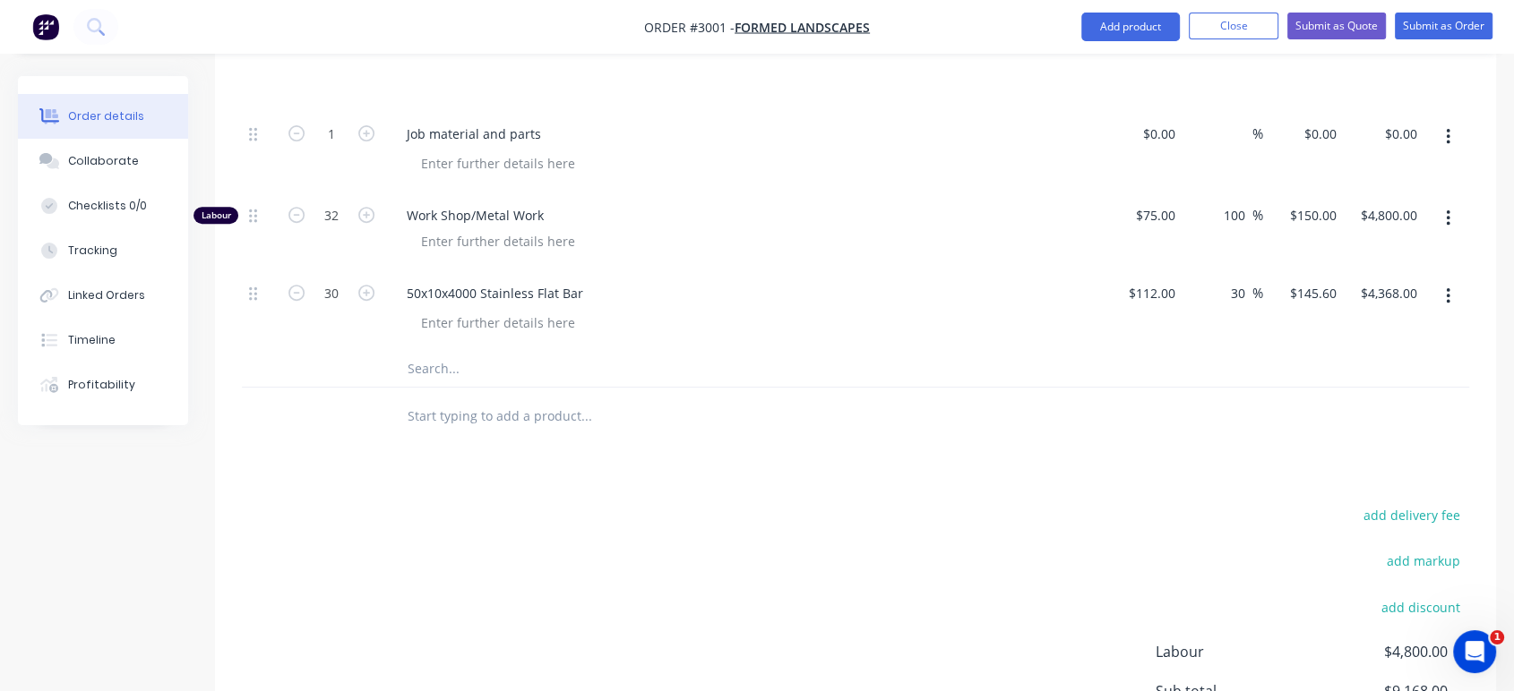
click at [1375, 288] on icon "button" at bounding box center [1447, 296] width 4 height 16
click at [1375, 330] on div "Save to catalogue" at bounding box center [1384, 343] width 138 height 26
click at [439, 351] on input "text" at bounding box center [586, 369] width 358 height 36
click at [469, 351] on input "text" at bounding box center [586, 369] width 358 height 36
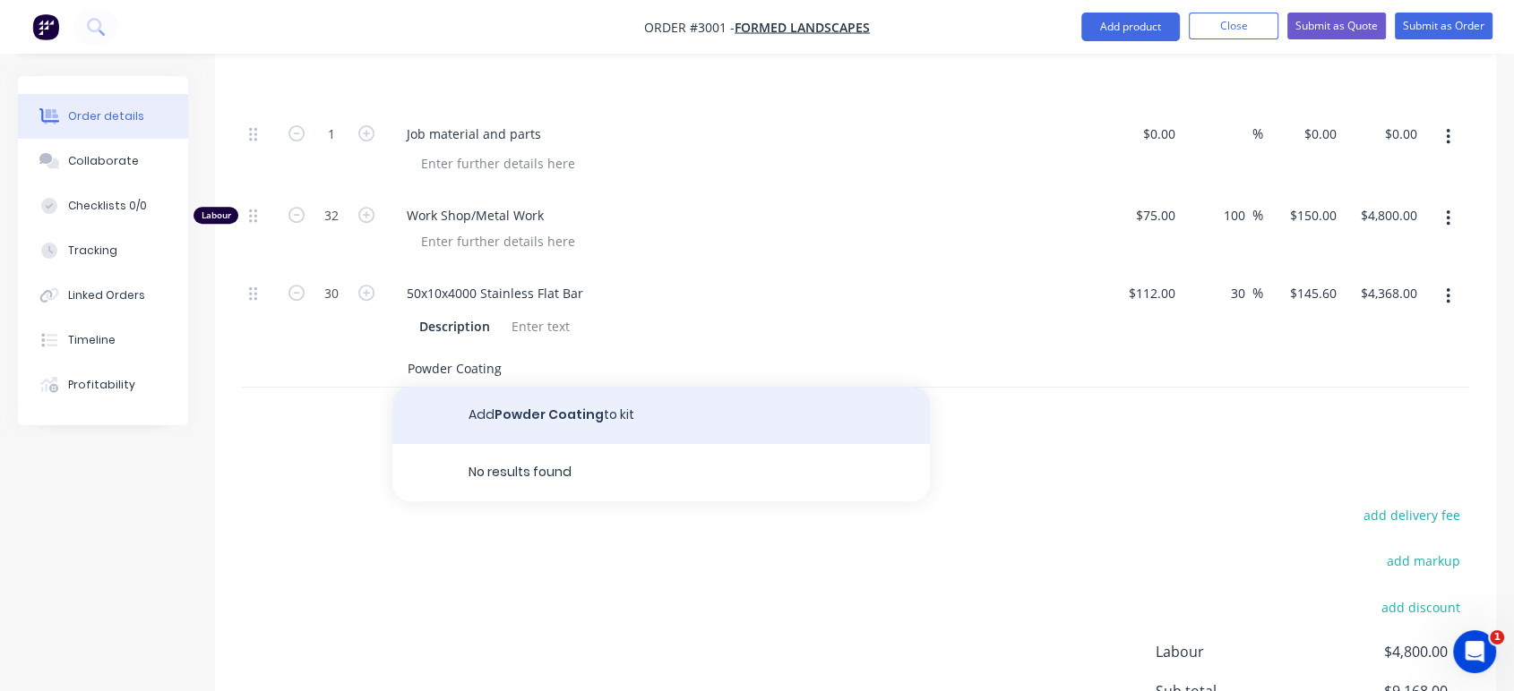
type input "Powder Coating"
click at [525, 387] on button "Add Powder Coating to kit" at bounding box center [660, 415] width 537 height 57
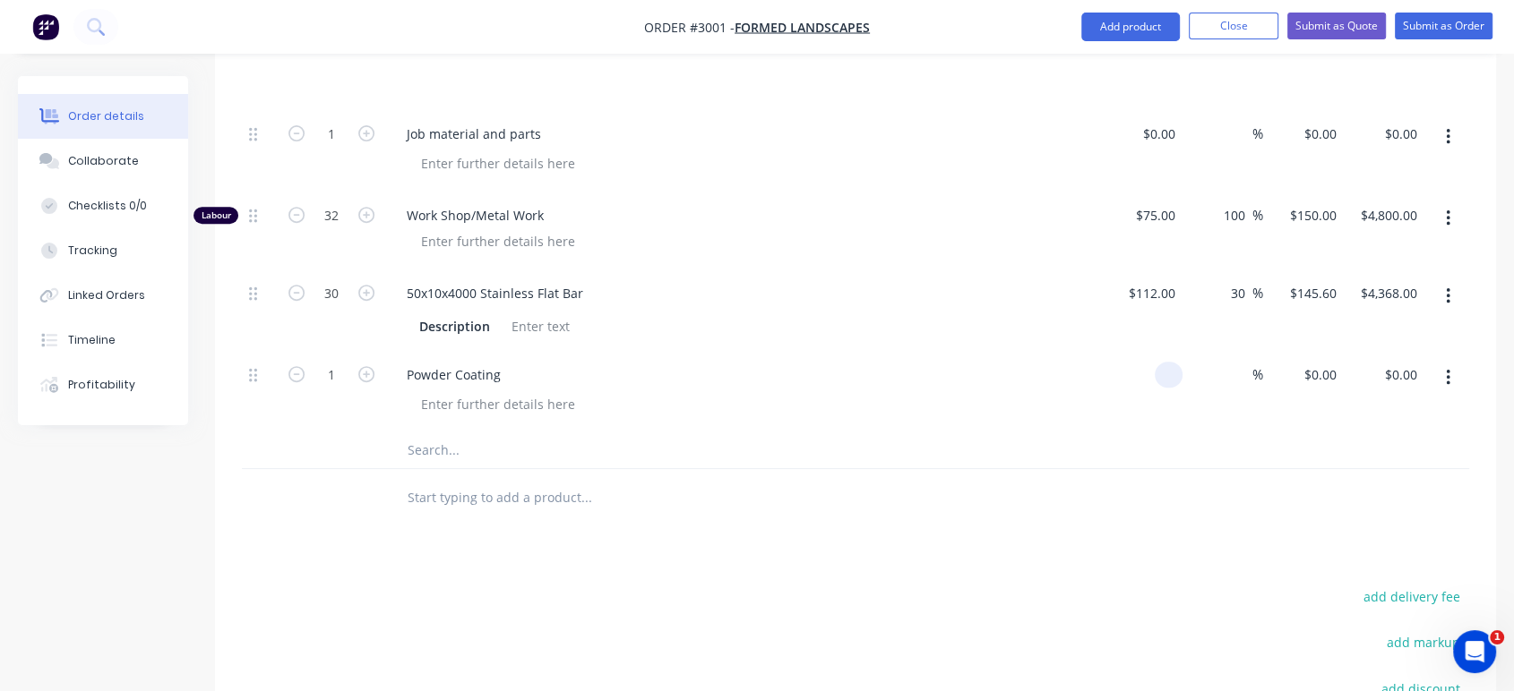
drag, startPoint x: 1167, startPoint y: 322, endPoint x: 1149, endPoint y: 326, distance: 18.5
click at [1149, 351] on div at bounding box center [1142, 391] width 81 height 81
click at [1153, 351] on div "$0.00" at bounding box center [1142, 391] width 81 height 81
drag, startPoint x: 1146, startPoint y: 322, endPoint x: 1191, endPoint y: 323, distance: 44.8
click at [1191, 351] on div "1 Powder Coating 0 0 % $0.00 $0.00 $0.00 $0.00" at bounding box center [855, 391] width 1227 height 81
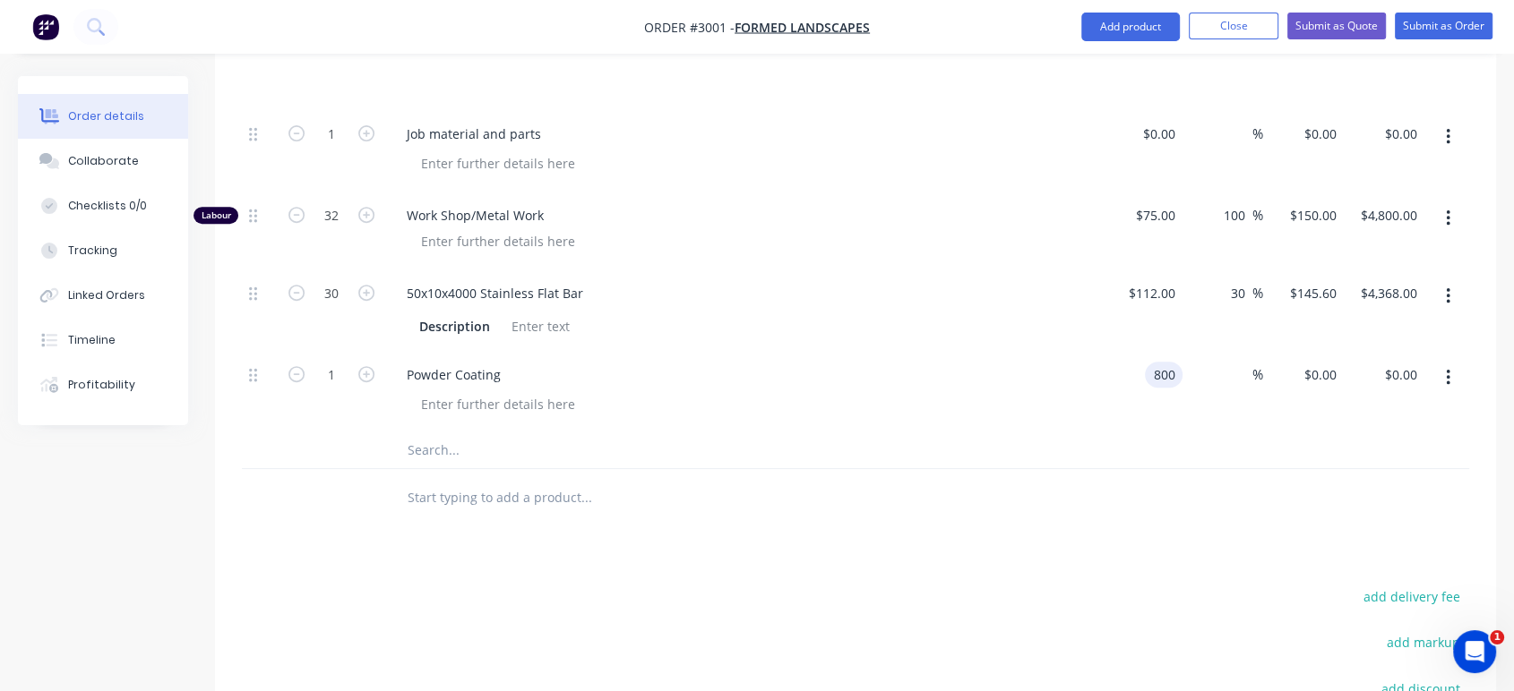
type input "$800.00"
click at [1186, 368] on div "1 Powder Coating $800.00 800 % $800.00 $0.00 $800.00 $0.00" at bounding box center [855, 391] width 1227 height 81
click at [1238, 362] on input at bounding box center [1241, 375] width 21 height 26
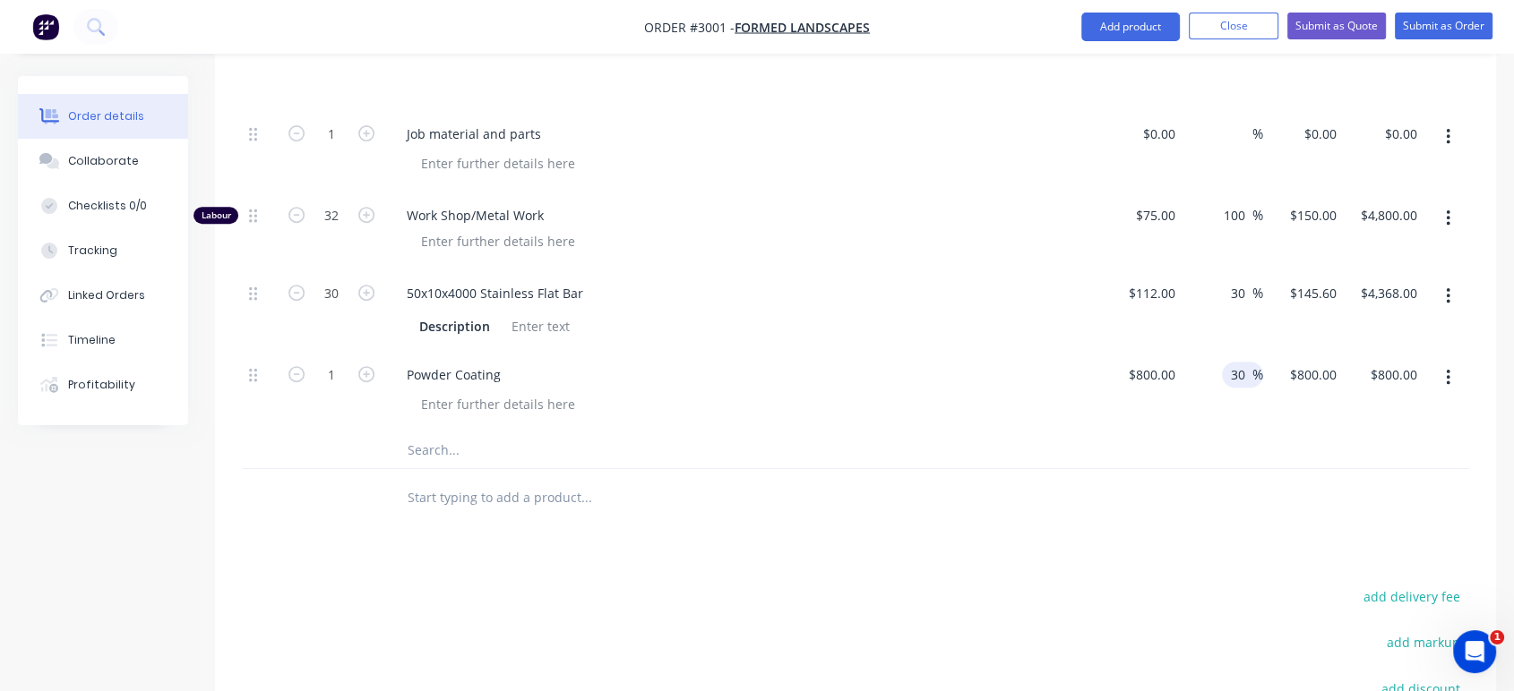
type input "30"
type input "$1,040.00"
click at [1275, 363] on div "$1,040.00 $1,040.00" at bounding box center [1303, 391] width 81 height 81
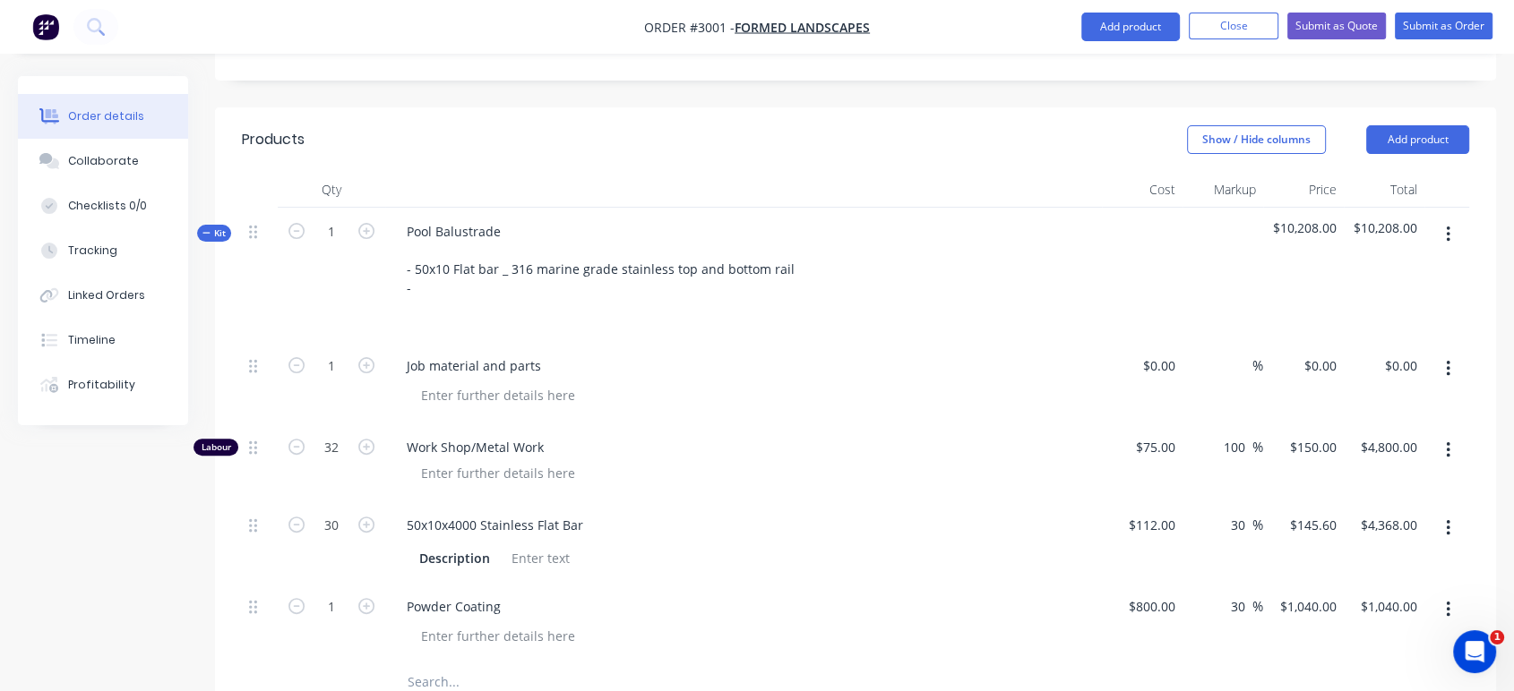
scroll to position [545, 0]
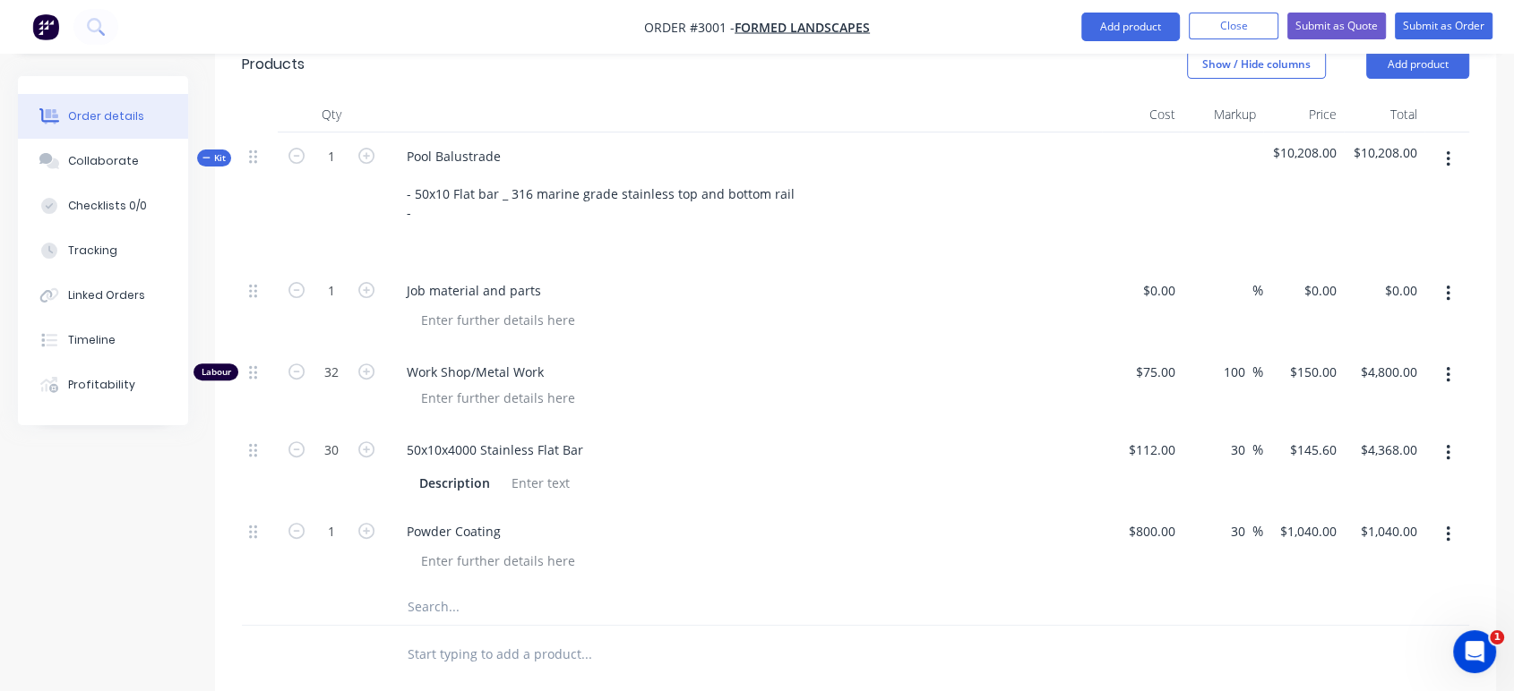
click at [220, 151] on span "Kit" at bounding box center [213, 157] width 23 height 13
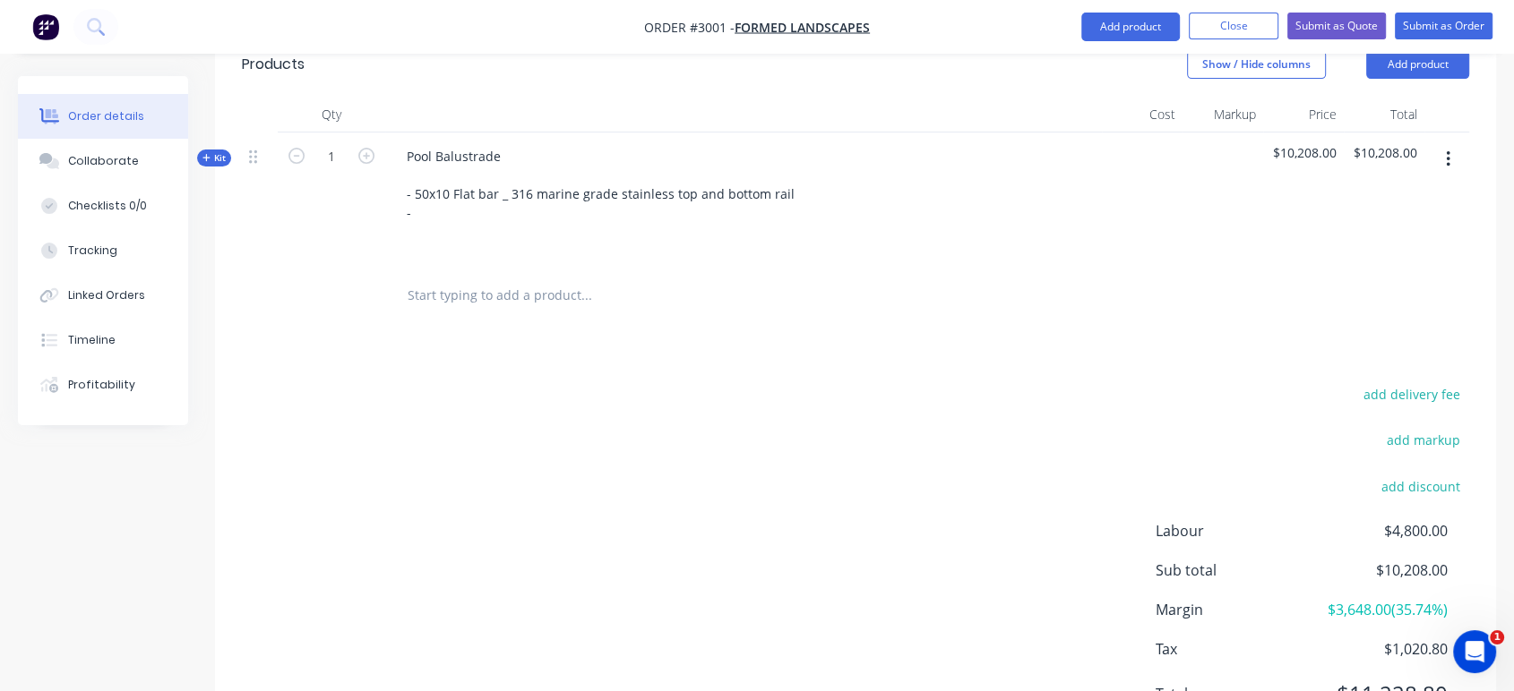
click at [220, 151] on span "Kit" at bounding box center [213, 157] width 23 height 13
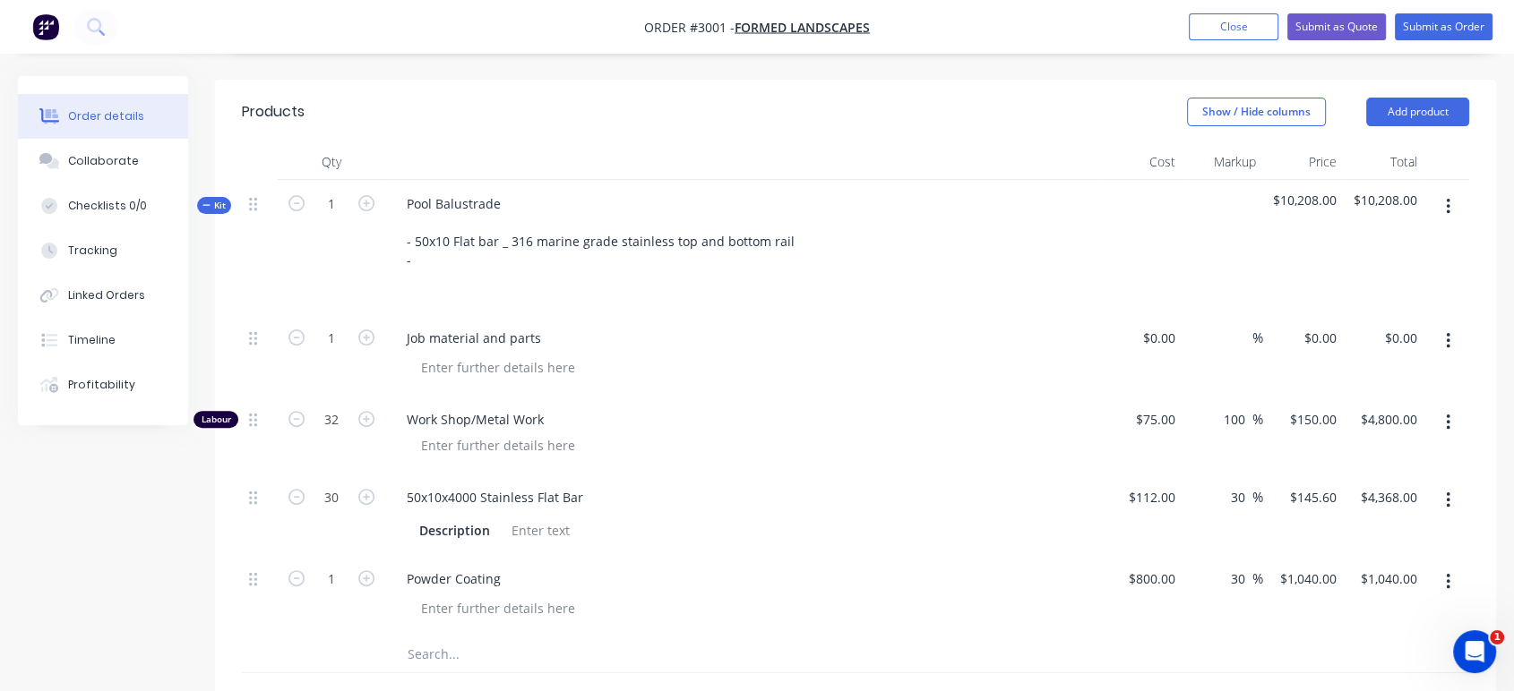
scroll to position [444, 0]
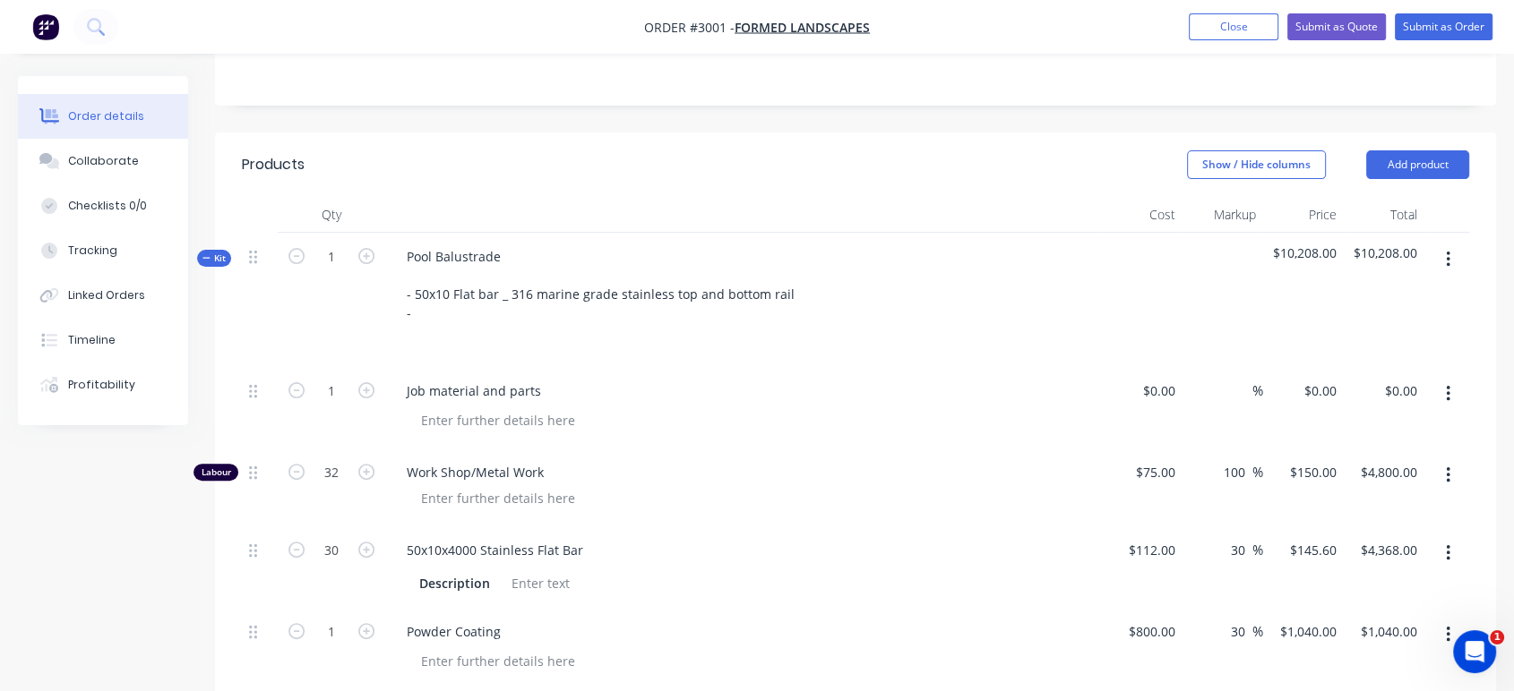
click at [218, 252] on span "Kit" at bounding box center [213, 258] width 23 height 13
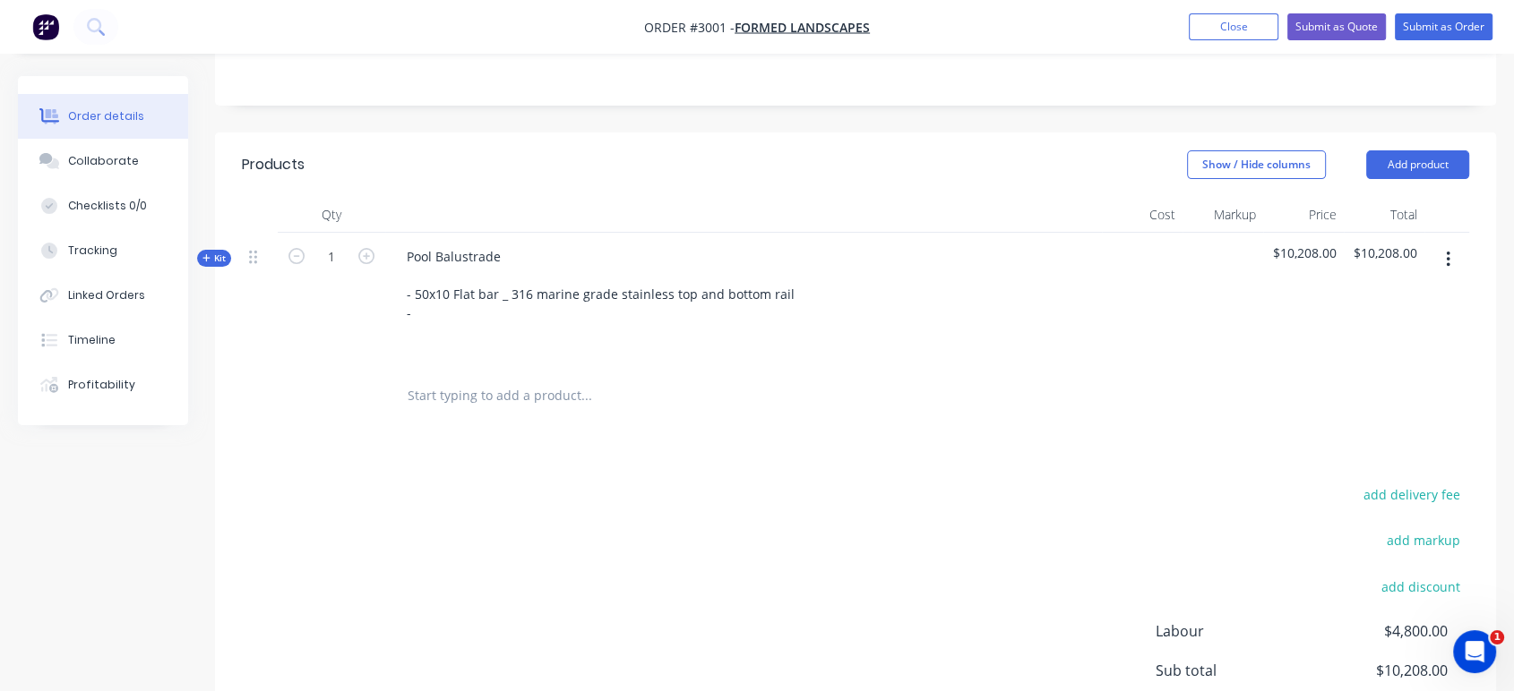
click at [214, 252] on span "Kit" at bounding box center [213, 258] width 23 height 13
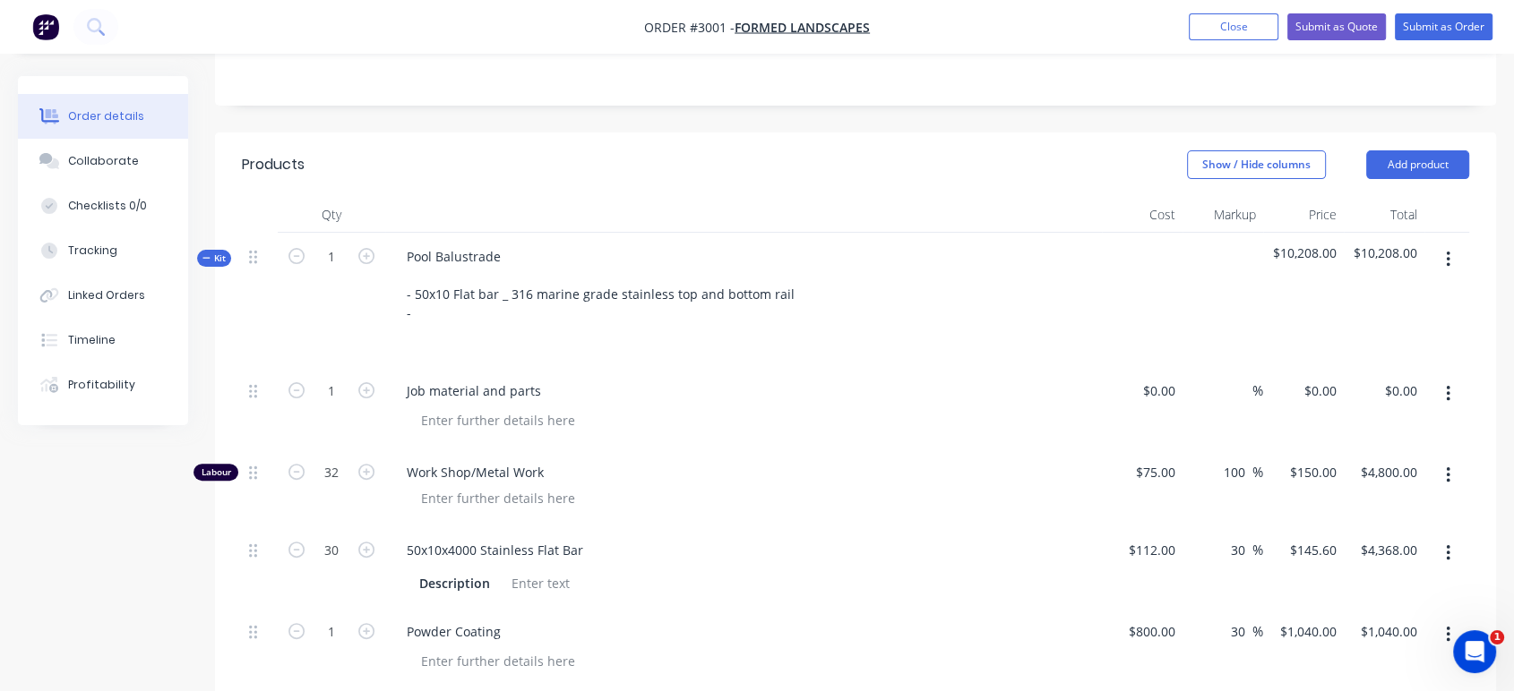
click at [220, 252] on span "Kit" at bounding box center [213, 258] width 23 height 13
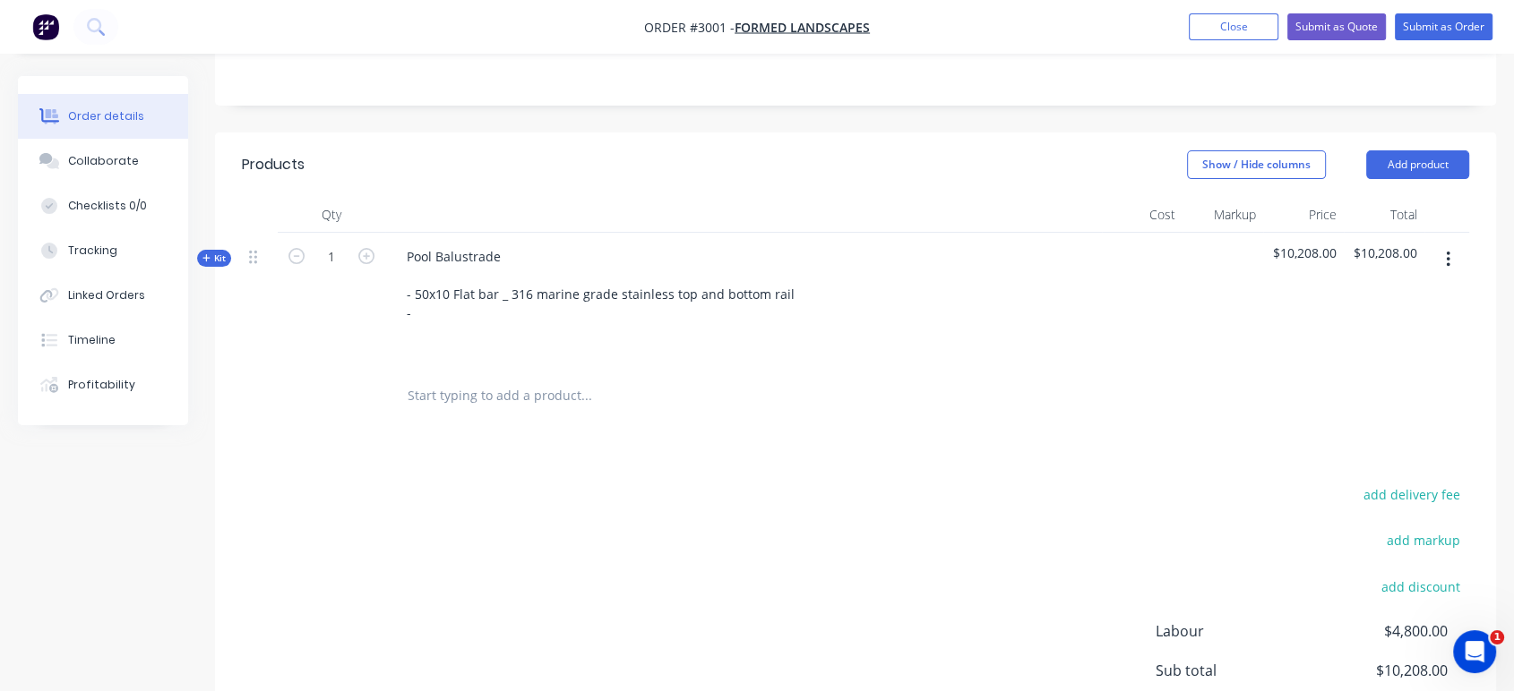
click at [220, 252] on span "Kit" at bounding box center [213, 258] width 23 height 13
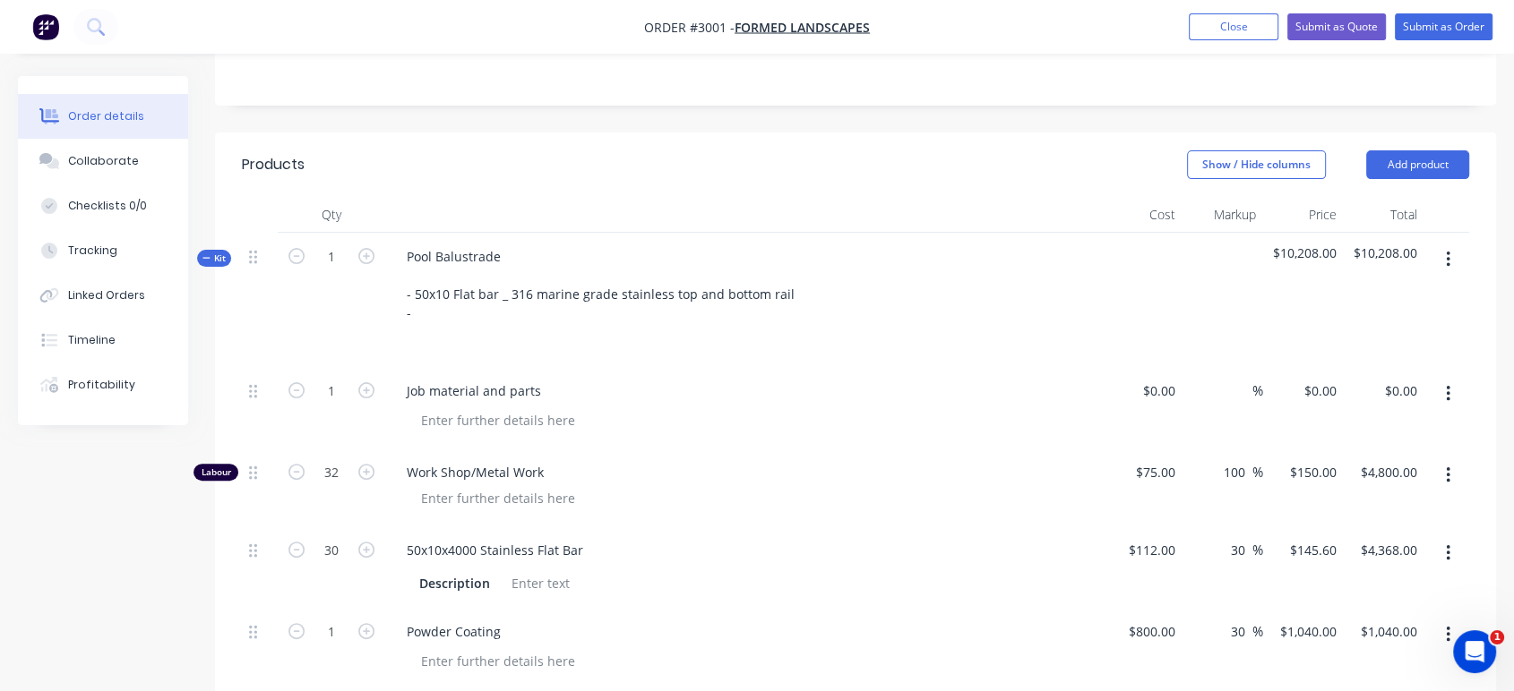
click at [222, 252] on span "Kit" at bounding box center [213, 258] width 23 height 13
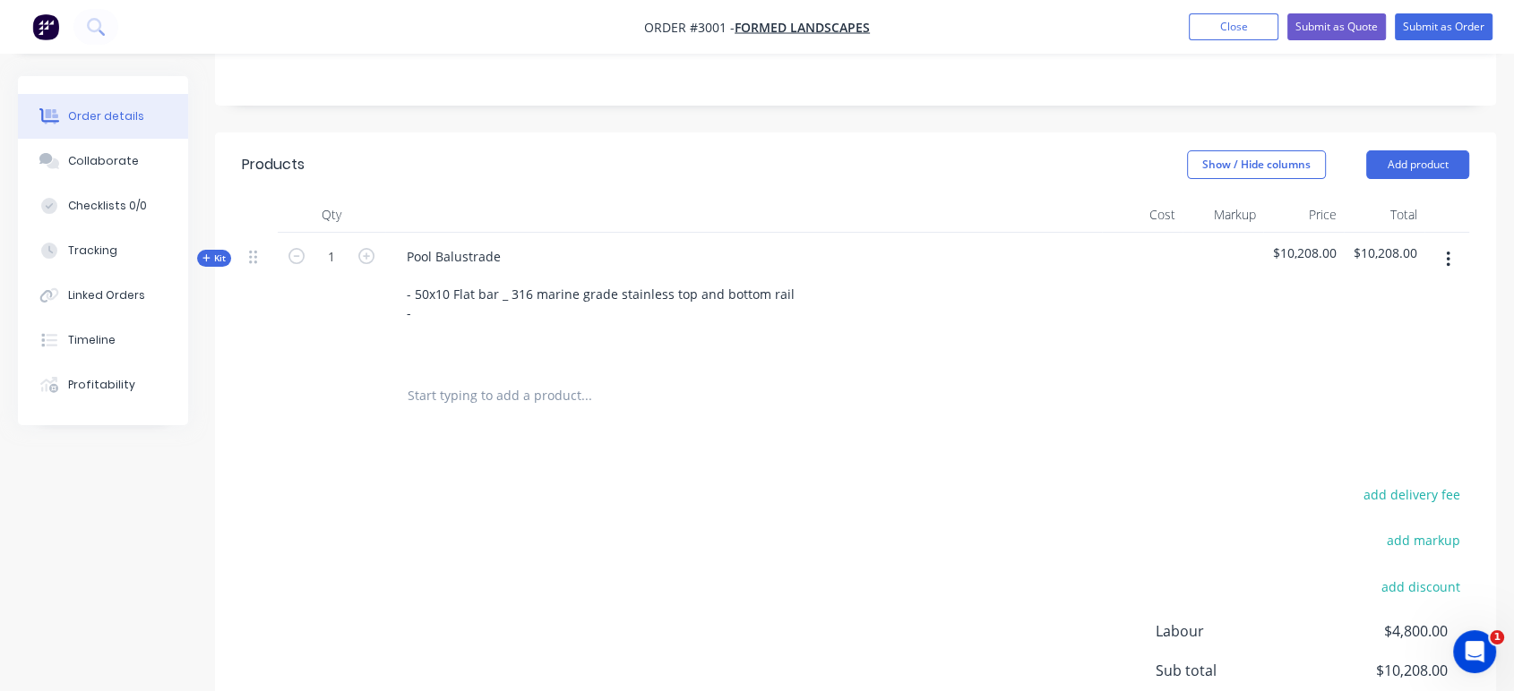
click at [223, 252] on span "Kit" at bounding box center [213, 258] width 23 height 13
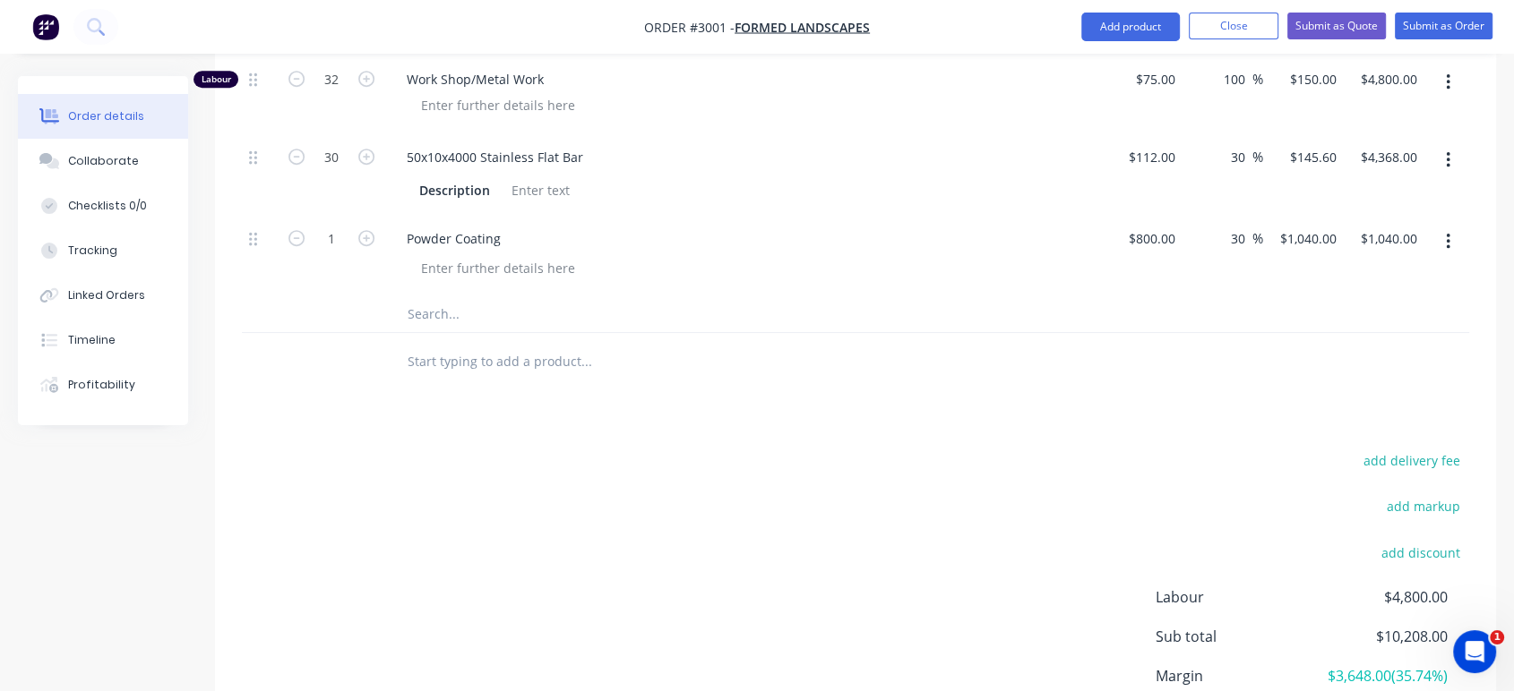
scroll to position [843, 0]
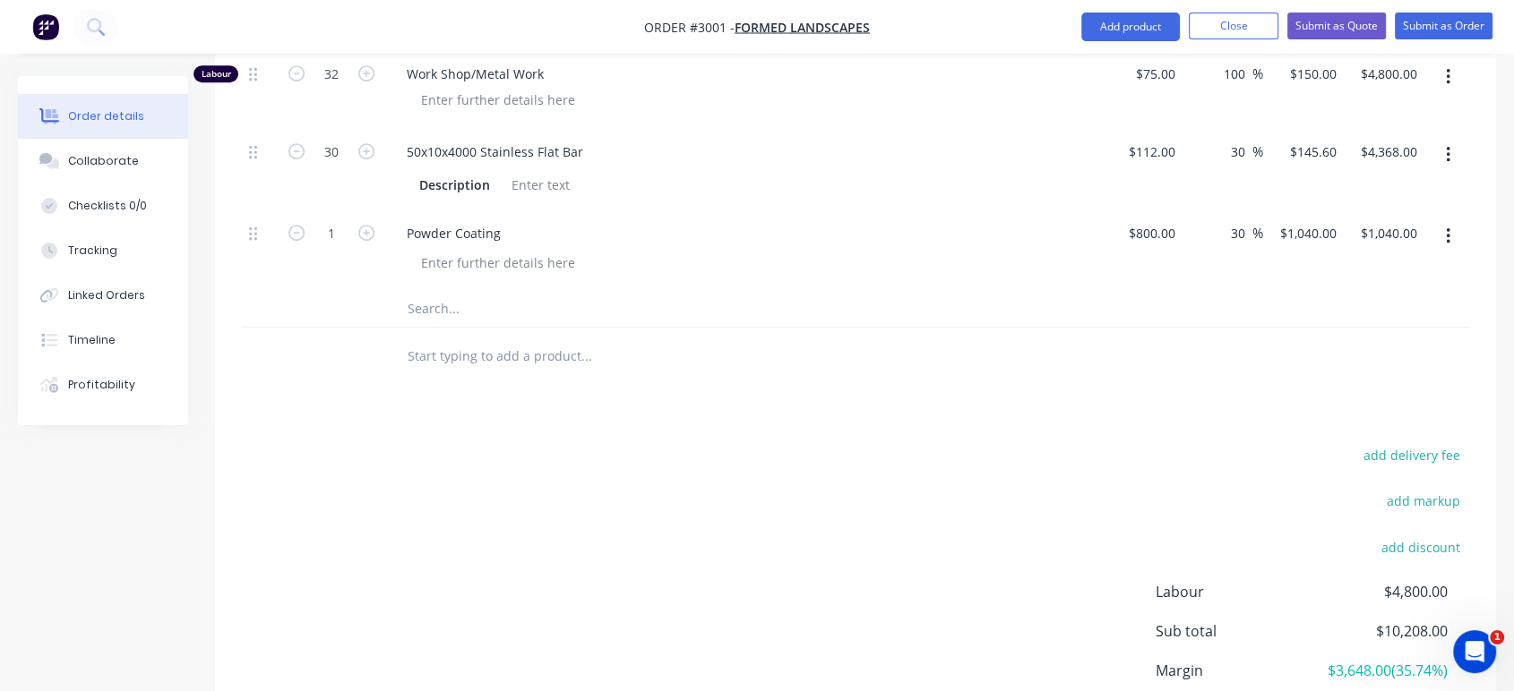
click at [479, 339] on input "text" at bounding box center [586, 357] width 358 height 36
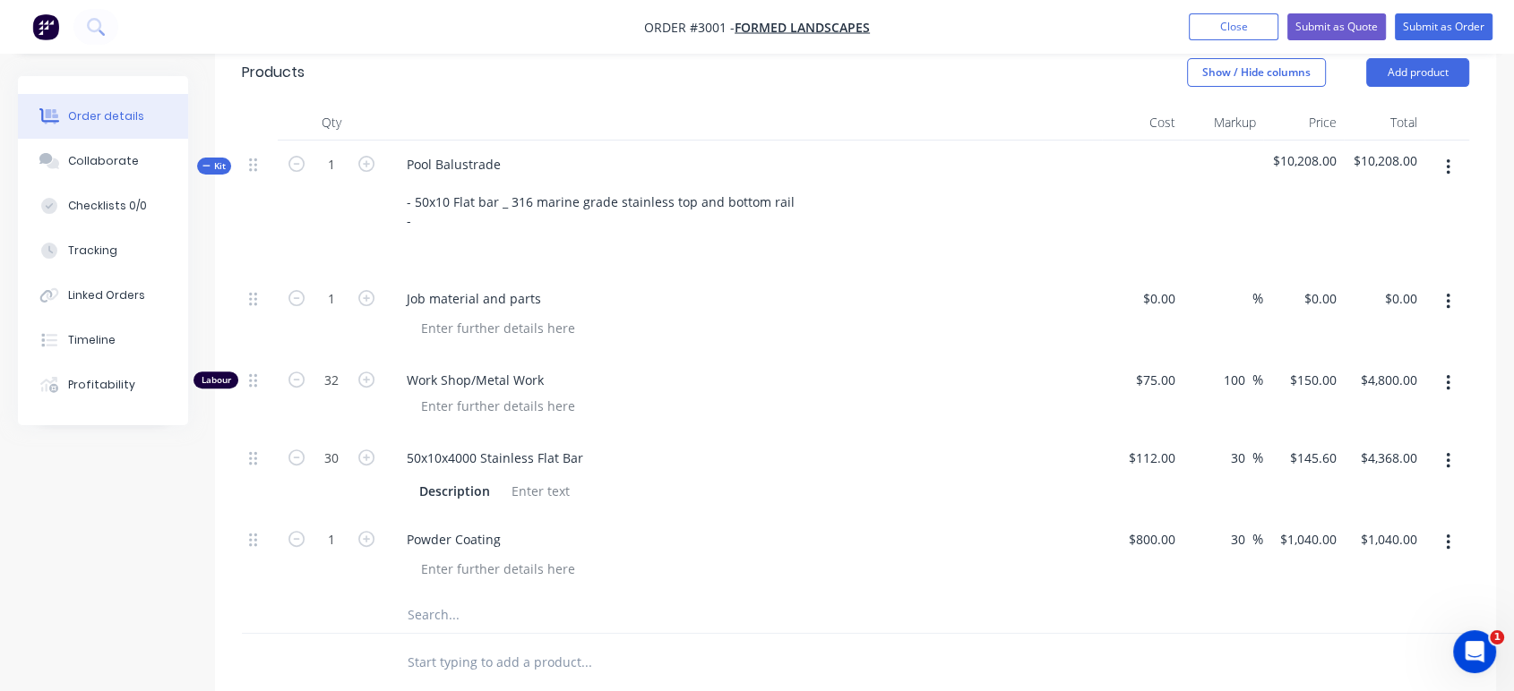
scroll to position [398, 0]
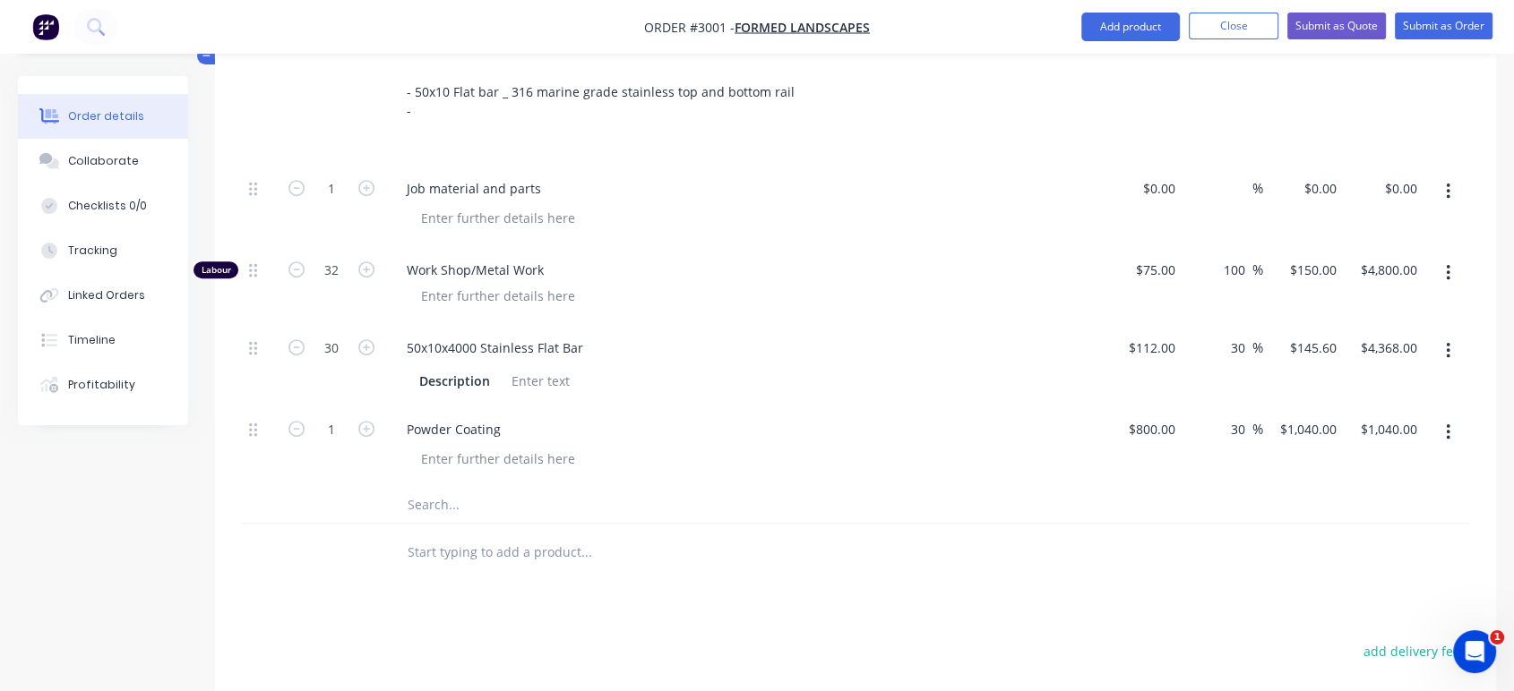
scroll to position [777, 0]
click at [1344, 24] on button "Submit as Quote" at bounding box center [1336, 26] width 99 height 27
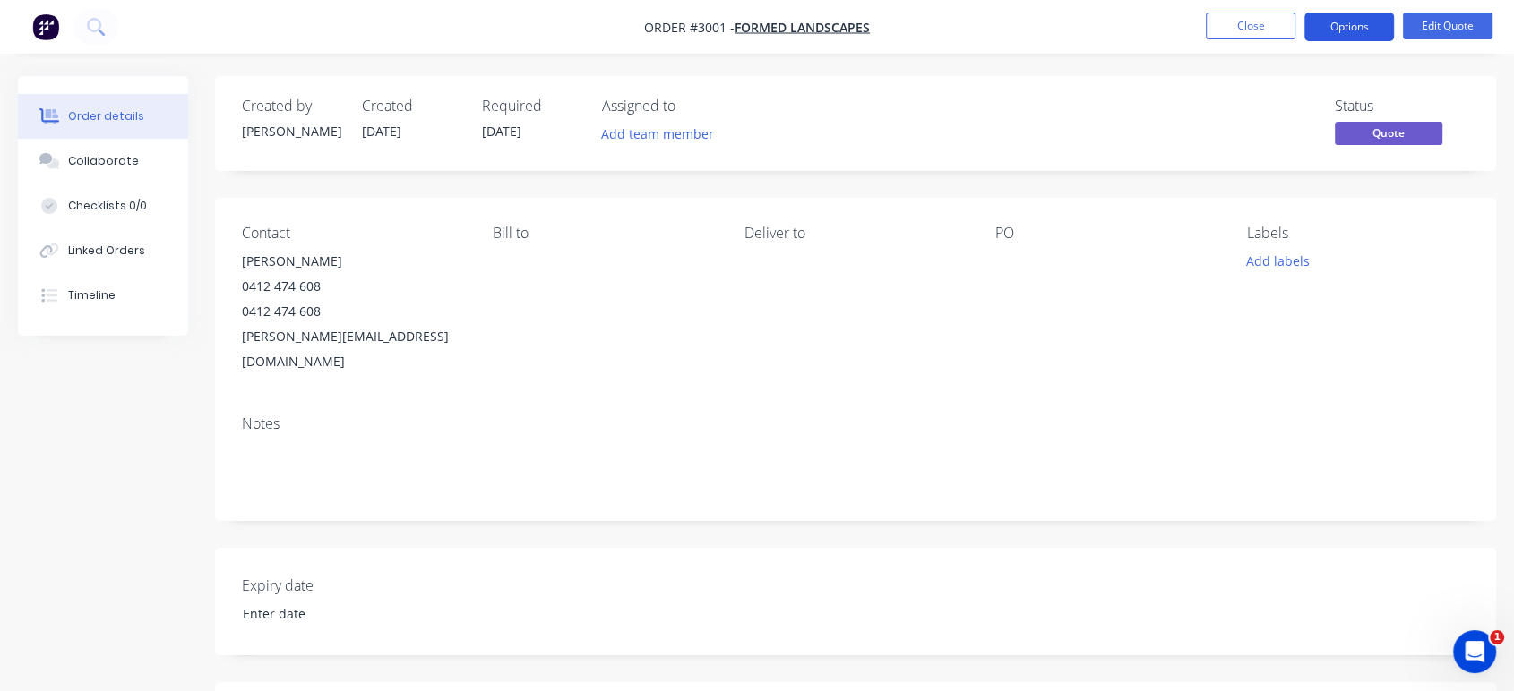
click at [1340, 24] on button "Options" at bounding box center [1349, 27] width 90 height 29
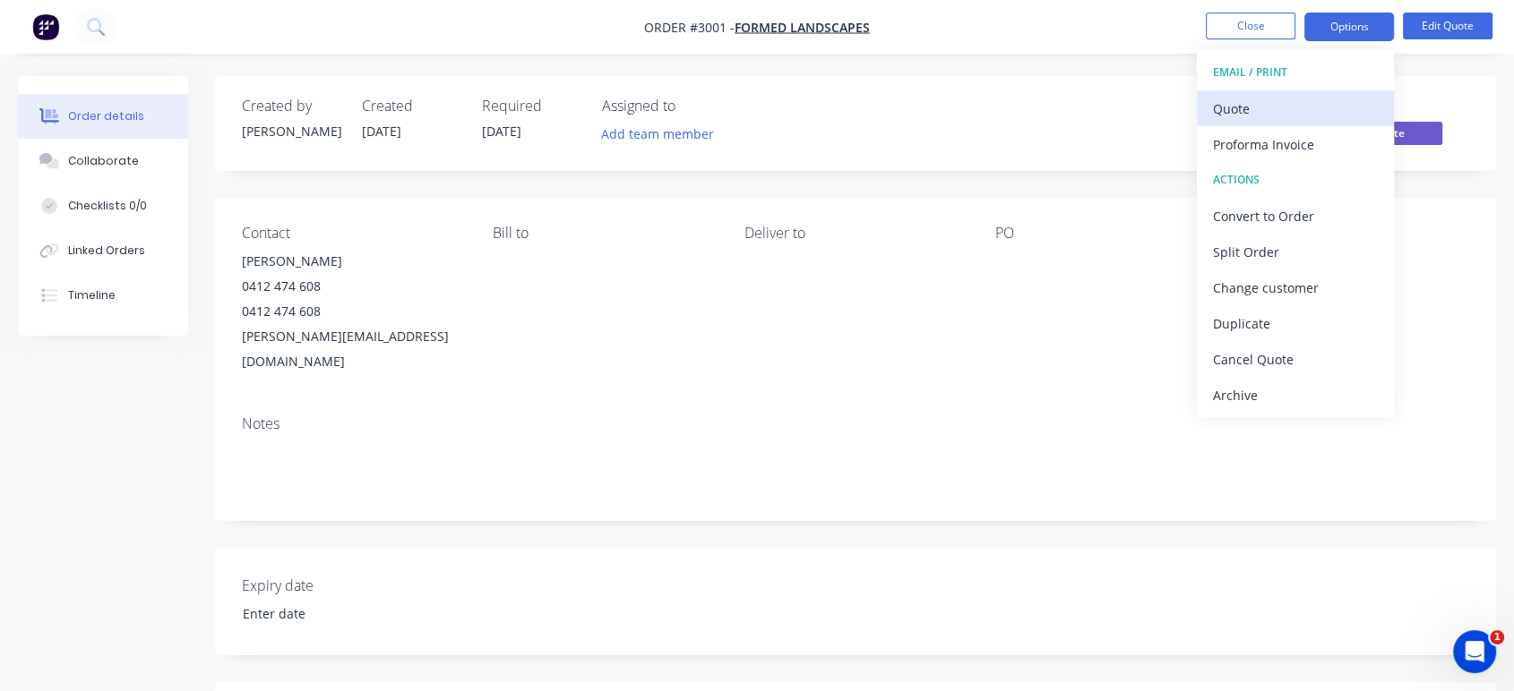
click at [1318, 105] on div "Quote" at bounding box center [1295, 109] width 165 height 26
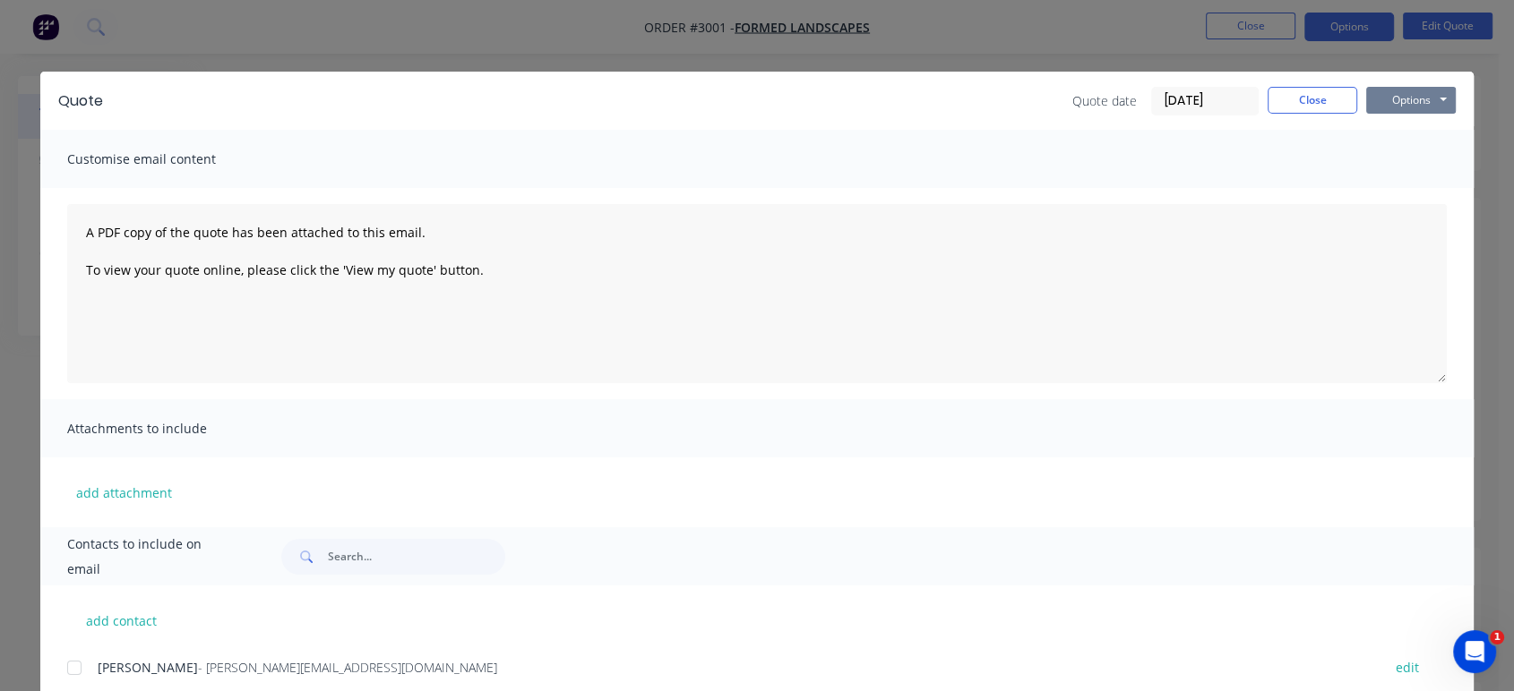
click at [1406, 102] on button "Options" at bounding box center [1411, 100] width 90 height 27
click at [1411, 137] on button "Preview" at bounding box center [1423, 132] width 115 height 30
click at [1397, 100] on button "Options" at bounding box center [1411, 100] width 90 height 27
click at [1405, 124] on button "Preview" at bounding box center [1423, 132] width 115 height 30
click at [1287, 106] on button "Close" at bounding box center [1312, 100] width 90 height 27
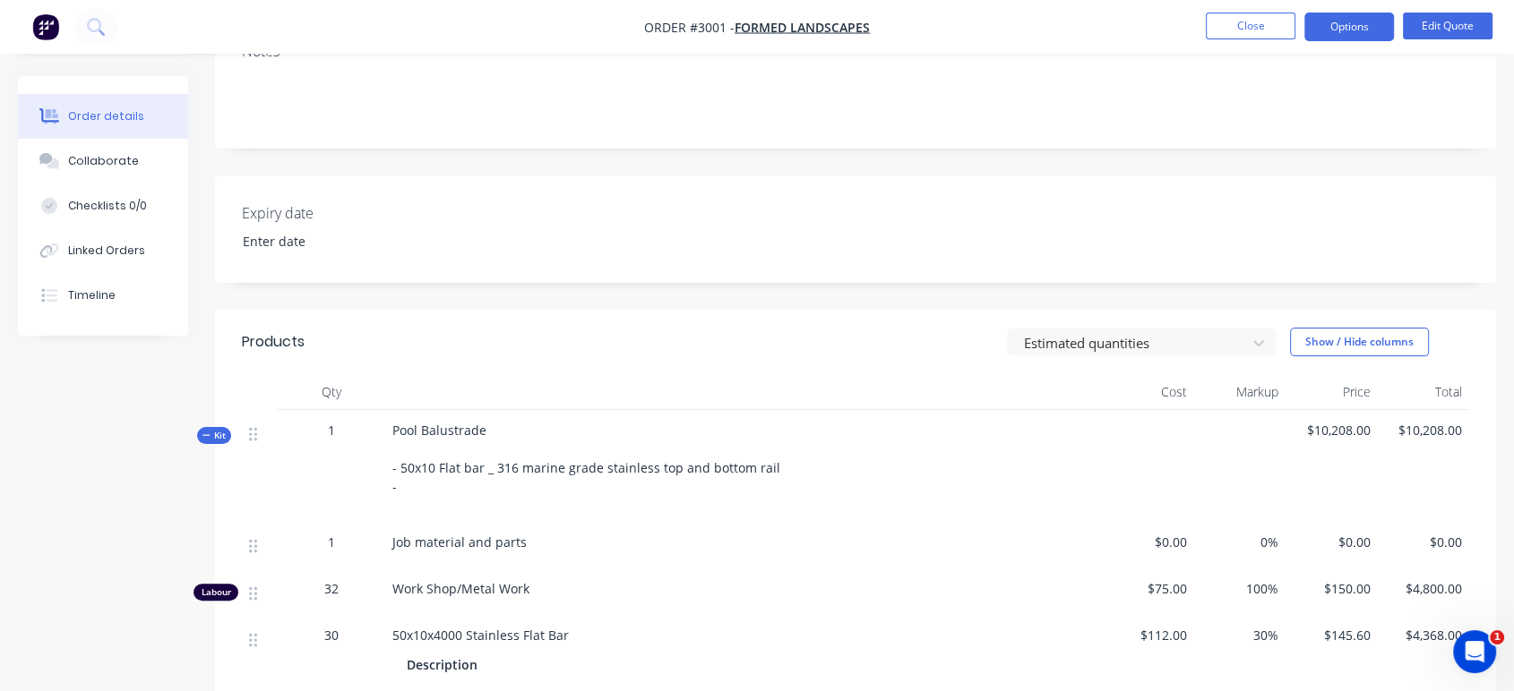
scroll to position [398, 0]
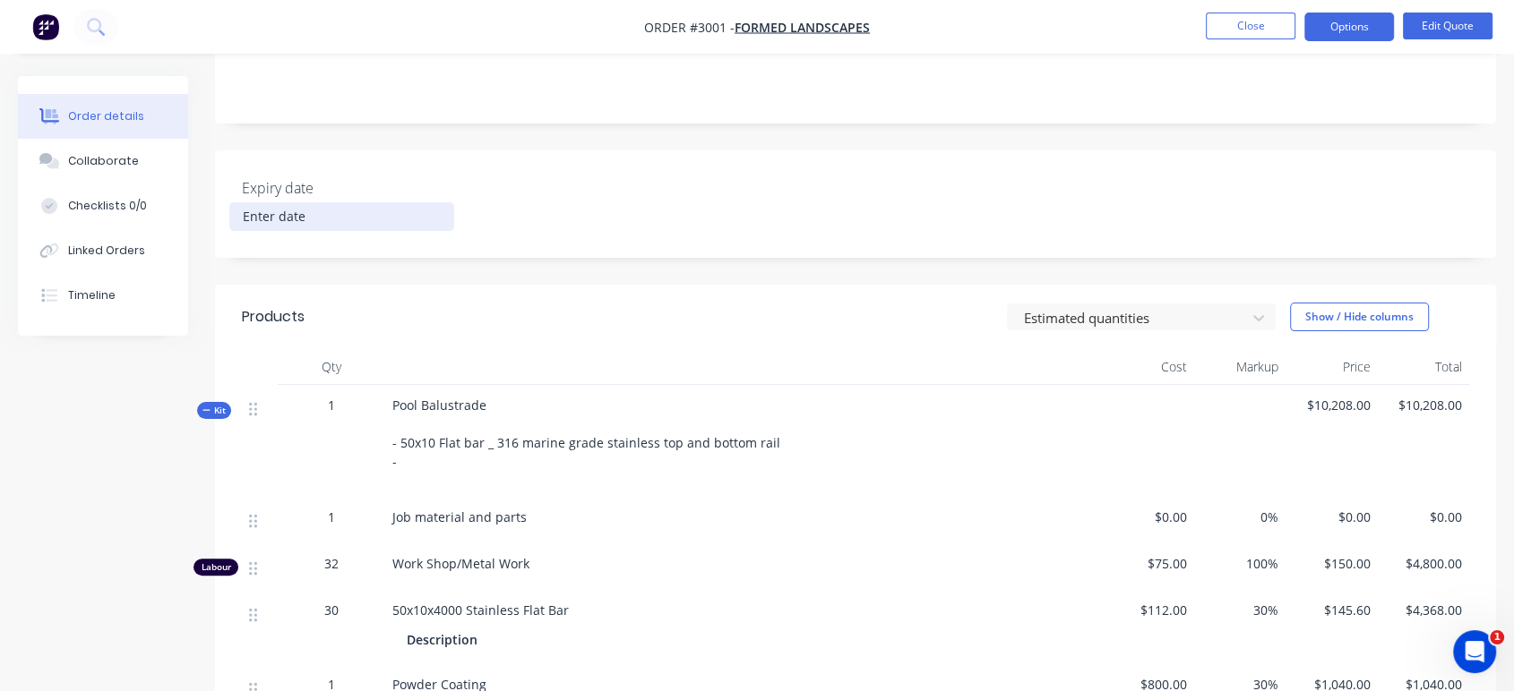
click at [331, 203] on input at bounding box center [341, 216] width 223 height 27
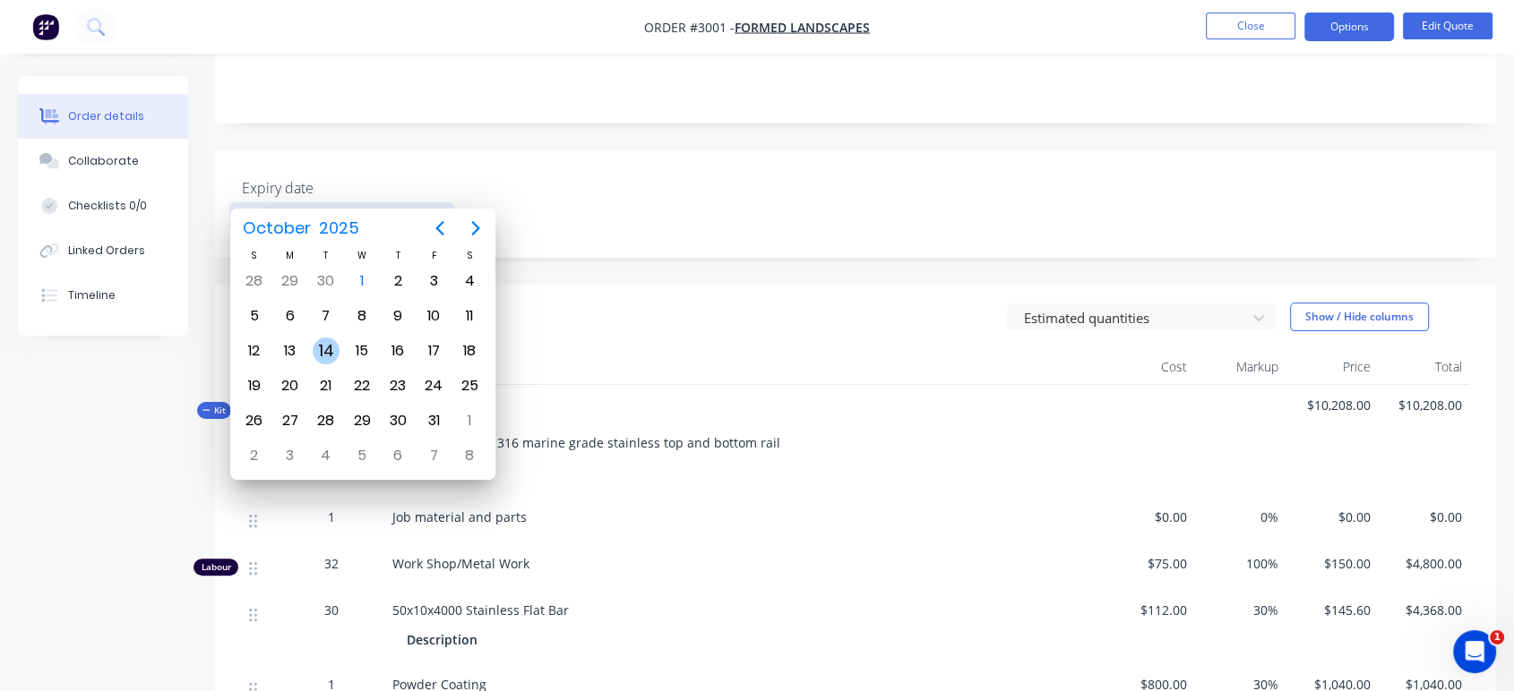
click at [330, 343] on div "14" at bounding box center [326, 351] width 27 height 27
type input "14/10/2025"
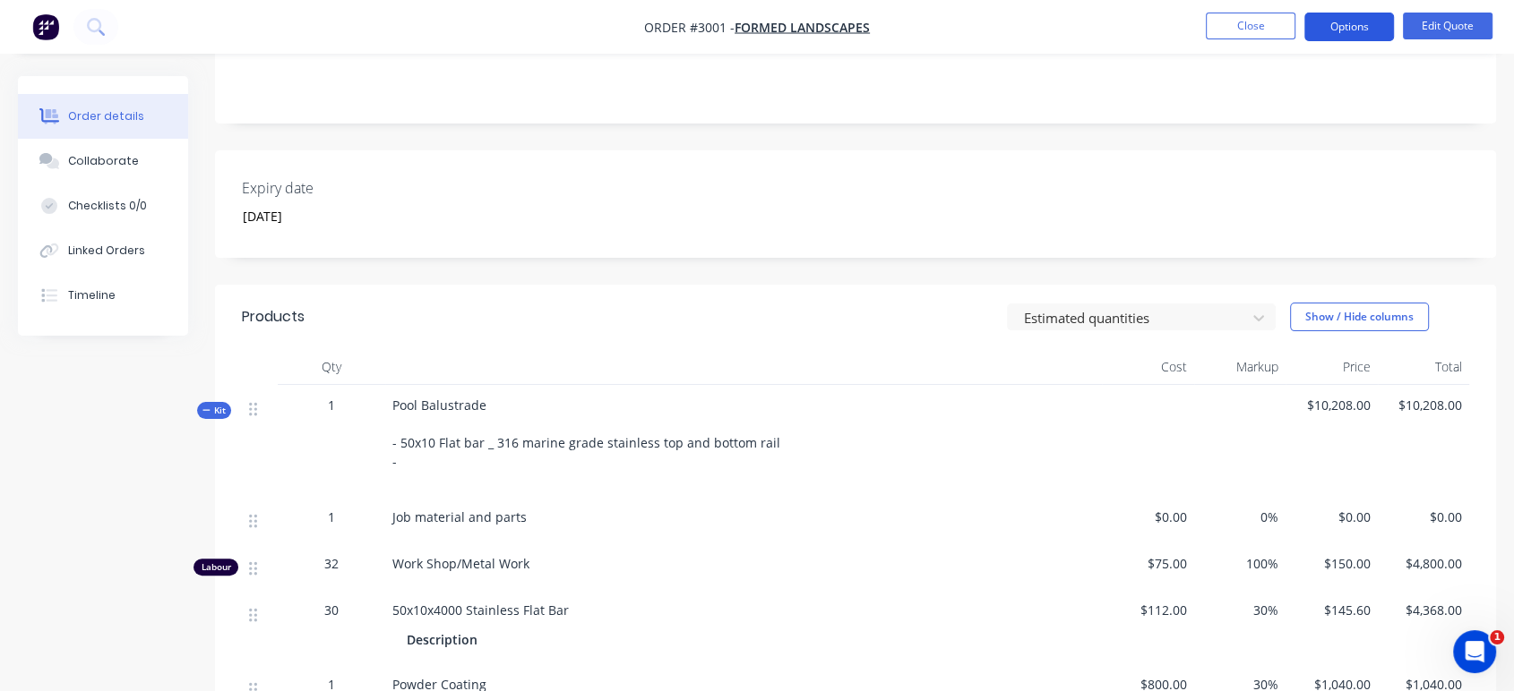
click at [1363, 26] on button "Options" at bounding box center [1349, 27] width 90 height 29
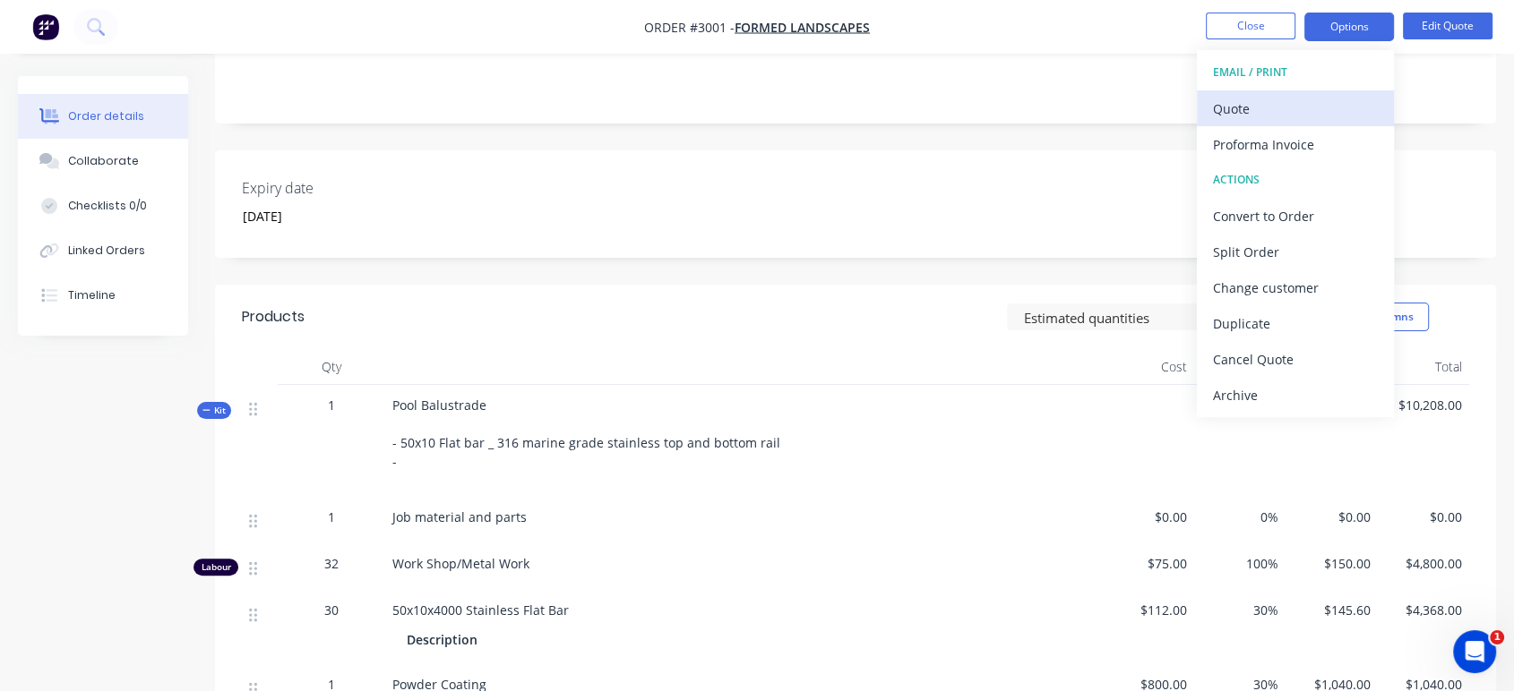
click at [1309, 114] on div "Quote" at bounding box center [1295, 109] width 165 height 26
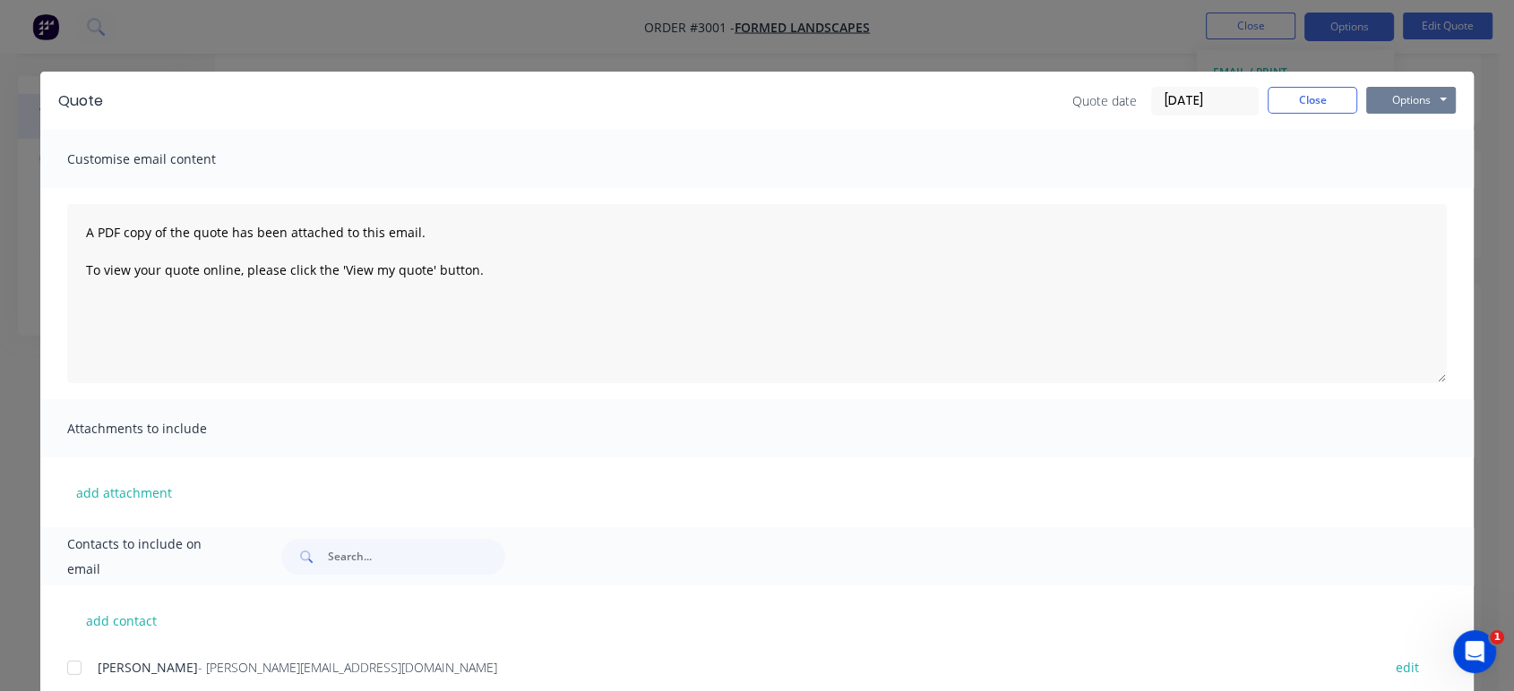
click at [1389, 99] on button "Options" at bounding box center [1411, 100] width 90 height 27
click at [1392, 133] on button "Preview" at bounding box center [1423, 132] width 115 height 30
click at [1282, 96] on button "Close" at bounding box center [1312, 100] width 90 height 27
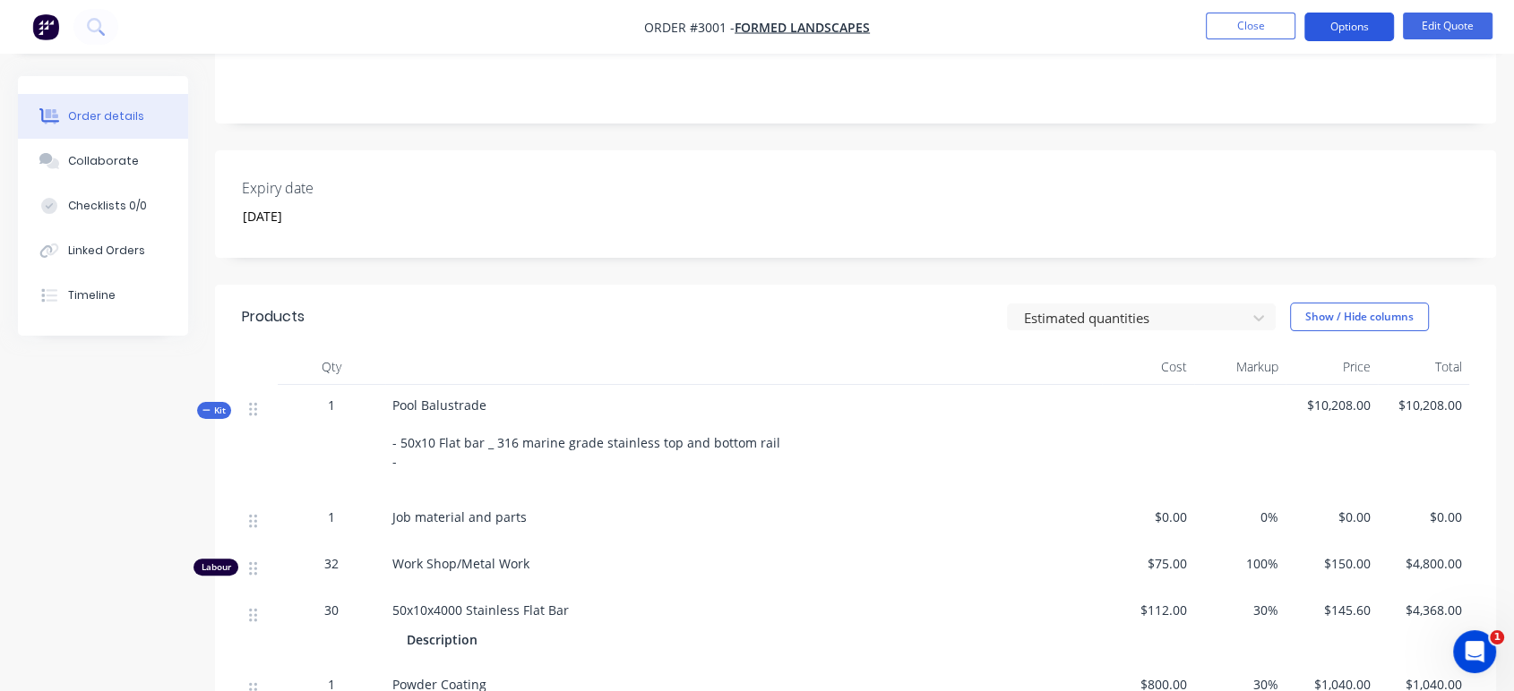
click at [1356, 32] on button "Options" at bounding box center [1349, 27] width 90 height 29
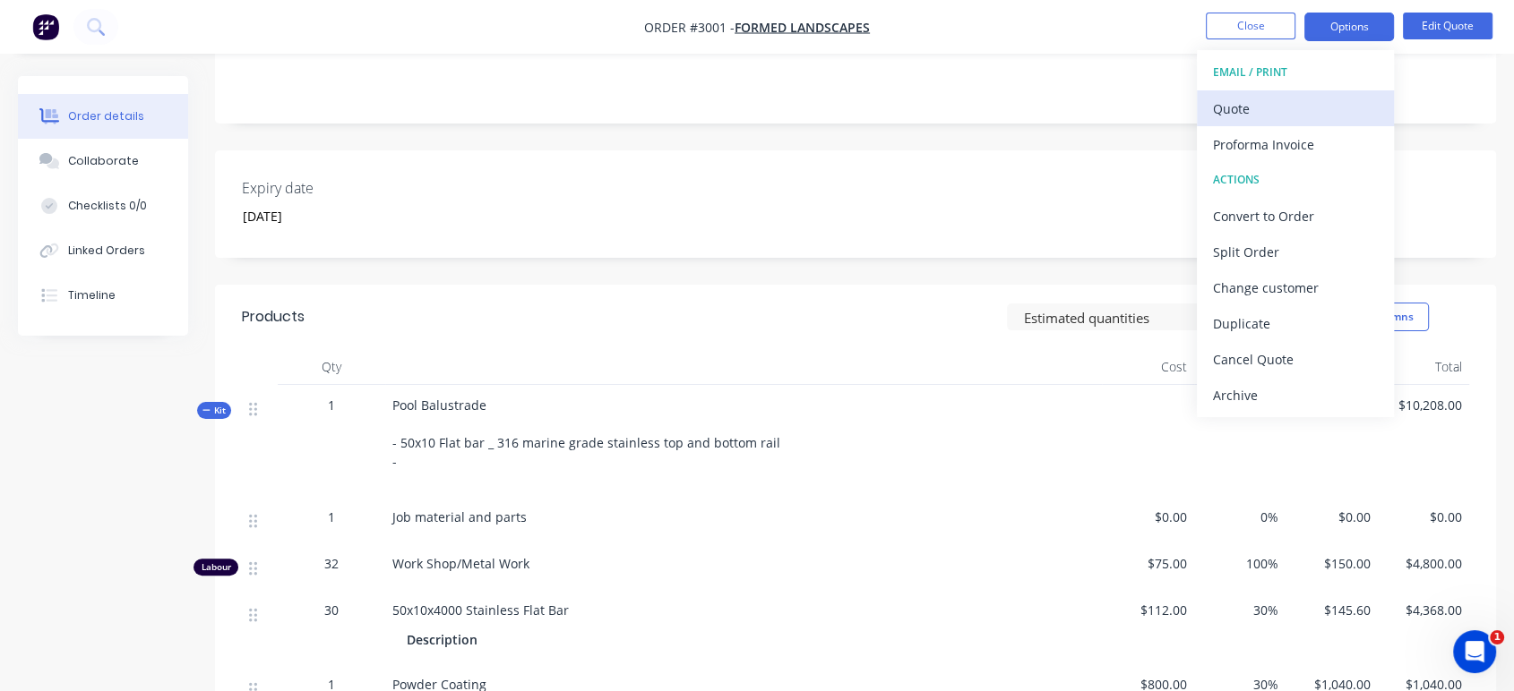
click at [1296, 101] on div "Quote" at bounding box center [1295, 109] width 165 height 26
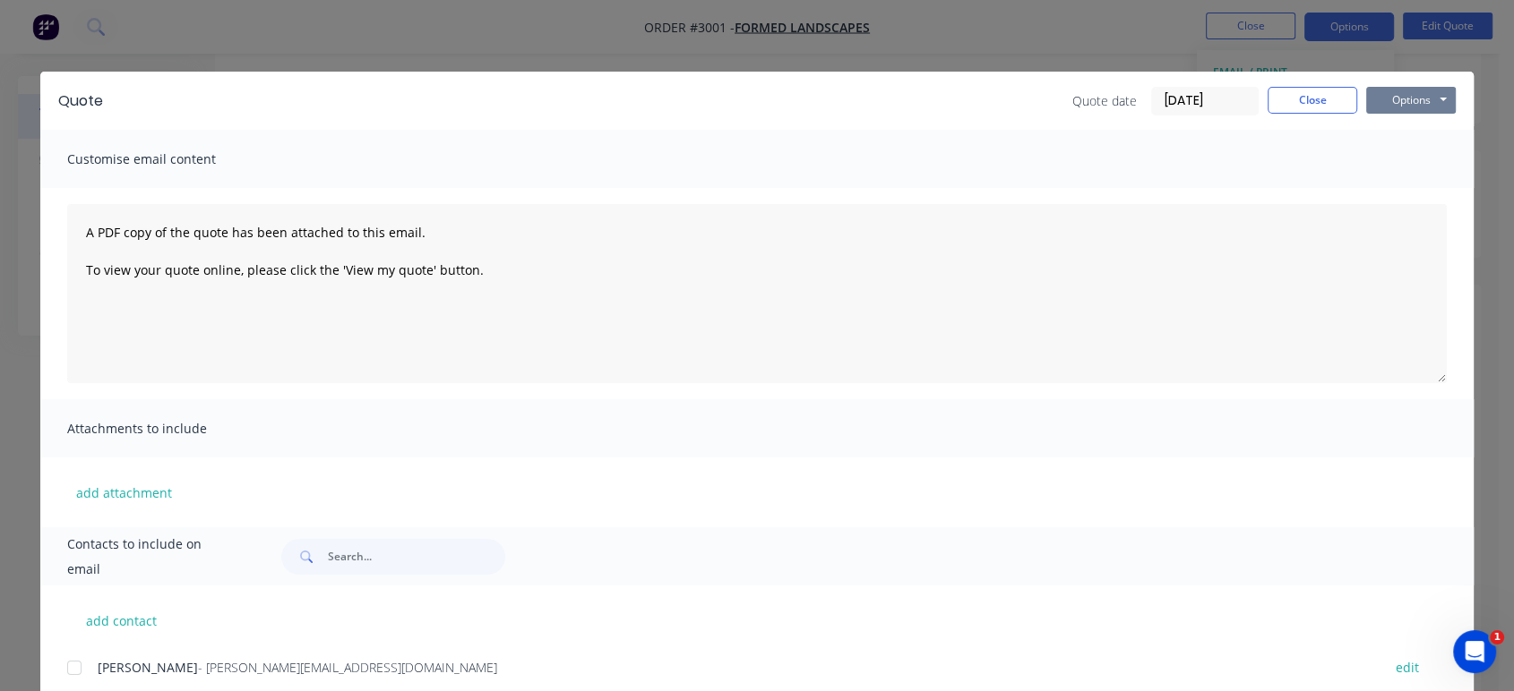
click at [1416, 92] on button "Options" at bounding box center [1411, 100] width 90 height 27
click at [1395, 139] on button "Preview" at bounding box center [1423, 132] width 115 height 30
click at [1317, 94] on button "Close" at bounding box center [1312, 100] width 90 height 27
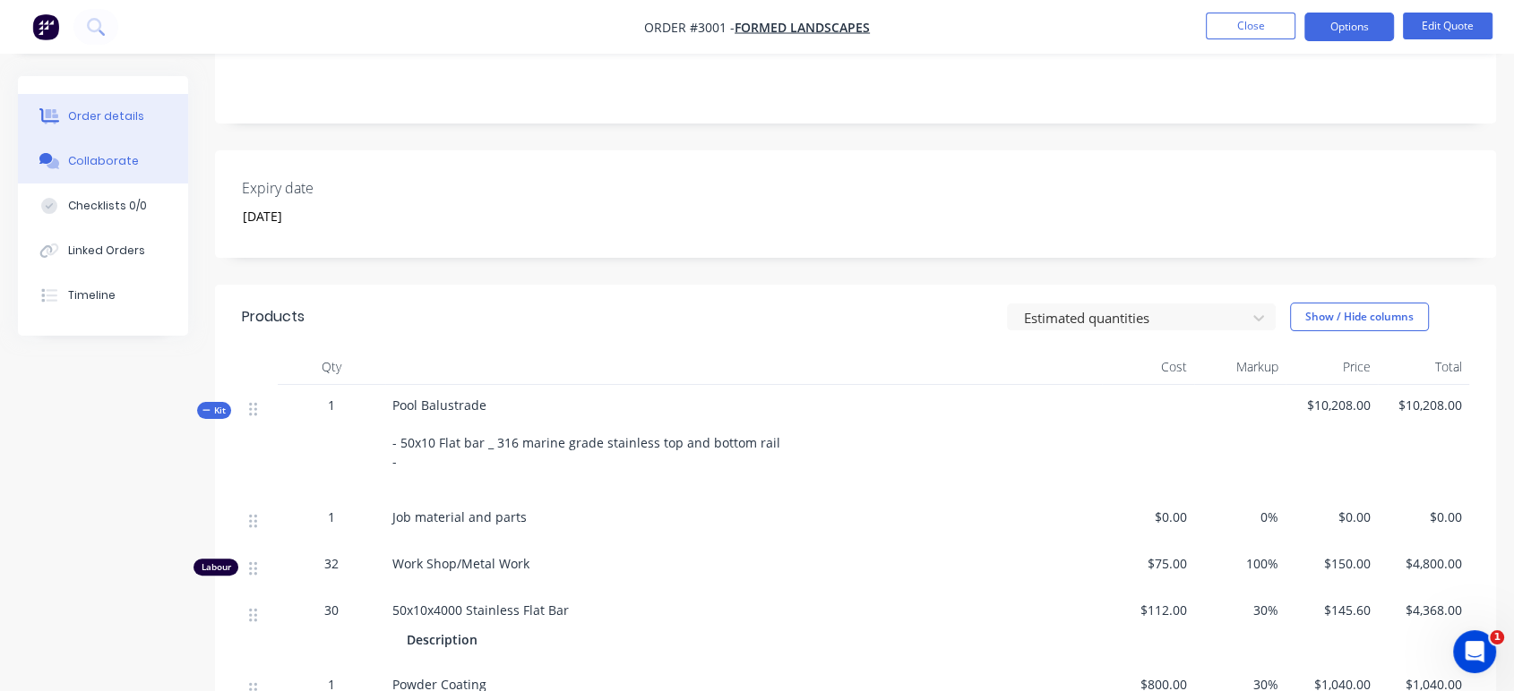
click at [123, 156] on div "Collaborate" at bounding box center [103, 161] width 71 height 16
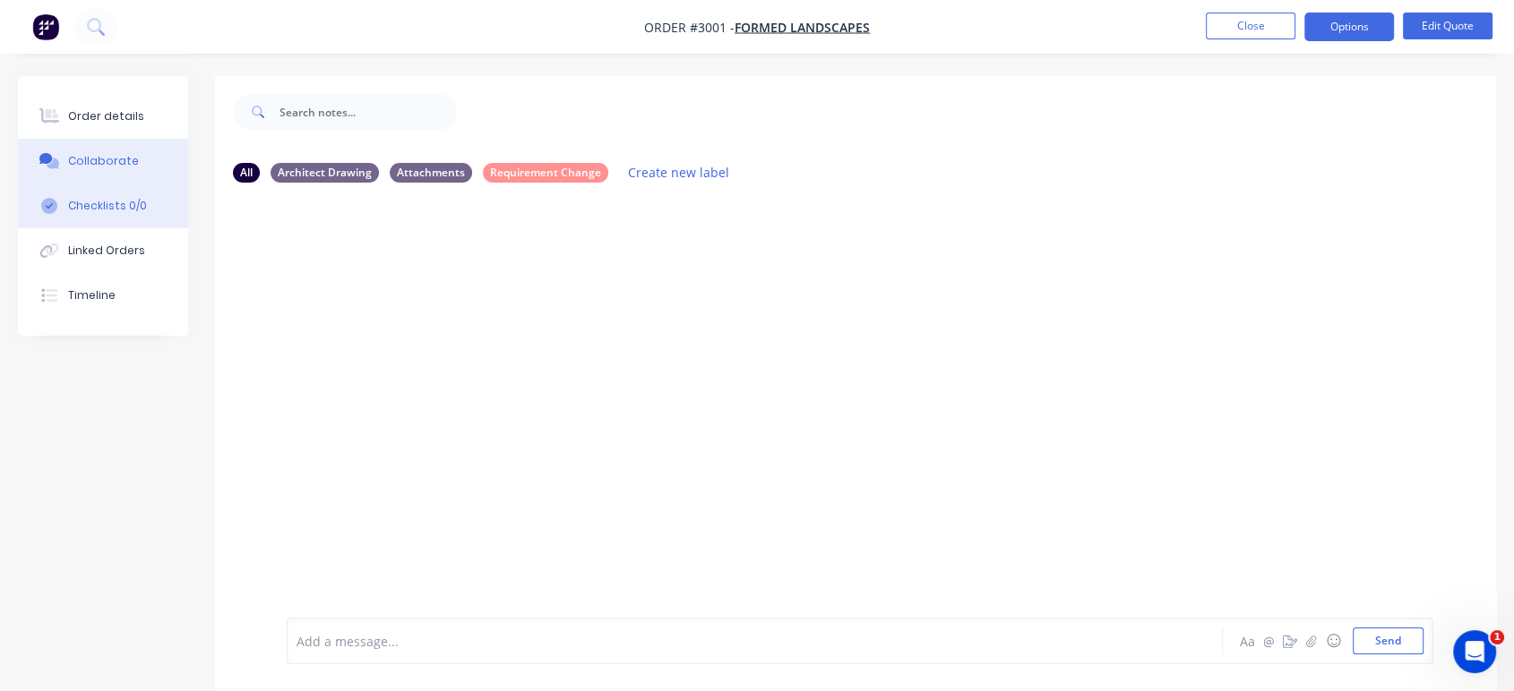
click at [127, 205] on div "Checklists 0/0" at bounding box center [107, 206] width 79 height 16
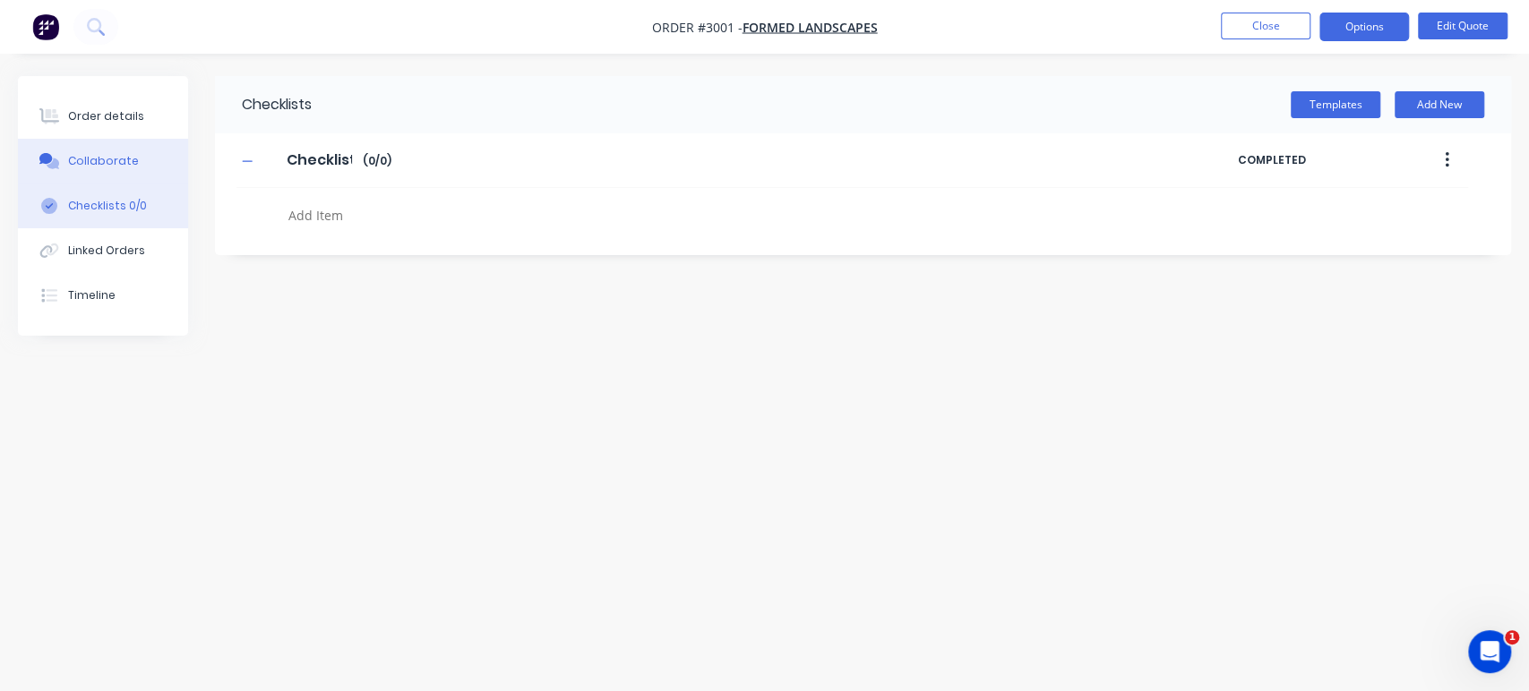
click at [122, 163] on div "Collaborate" at bounding box center [103, 161] width 71 height 16
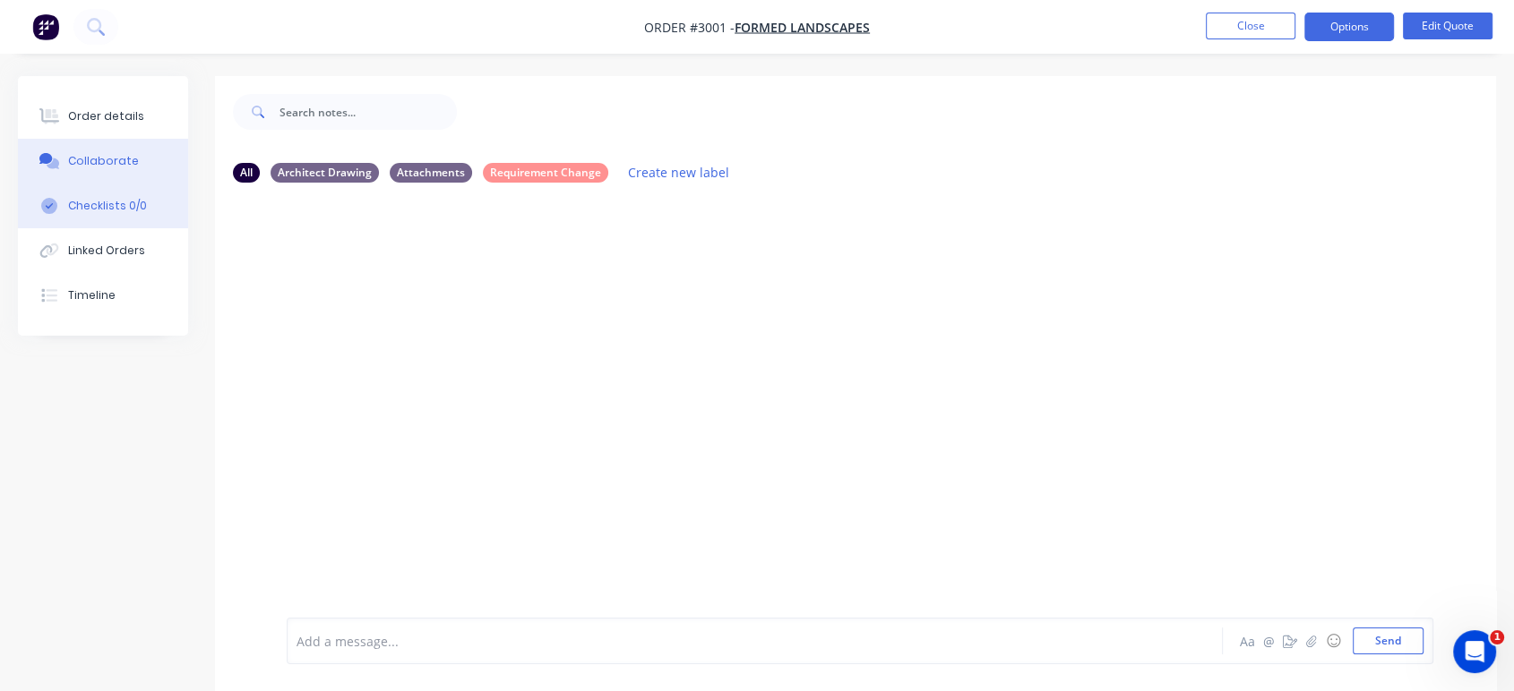
click at [129, 218] on button "Checklists 0/0" at bounding box center [103, 206] width 170 height 45
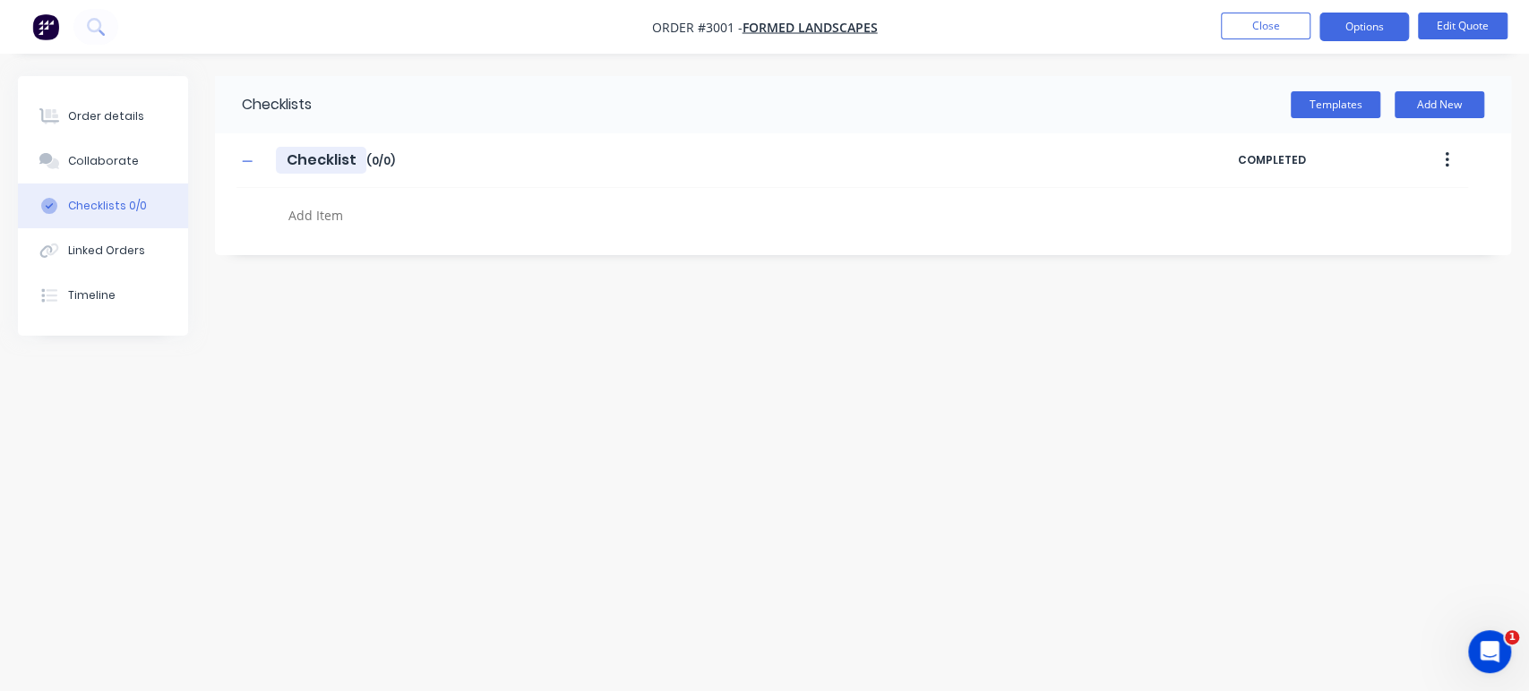
click at [353, 156] on input "Checklist" at bounding box center [321, 160] width 90 height 27
click at [411, 232] on div at bounding box center [676, 217] width 791 height 31
click at [312, 214] on textarea at bounding box center [676, 215] width 791 height 26
type textarea "x"
type textarea "O"
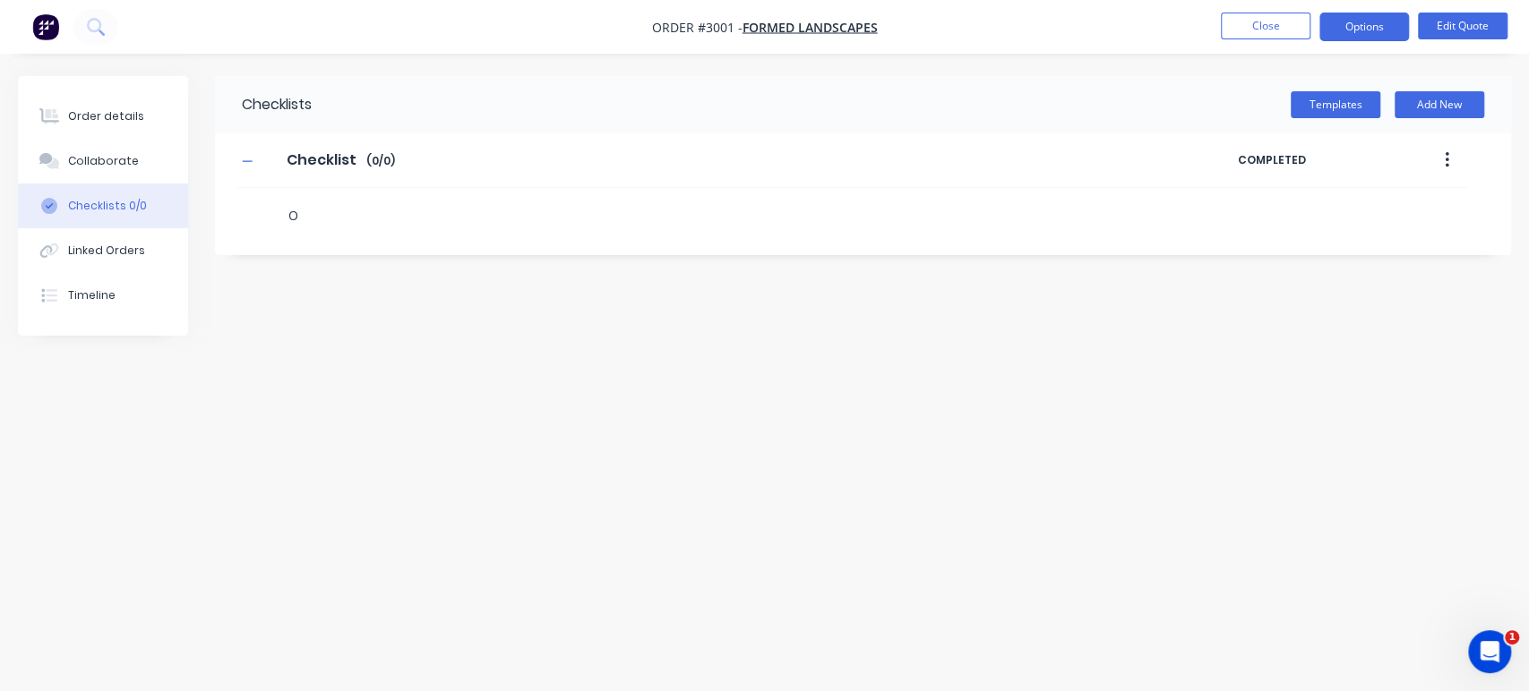
type textarea "x"
type textarea "Or"
type textarea "x"
type textarea "Ord"
type textarea "x"
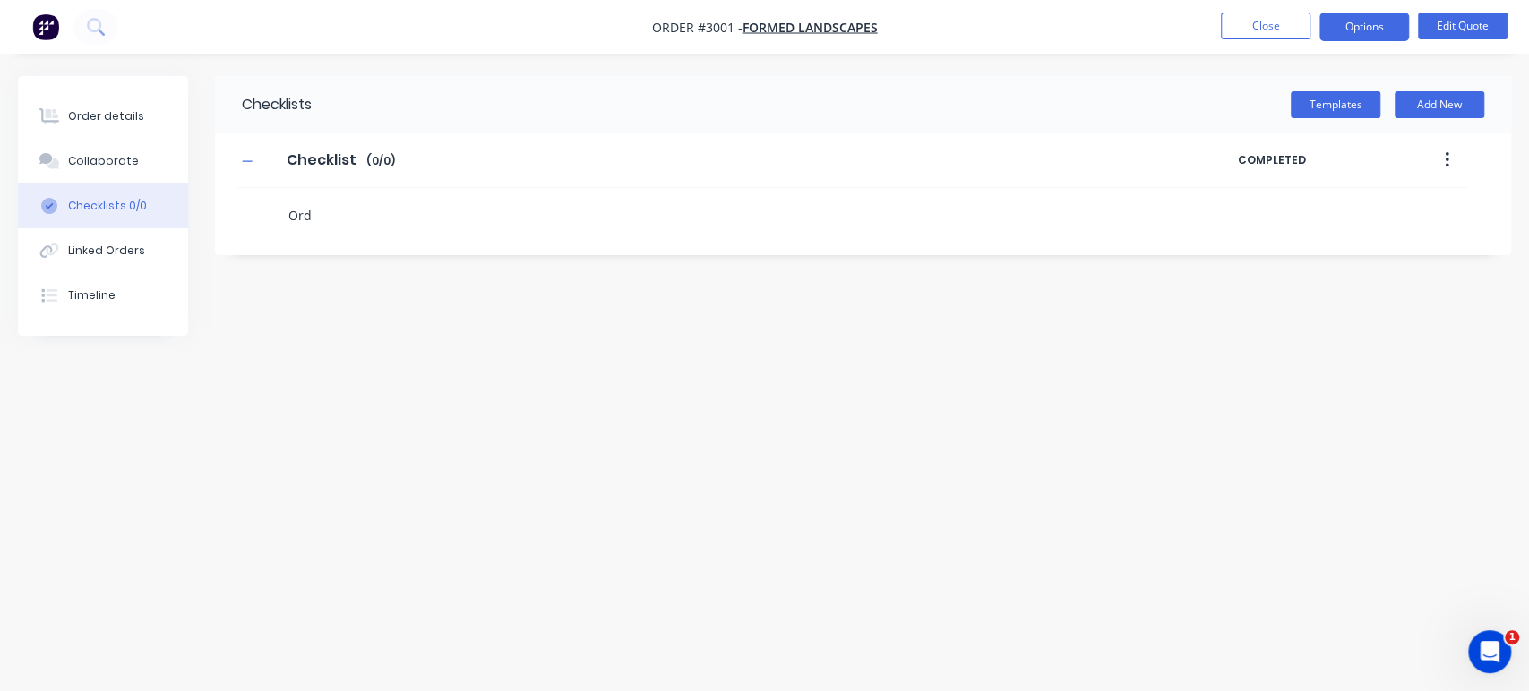
type textarea "Orde"
type textarea "x"
type textarea "Order"
type textarea "x"
type textarea "Order"
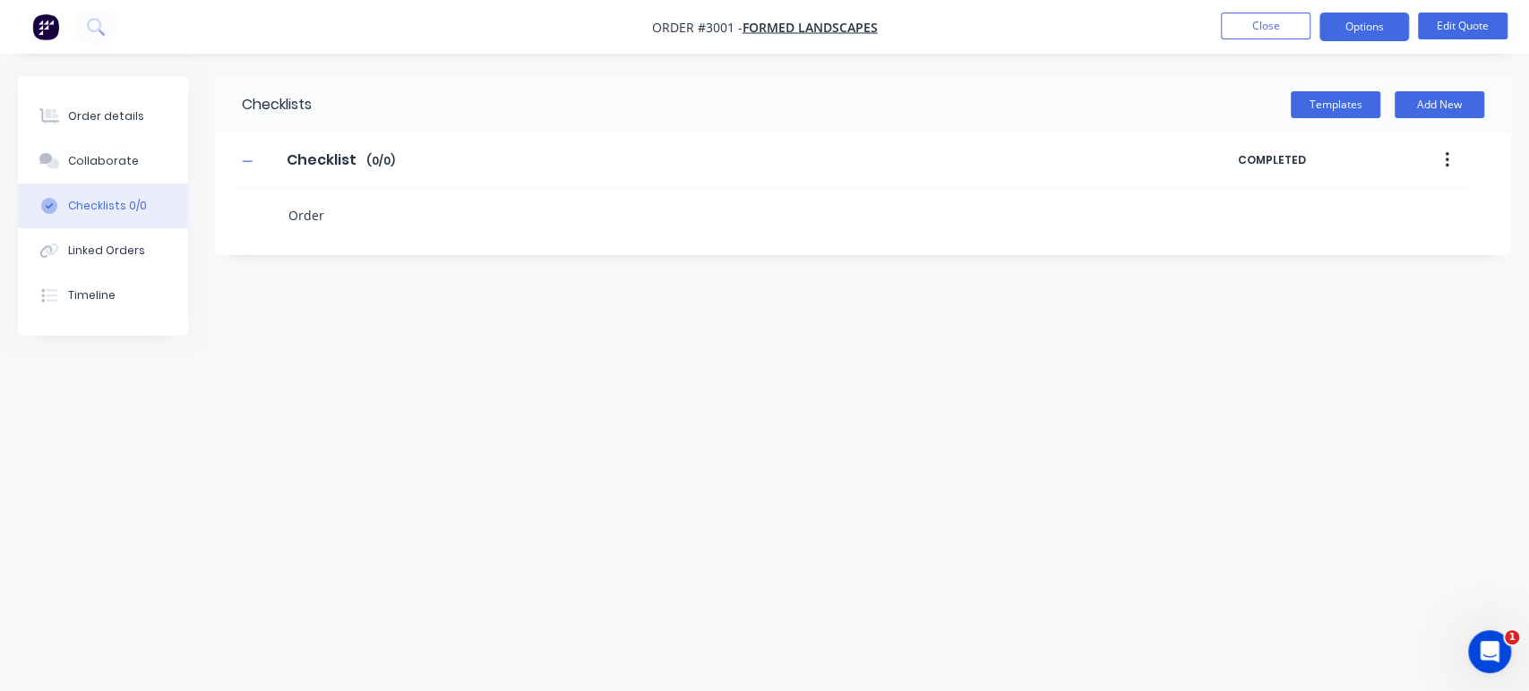
type textarea "x"
type textarea "Order M"
type textarea "x"
type textarea "Order Ma"
type textarea "x"
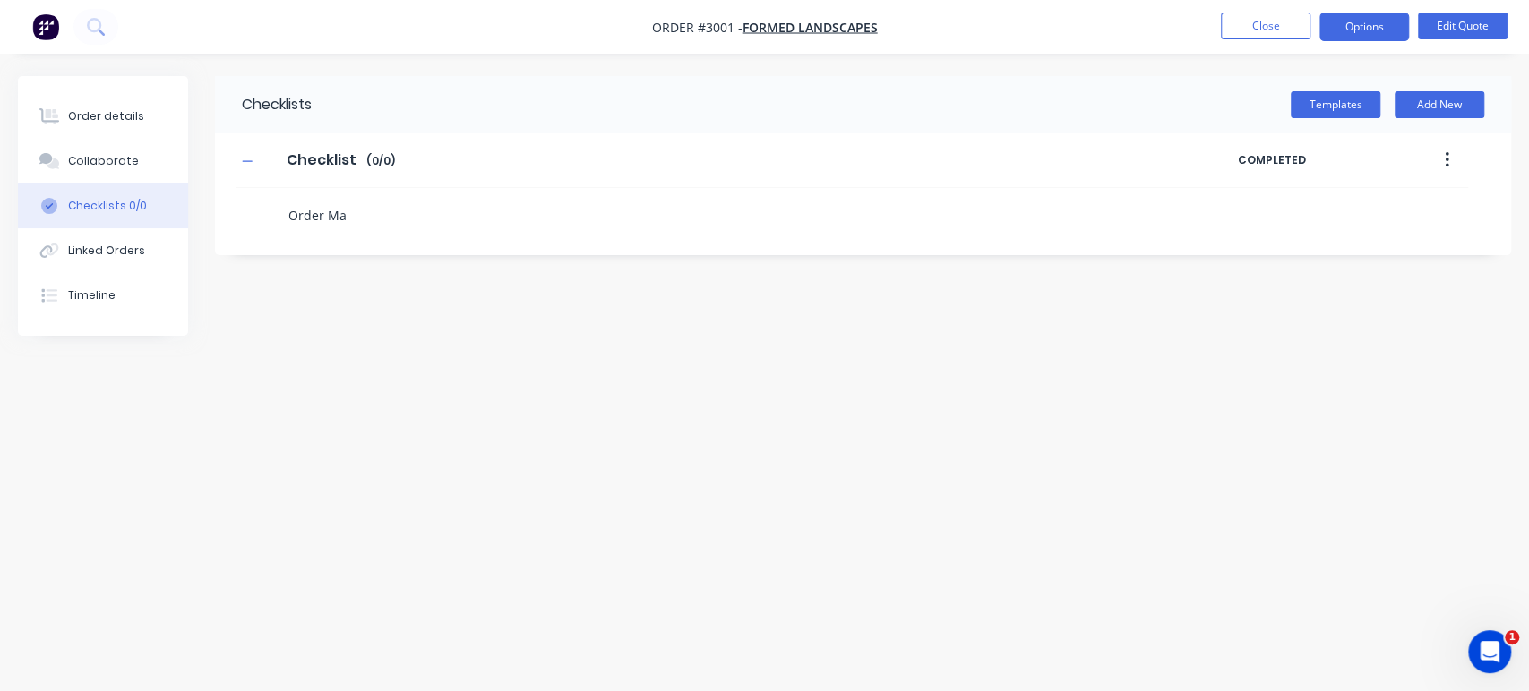
type textarea "Order Mat"
type textarea "x"
type textarea "Order Mate"
type textarea "x"
type textarea "Order Mater"
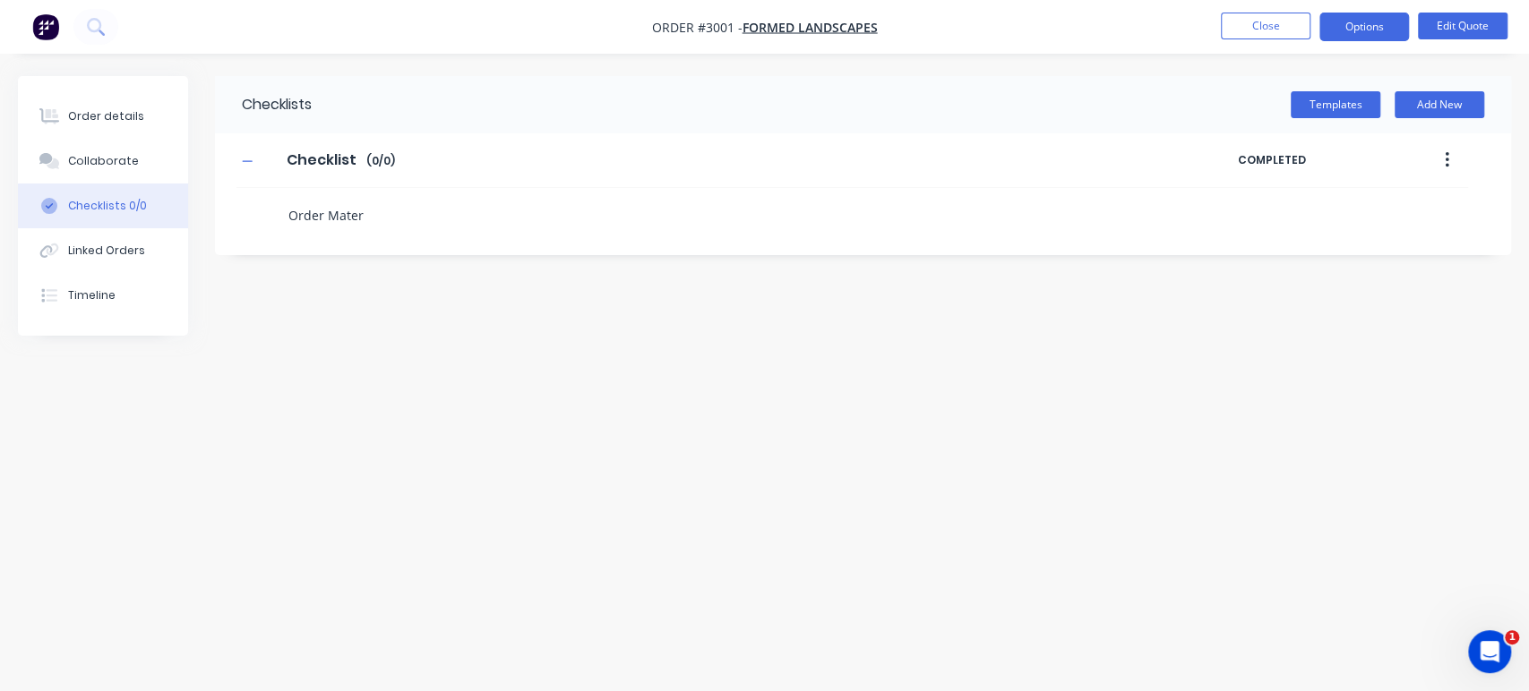
type textarea "x"
type textarea "Order Materi"
type textarea "x"
type textarea "Order Materia"
type textarea "x"
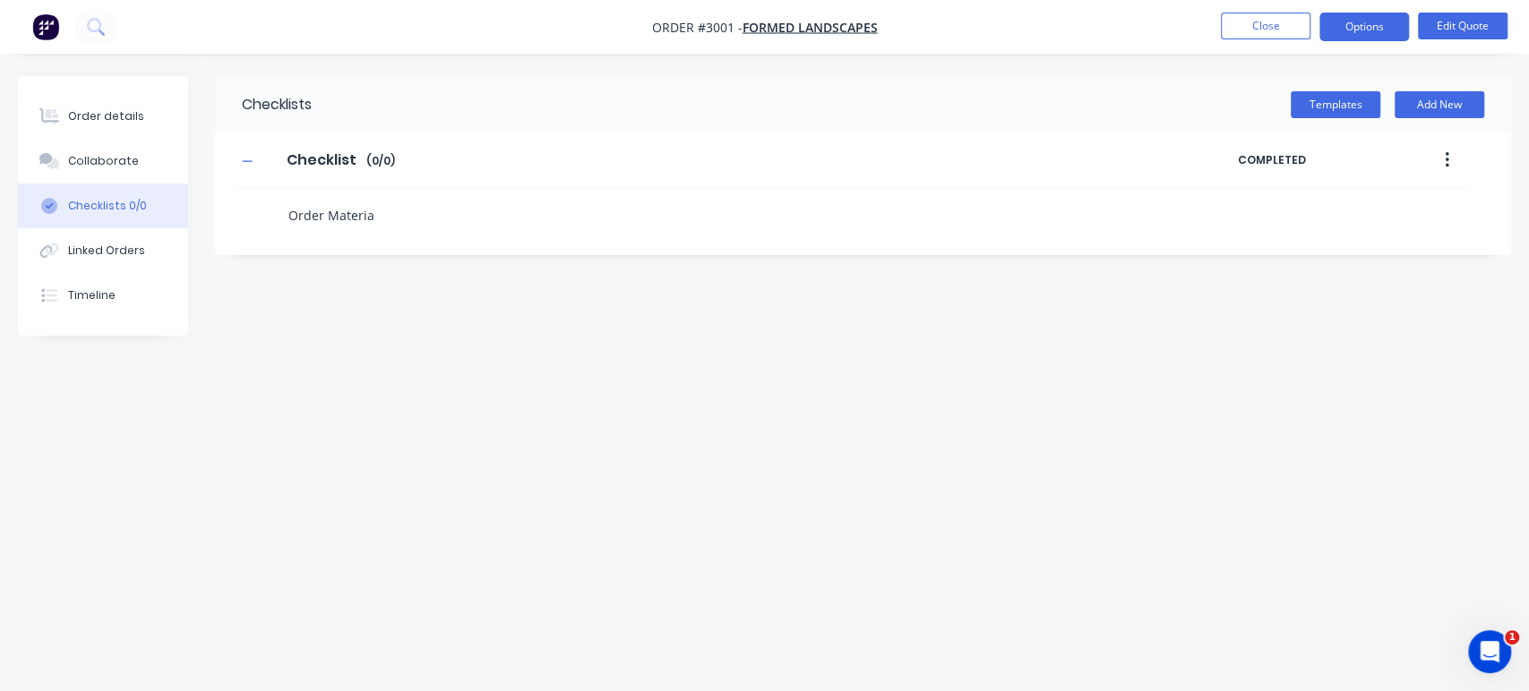
type textarea "Order Material"
type textarea "x"
click at [1445, 158] on icon "button" at bounding box center [1447, 160] width 4 height 20
click at [1353, 100] on button "Templates" at bounding box center [1336, 104] width 90 height 27
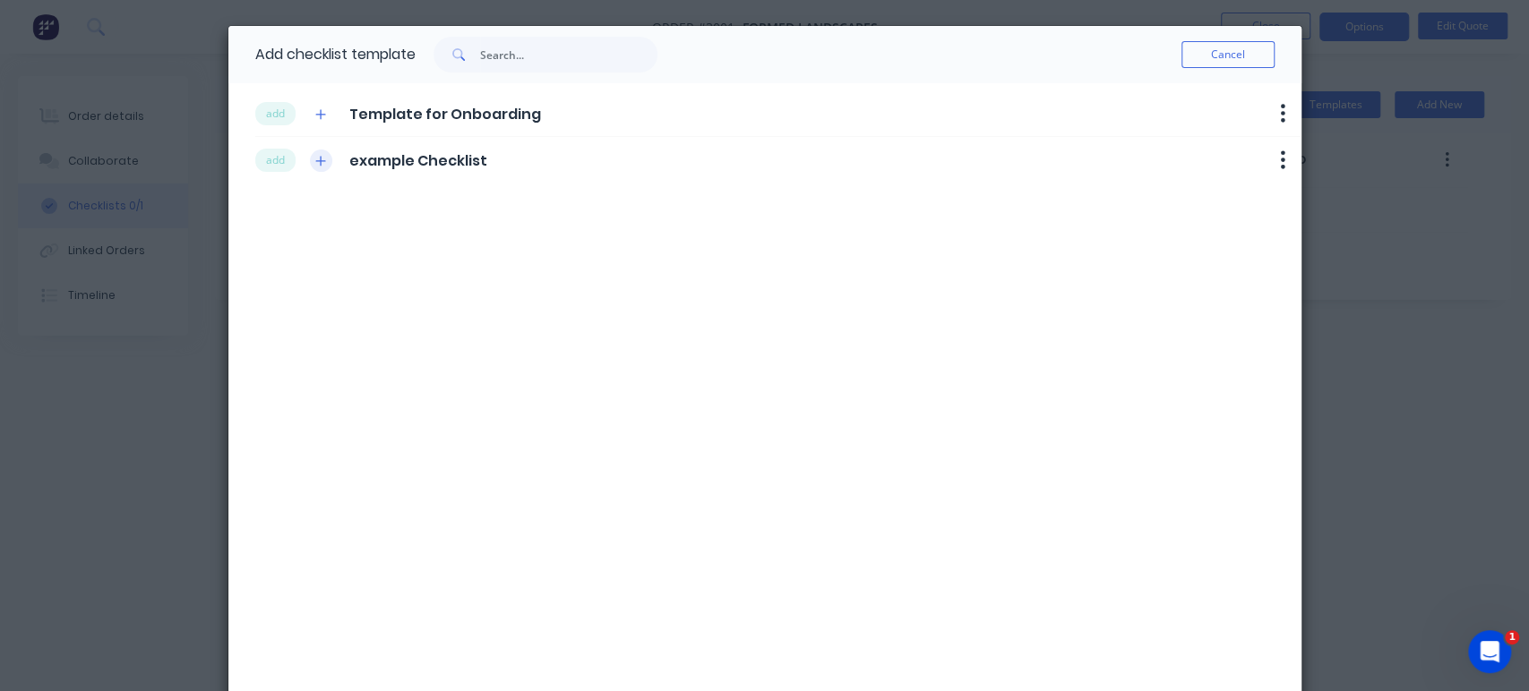
click at [315, 161] on icon "button" at bounding box center [320, 161] width 11 height 13
click at [1280, 157] on icon "button" at bounding box center [1282, 160] width 5 height 22
click at [1230, 192] on button "Delete" at bounding box center [1236, 191] width 113 height 30
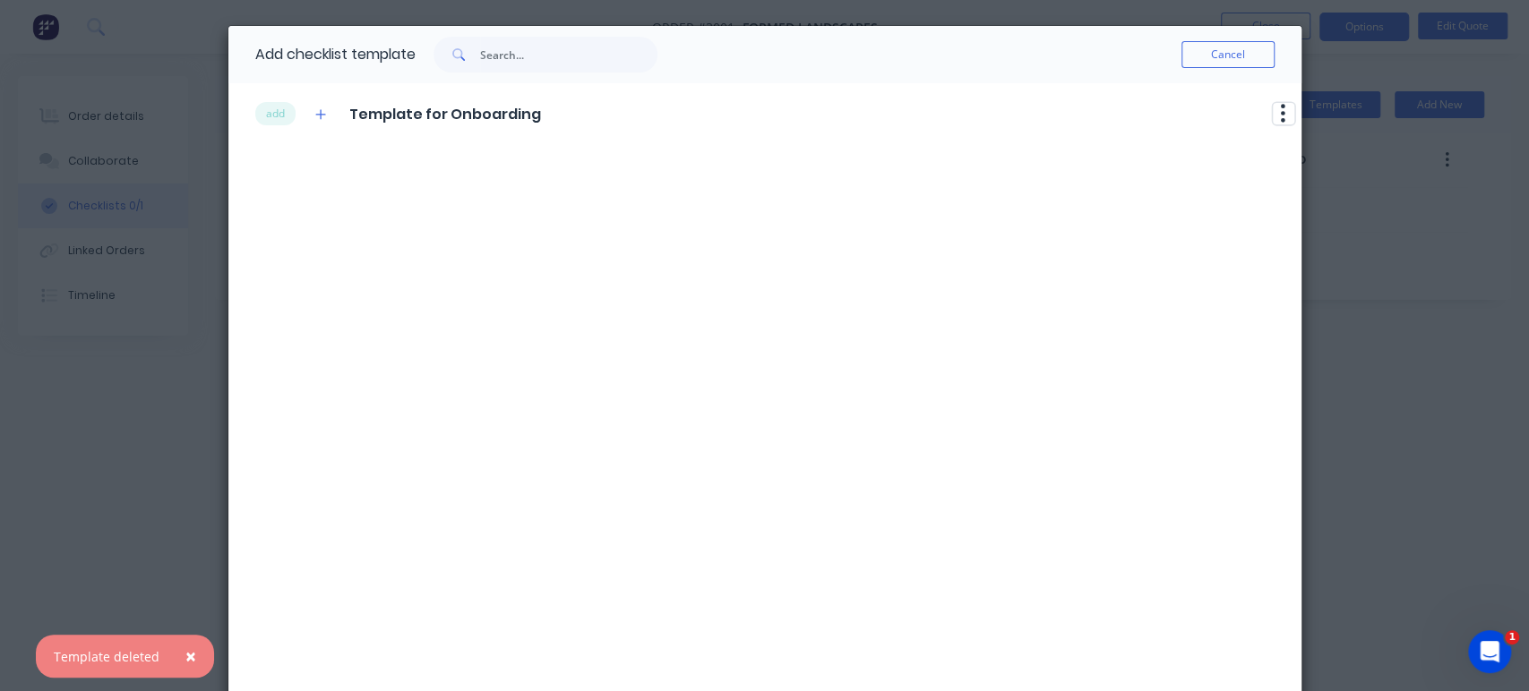
click at [1273, 110] on button "button" at bounding box center [1283, 113] width 21 height 21
click at [1244, 142] on button "Delete" at bounding box center [1236, 144] width 113 height 30
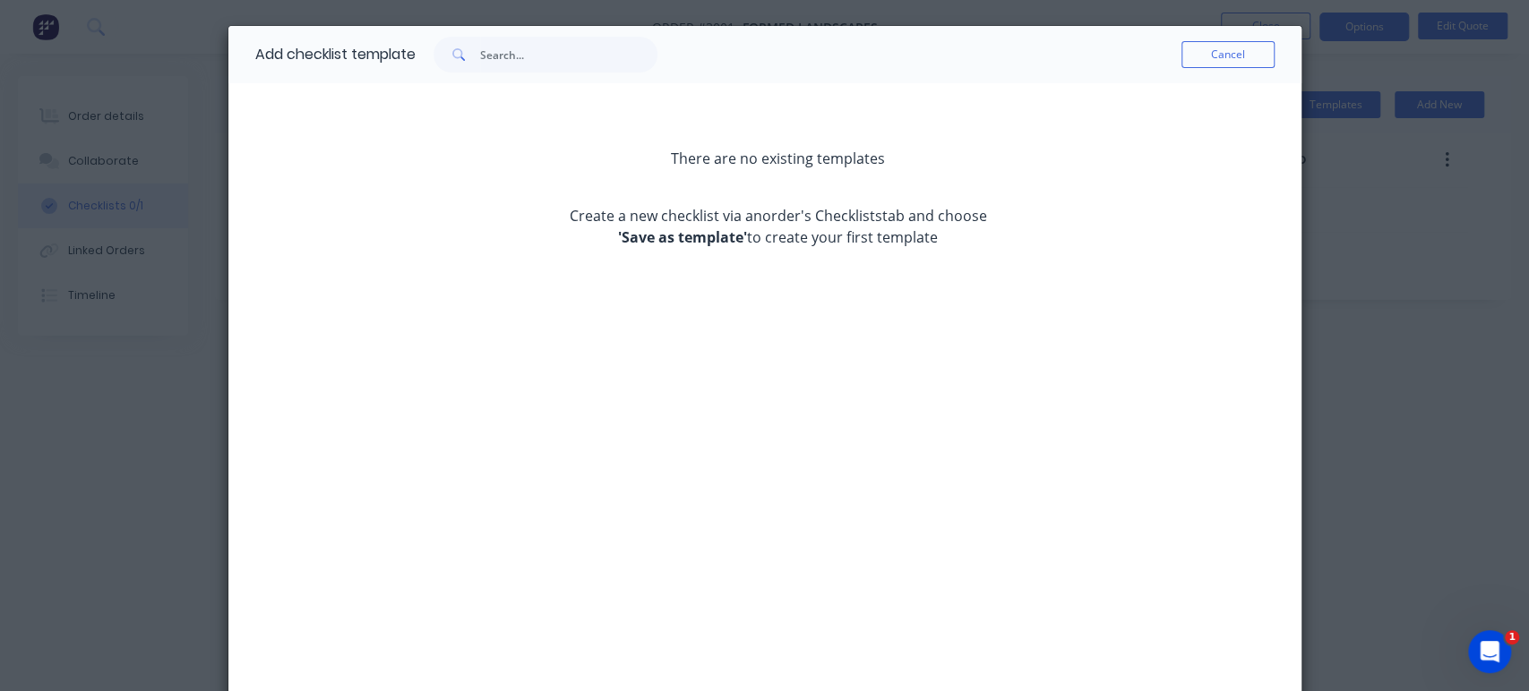
click at [1183, 52] on button "Cancel" at bounding box center [1227, 54] width 93 height 27
type textarea "x"
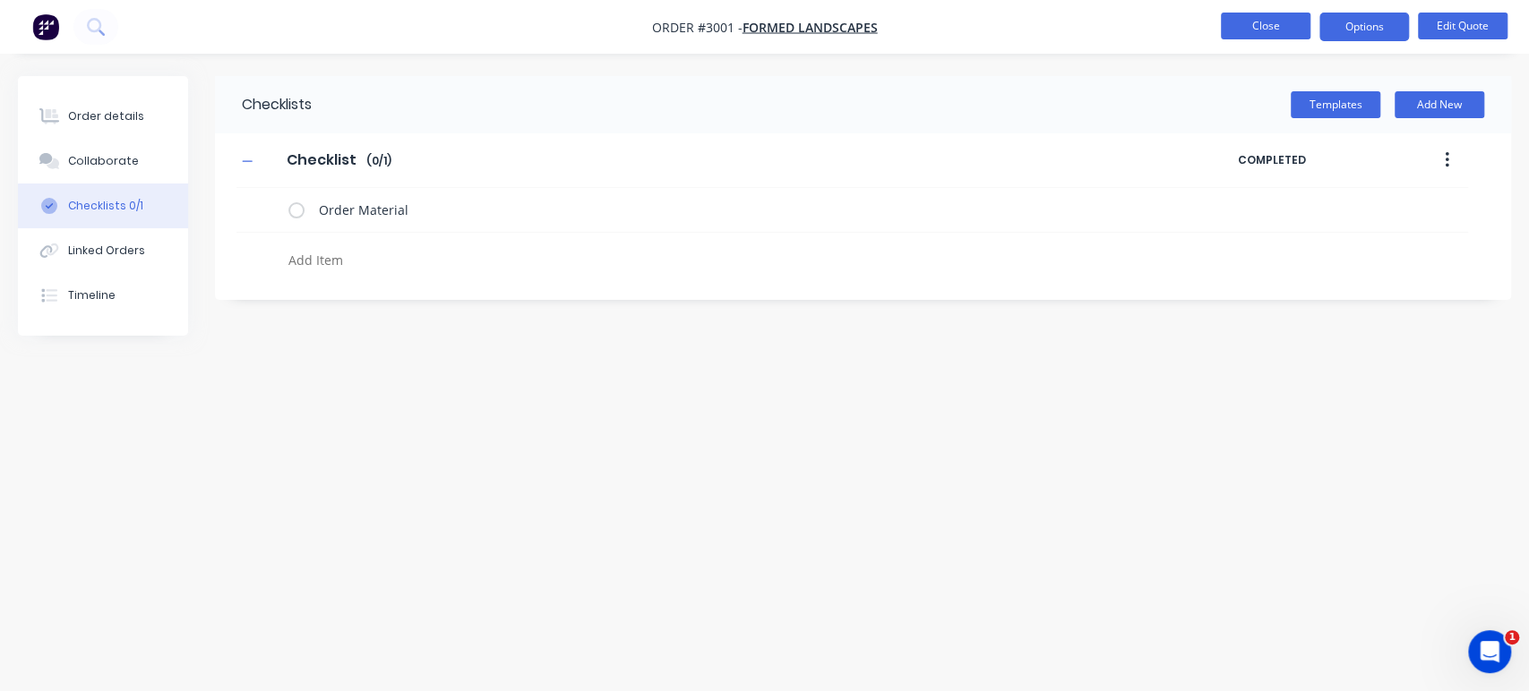
click at [1241, 27] on button "Close" at bounding box center [1266, 26] width 90 height 27
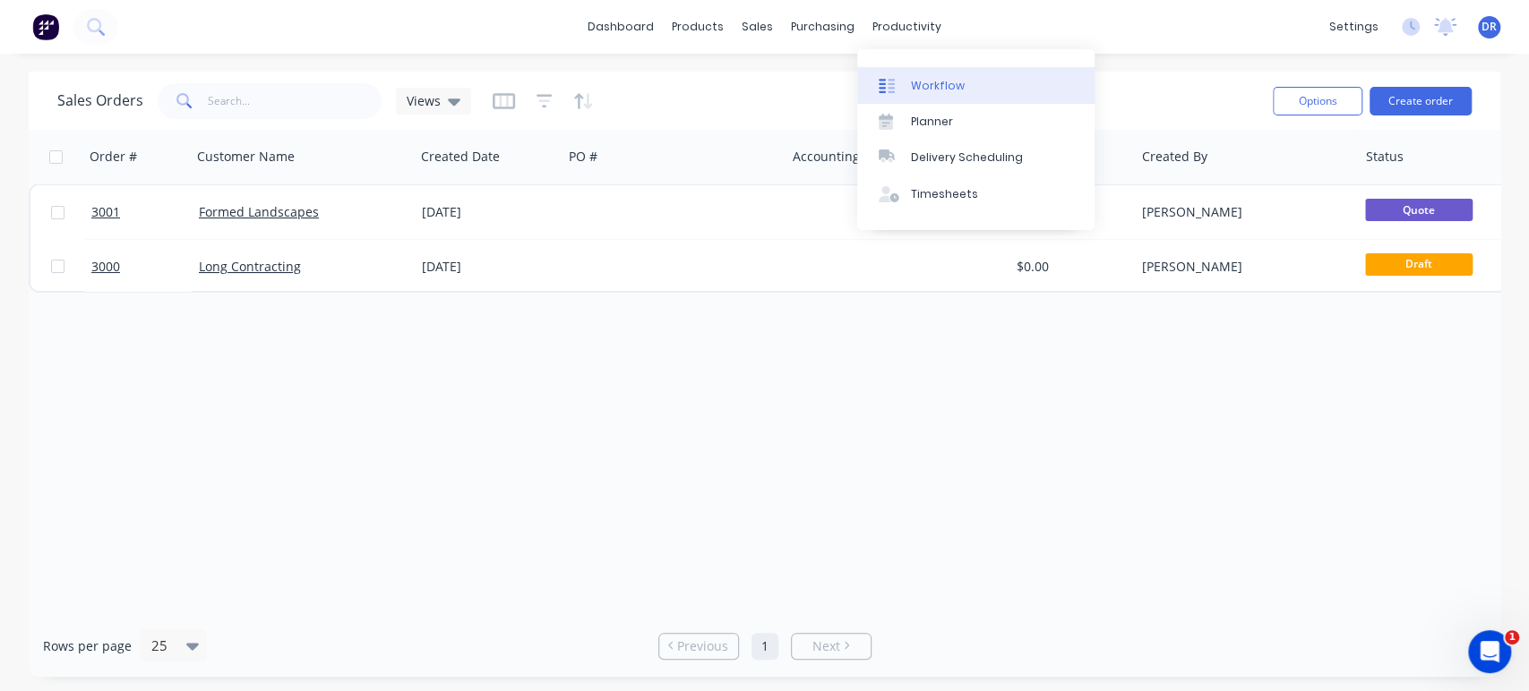
click at [905, 81] on div at bounding box center [892, 86] width 27 height 16
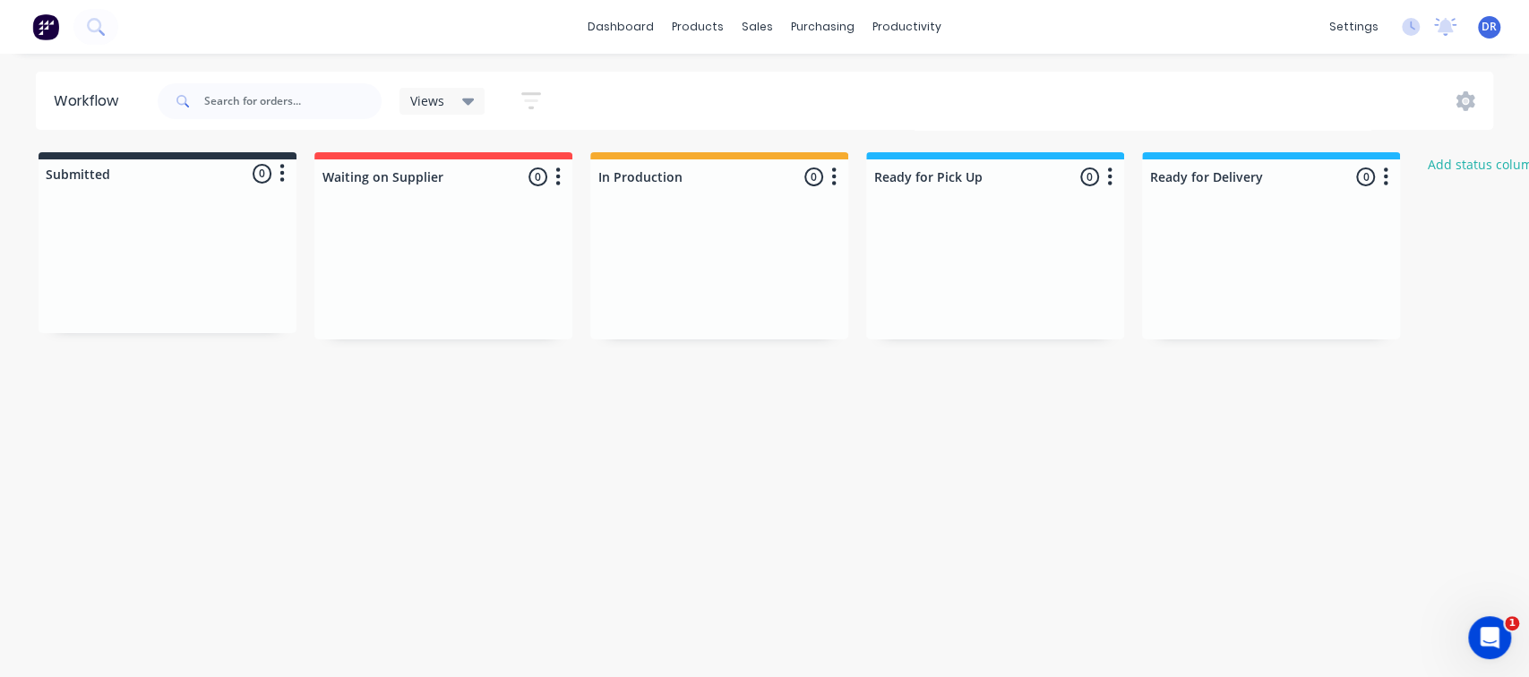
drag, startPoint x: 177, startPoint y: 227, endPoint x: 93, endPoint y: 220, distance: 84.5
click at [93, 220] on div at bounding box center [168, 266] width 258 height 134
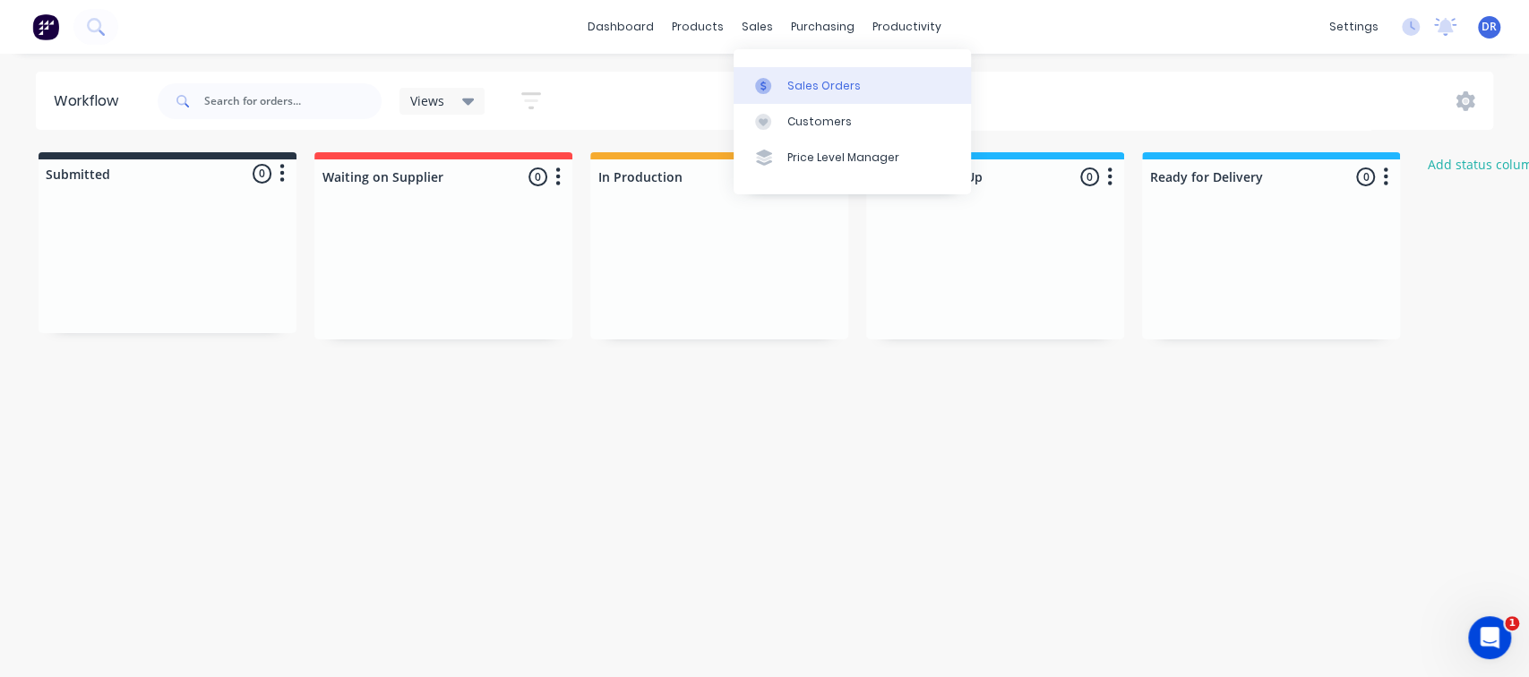
click at [805, 84] on div "Sales Orders" at bounding box center [823, 86] width 73 height 16
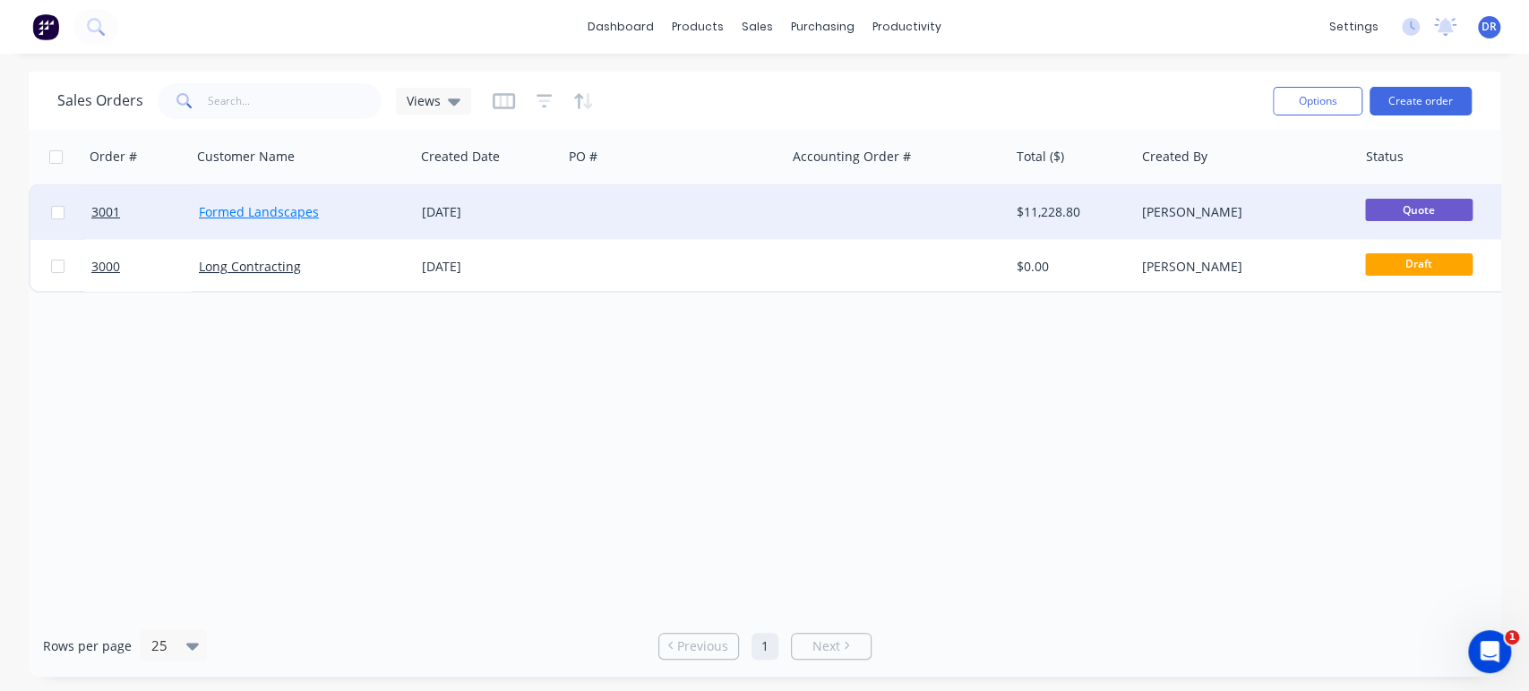
click at [253, 212] on link "Formed Landscapes" at bounding box center [259, 211] width 120 height 17
click at [99, 212] on span "3001" at bounding box center [105, 212] width 29 height 18
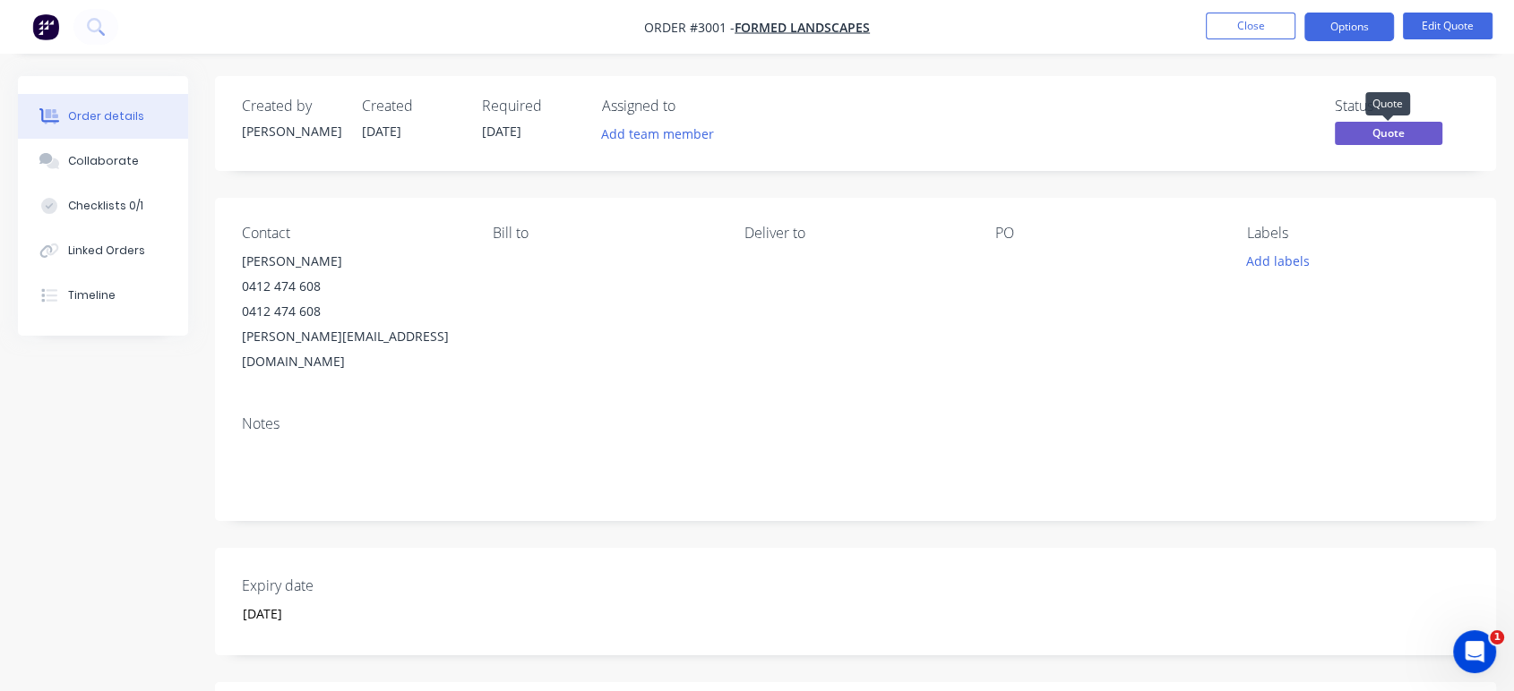
click at [1347, 132] on span "Quote" at bounding box center [1387, 133] width 107 height 22
click at [1356, 20] on button "Options" at bounding box center [1349, 27] width 90 height 29
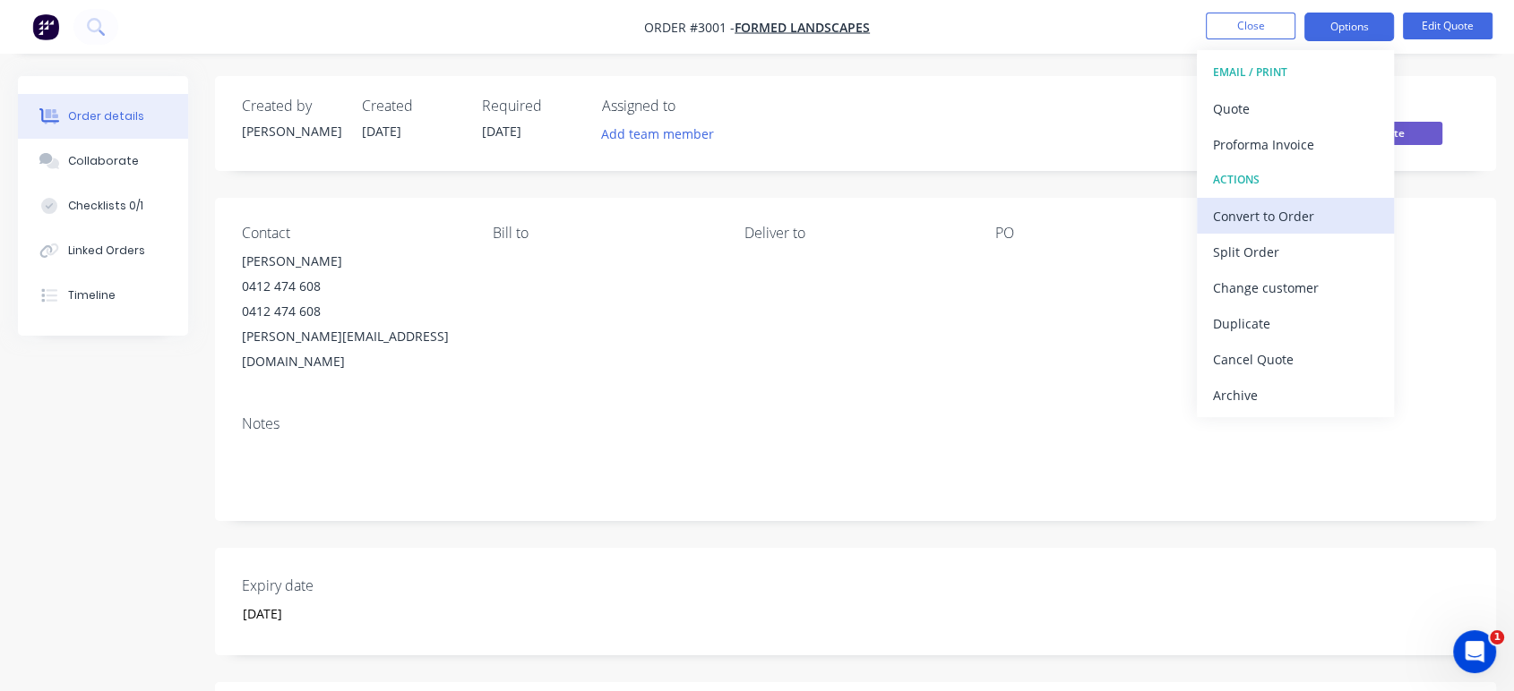
click at [1320, 206] on div "Convert to Order" at bounding box center [1295, 216] width 165 height 26
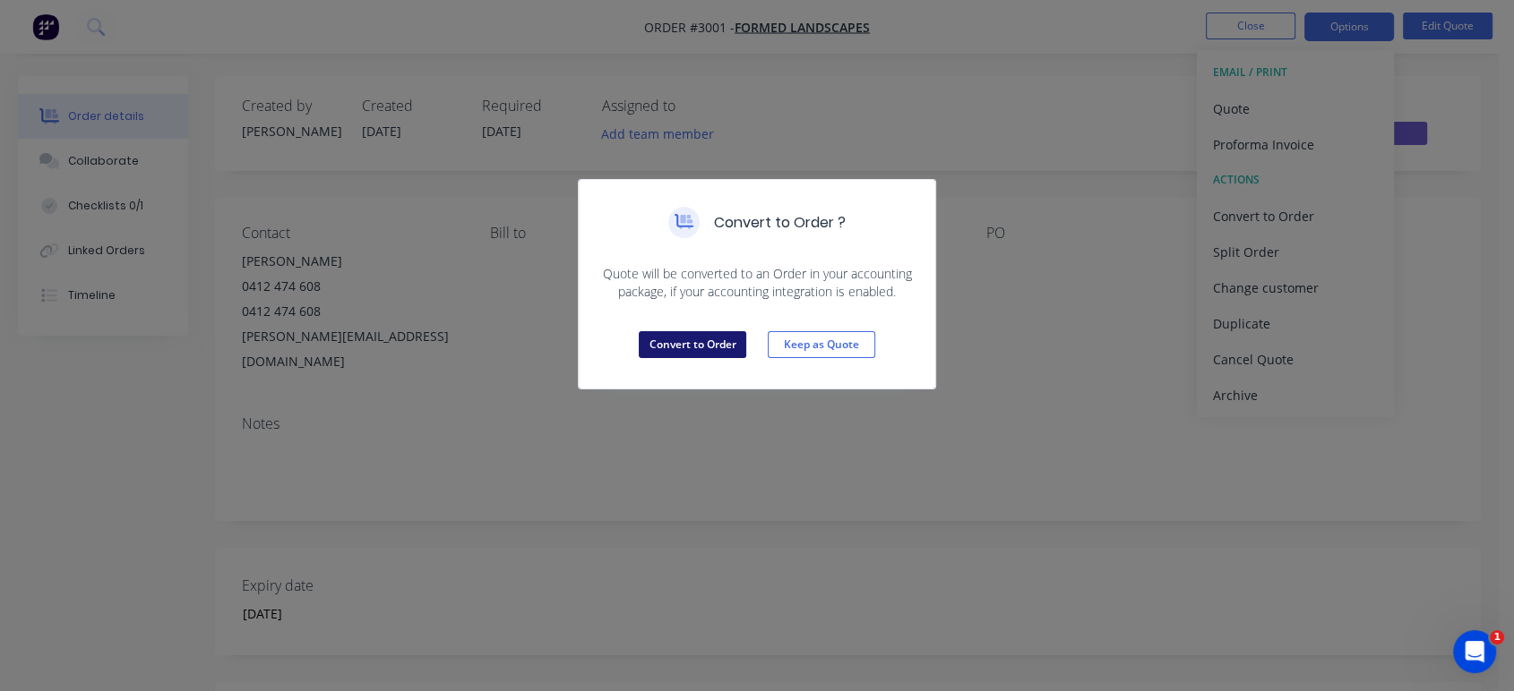
click at [716, 339] on button "Convert to Order" at bounding box center [692, 344] width 107 height 27
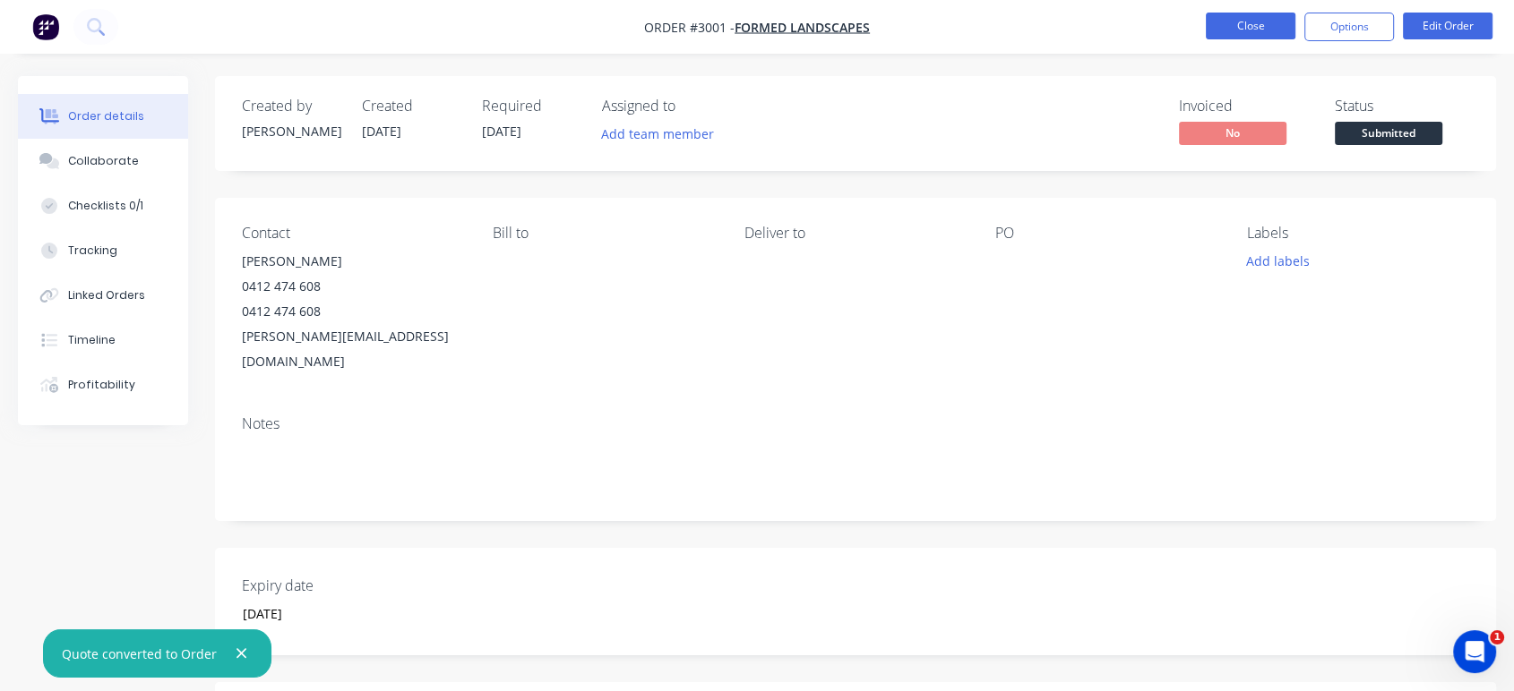
click at [1241, 33] on button "Close" at bounding box center [1250, 26] width 90 height 27
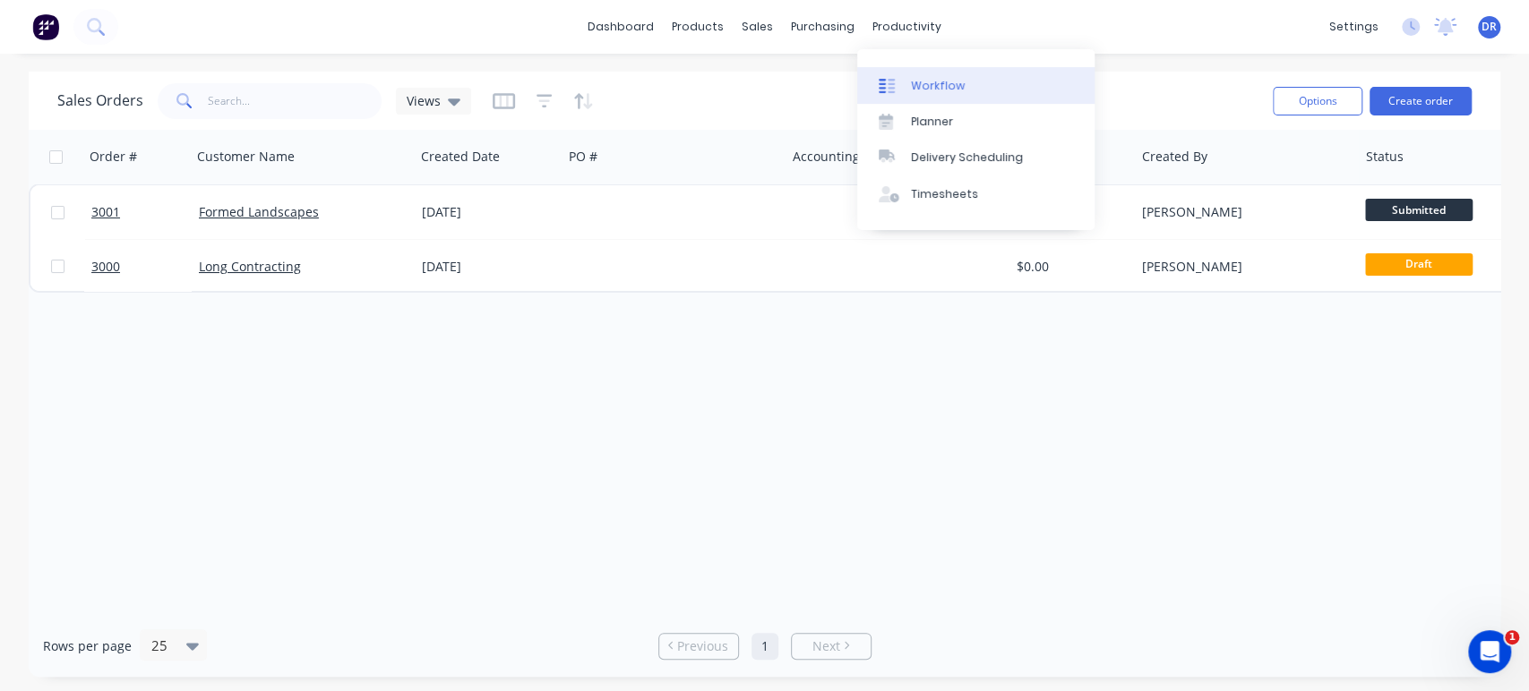
click at [917, 91] on div "Workflow" at bounding box center [938, 86] width 54 height 16
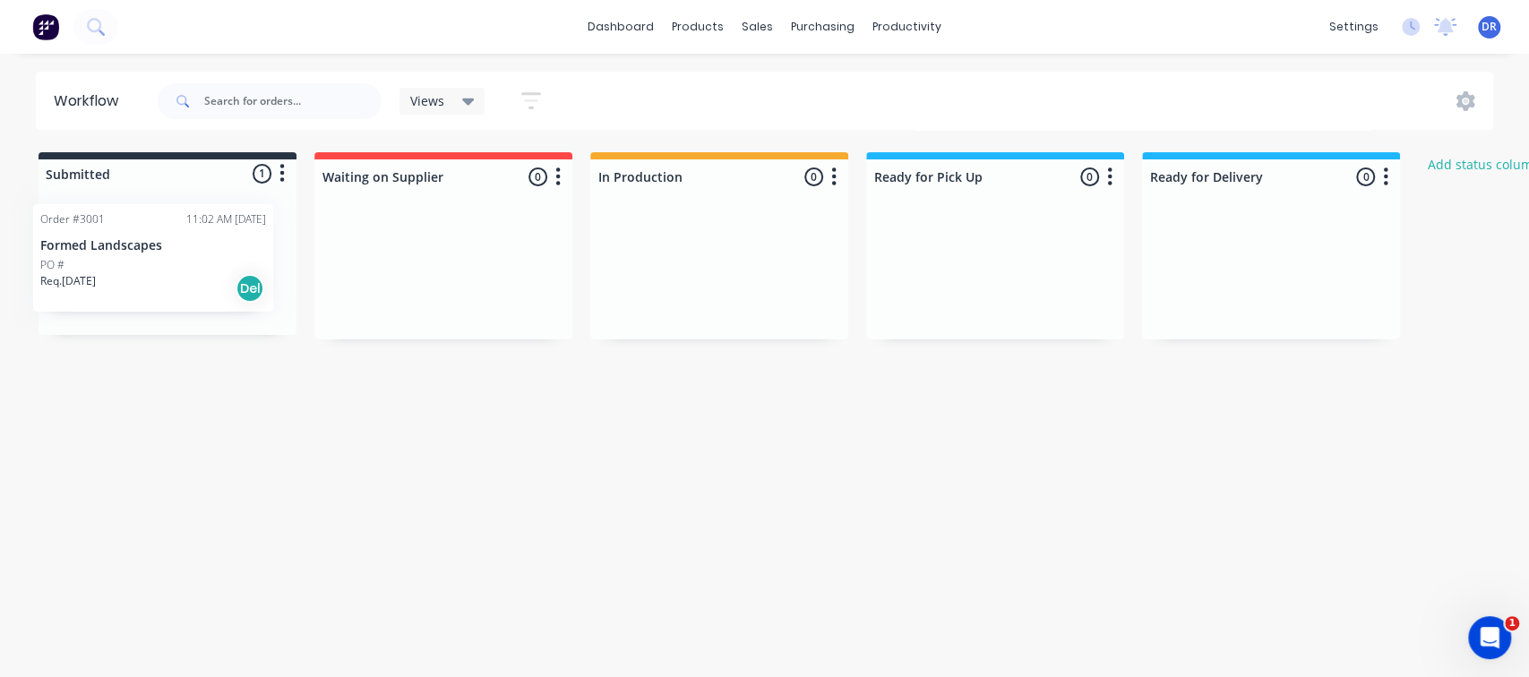
drag, startPoint x: 236, startPoint y: 264, endPoint x: 227, endPoint y: 256, distance: 12.7
click at [227, 256] on div "Order #3001 11:02 AM 01/10/25 Formed Landscapes PO # Req. 01/10/25 Del" at bounding box center [168, 267] width 258 height 136
click at [458, 175] on div at bounding box center [443, 176] width 258 height 35
drag, startPoint x: 452, startPoint y: 172, endPoint x: 294, endPoint y: 183, distance: 158.9
click at [294, 183] on div "Submitted 1 Status colour #273444 hex #273444 Save Cancel Summaries Total order…" at bounding box center [961, 245] width 1948 height 187
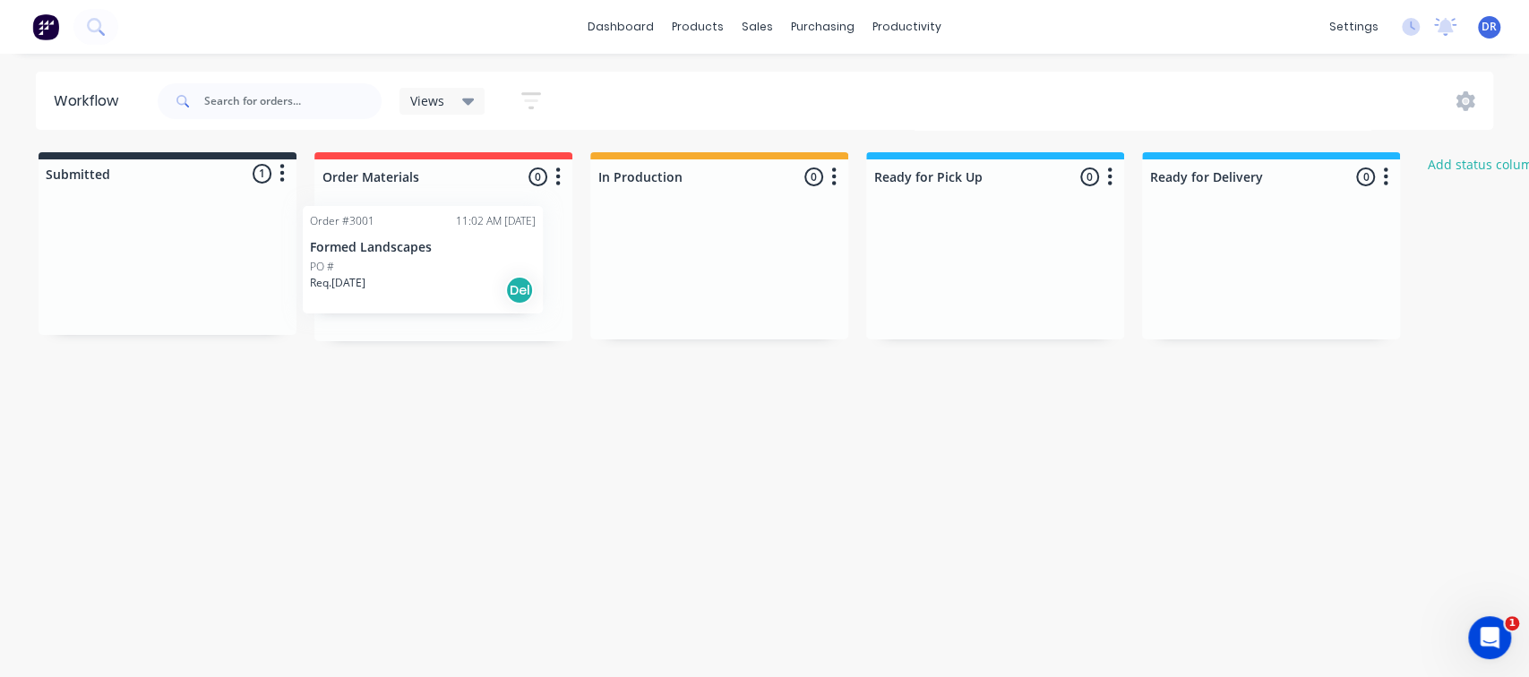
drag, startPoint x: 201, startPoint y: 275, endPoint x: 476, endPoint y: 272, distance: 275.8
click at [476, 272] on div "Submitted 1 Status colour #273444 hex #273444 Save Cancel Summaries Total order…" at bounding box center [961, 246] width 1948 height 189
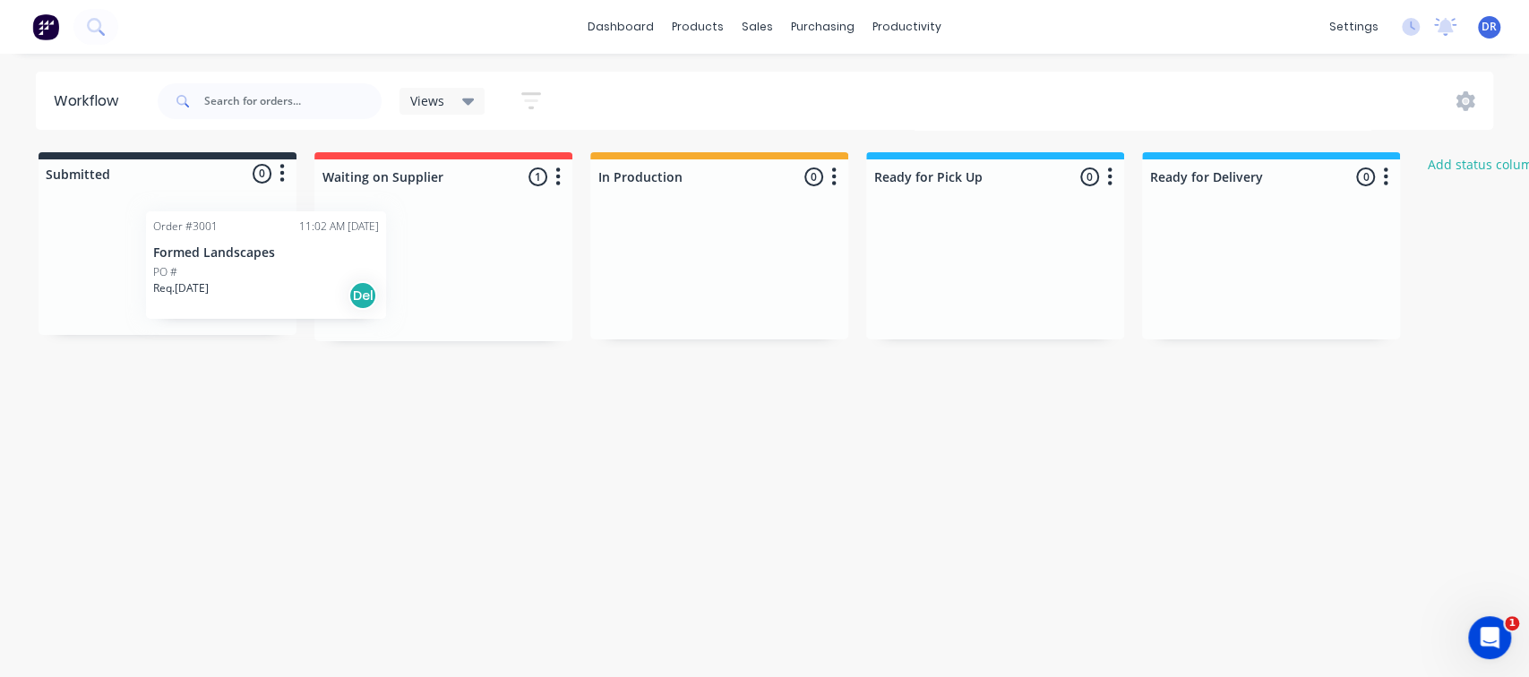
drag, startPoint x: 470, startPoint y: 283, endPoint x: 242, endPoint y: 265, distance: 229.1
click at [242, 265] on div "Submitted 0 Status colour #273444 hex #273444 Save Cancel Summaries Total order…" at bounding box center [961, 246] width 1948 height 189
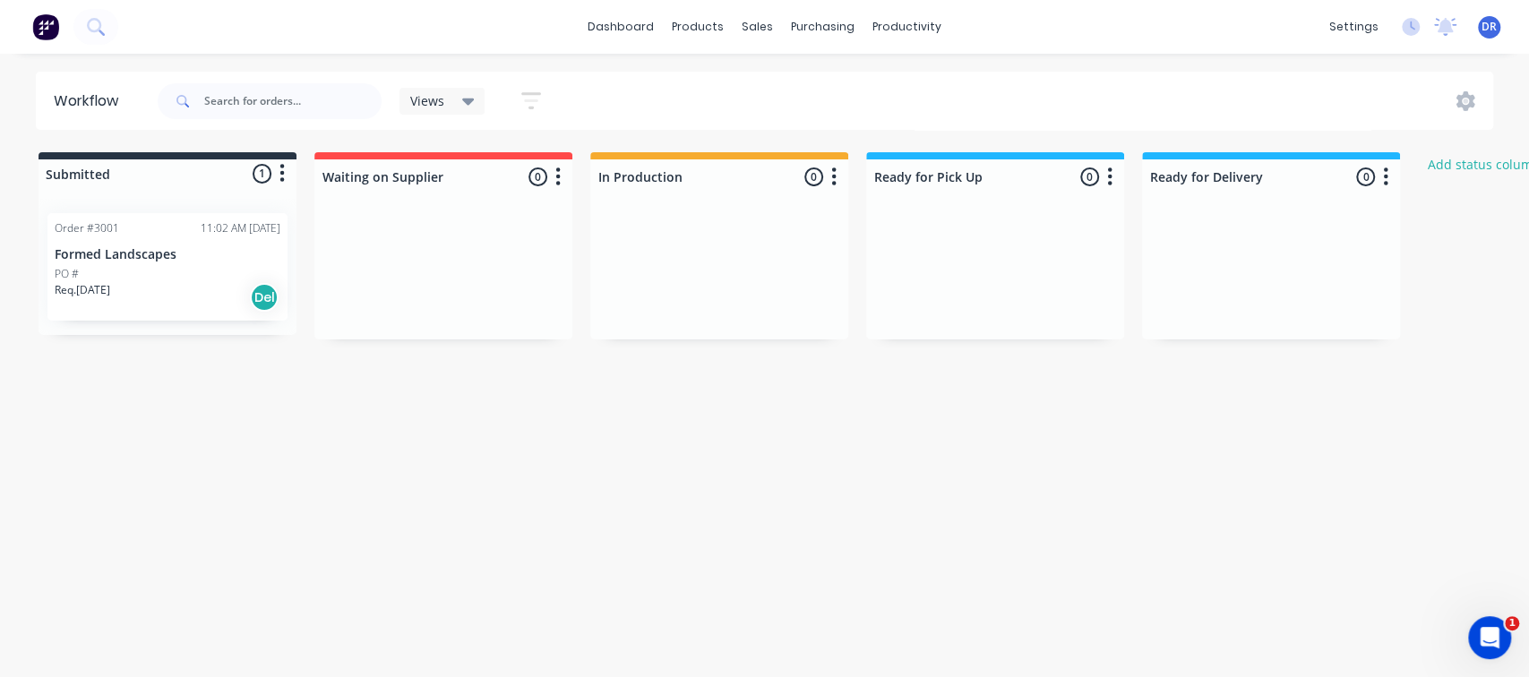
drag, startPoint x: 448, startPoint y: 177, endPoint x: 294, endPoint y: 185, distance: 154.2
click at [294, 185] on div "Submitted 1 Status colour #273444 hex #273444 Save Cancel Summaries Total order…" at bounding box center [961, 245] width 1948 height 187
type input "Order Materials"
click at [495, 276] on div at bounding box center [443, 272] width 258 height 134
click at [416, 471] on div "Workflow Views Save new view None (Default) edit Show/Hide statuses Show line i…" at bounding box center [764, 357] width 1529 height 570
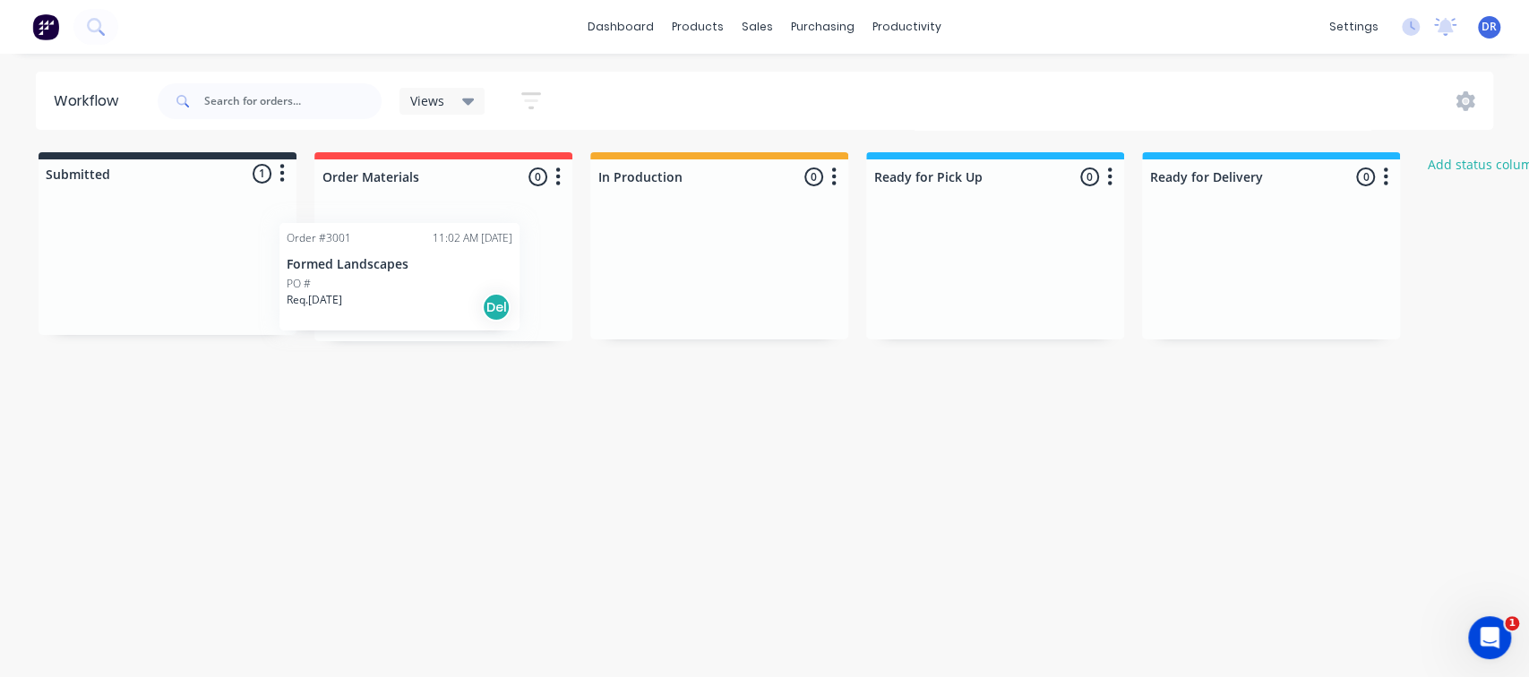
drag, startPoint x: 212, startPoint y: 283, endPoint x: 473, endPoint y: 285, distance: 260.6
click at [473, 285] on div "Submitted 1 Status colour #273444 hex #273444 Save Cancel Summaries Total order…" at bounding box center [961, 246] width 1948 height 189
click at [451, 281] on div "PO #" at bounding box center [443, 280] width 226 height 16
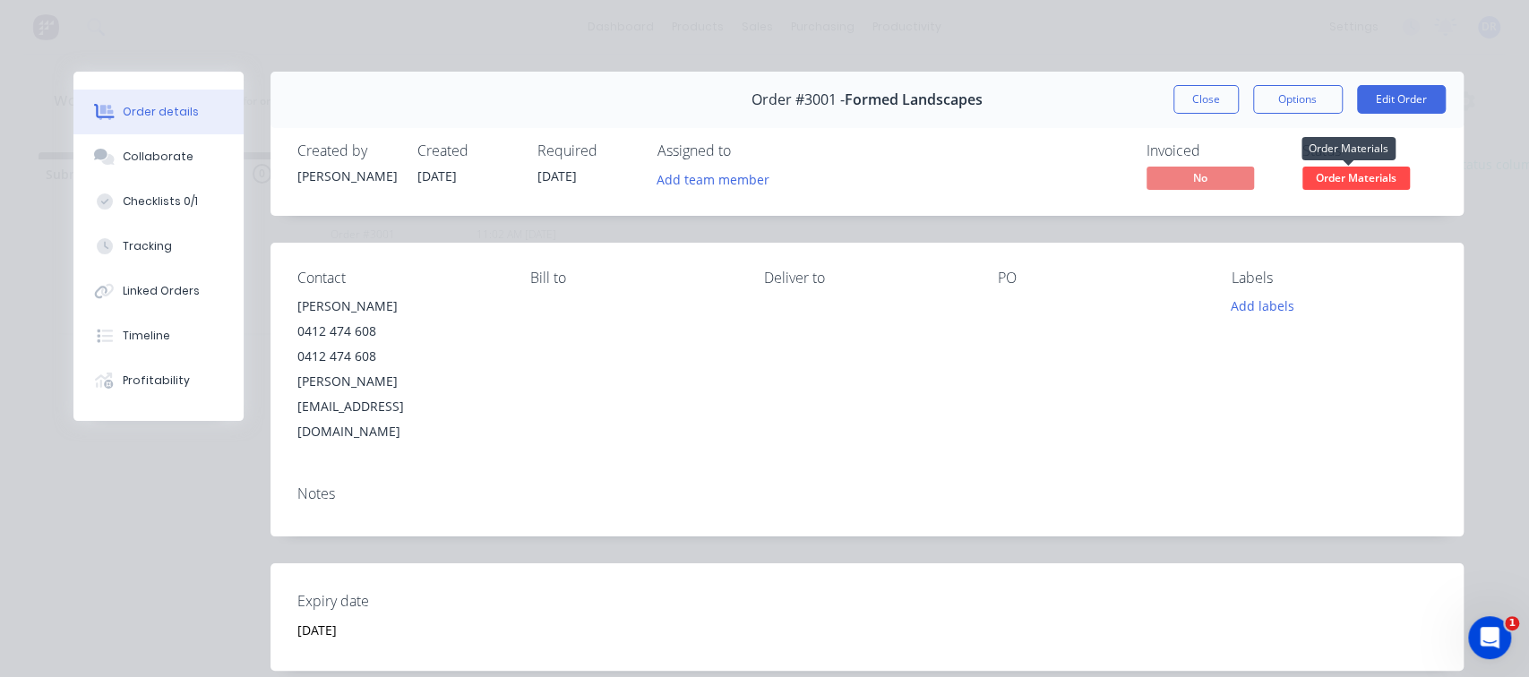
click at [1345, 178] on span "Order Materials" at bounding box center [1355, 178] width 107 height 22
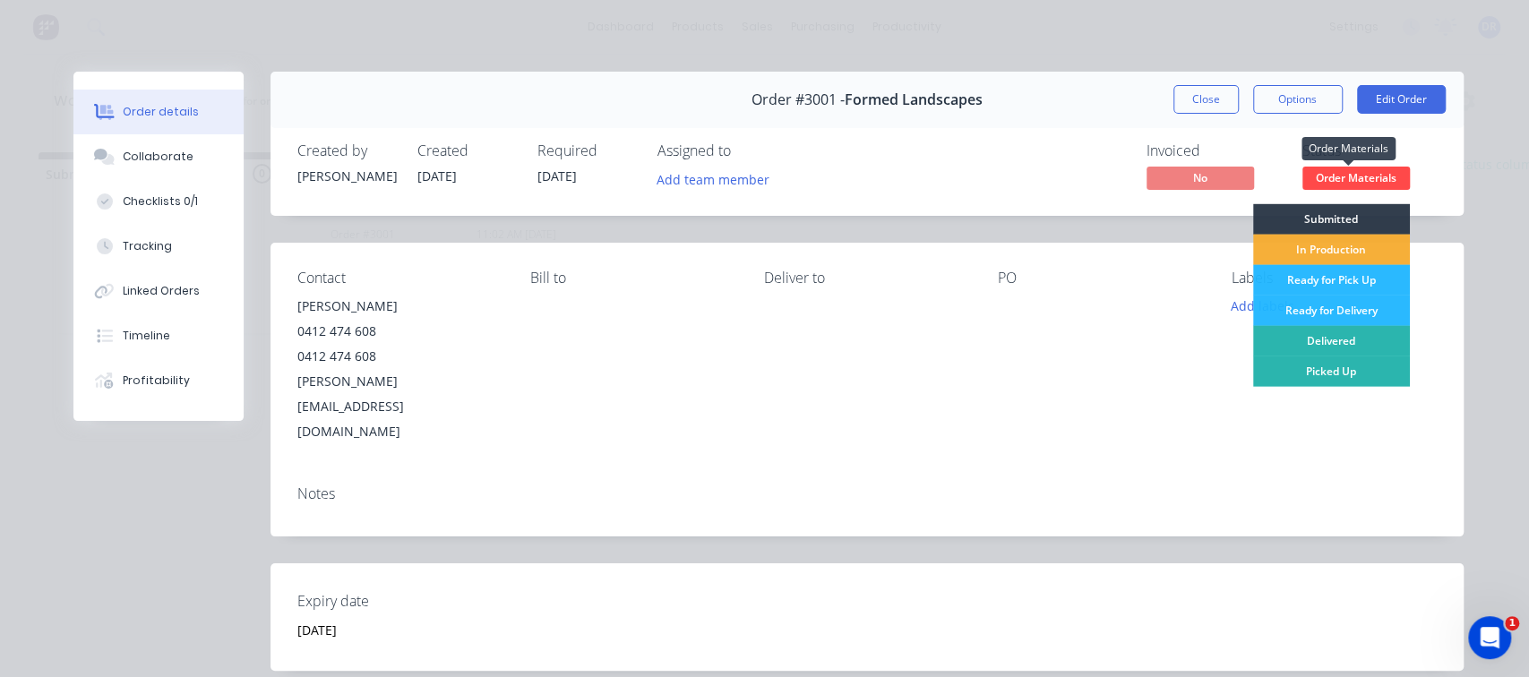
click at [1356, 179] on span "Order Materials" at bounding box center [1355, 178] width 107 height 22
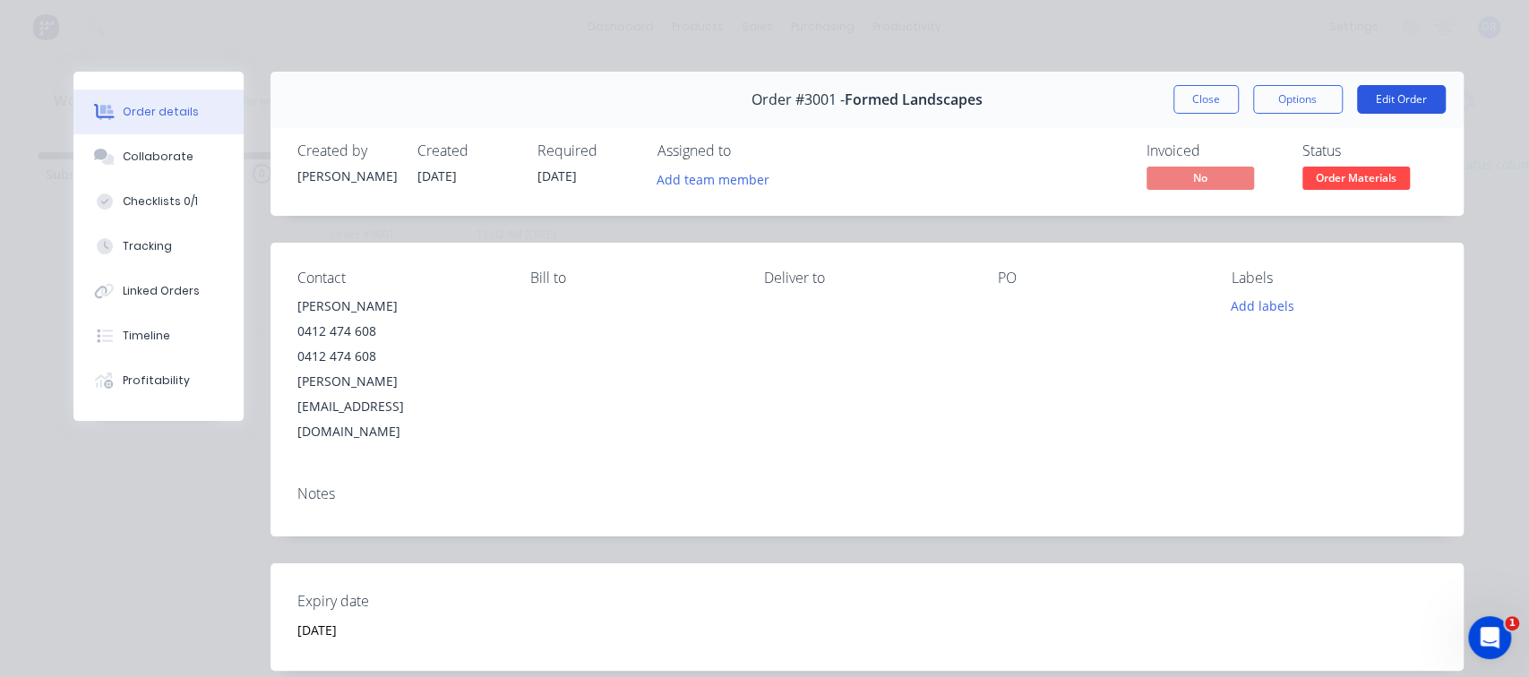
click at [1405, 101] on button "Edit Order" at bounding box center [1401, 99] width 89 height 29
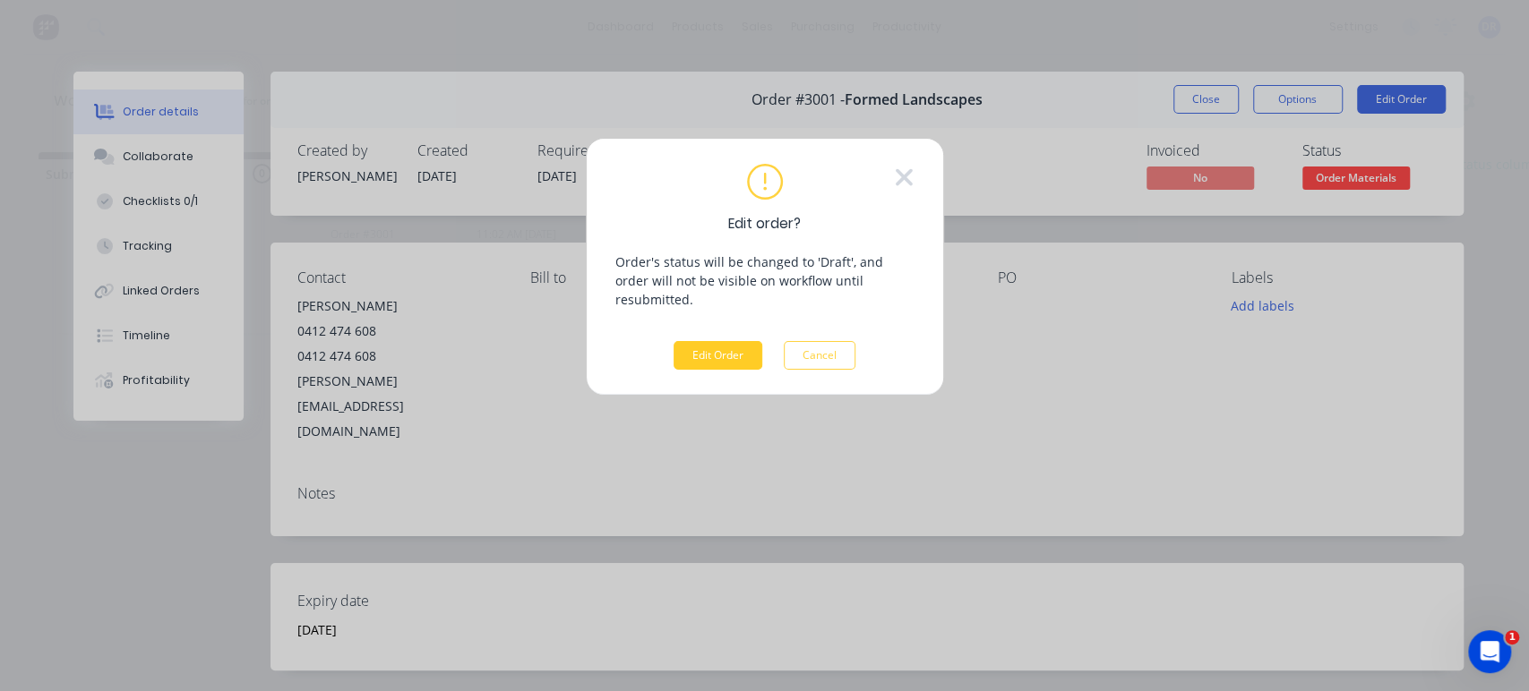
click at [718, 341] on button "Edit Order" at bounding box center [717, 355] width 89 height 29
